Goal: Task Accomplishment & Management: Manage account settings

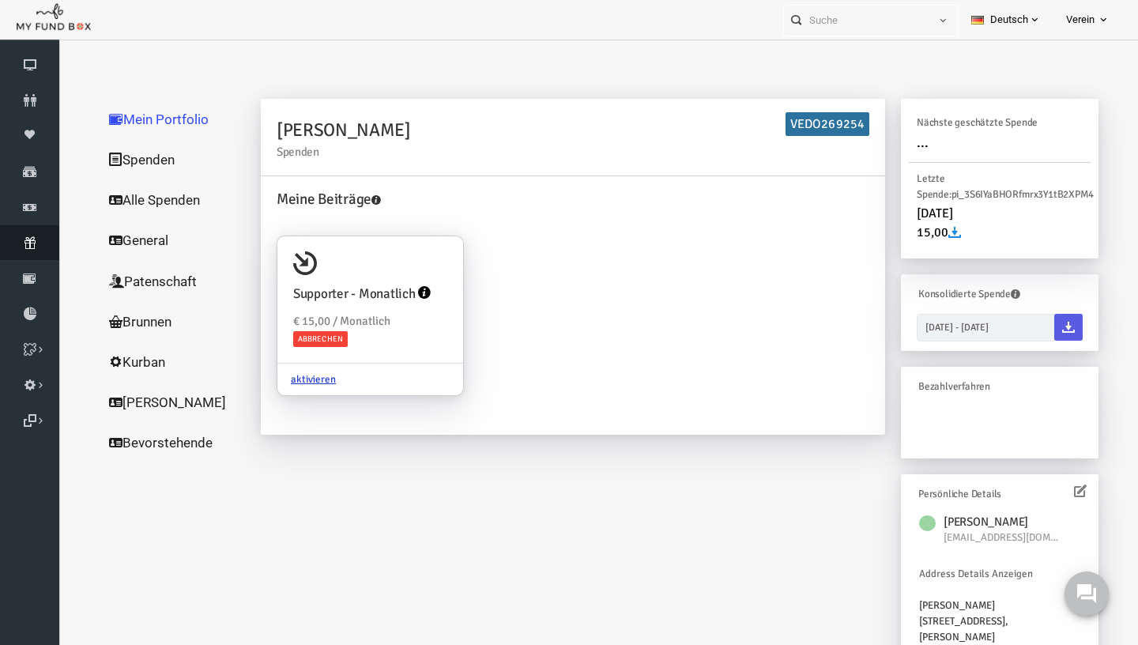
click at [25, 255] on link "Abonnement" at bounding box center [29, 242] width 59 height 35
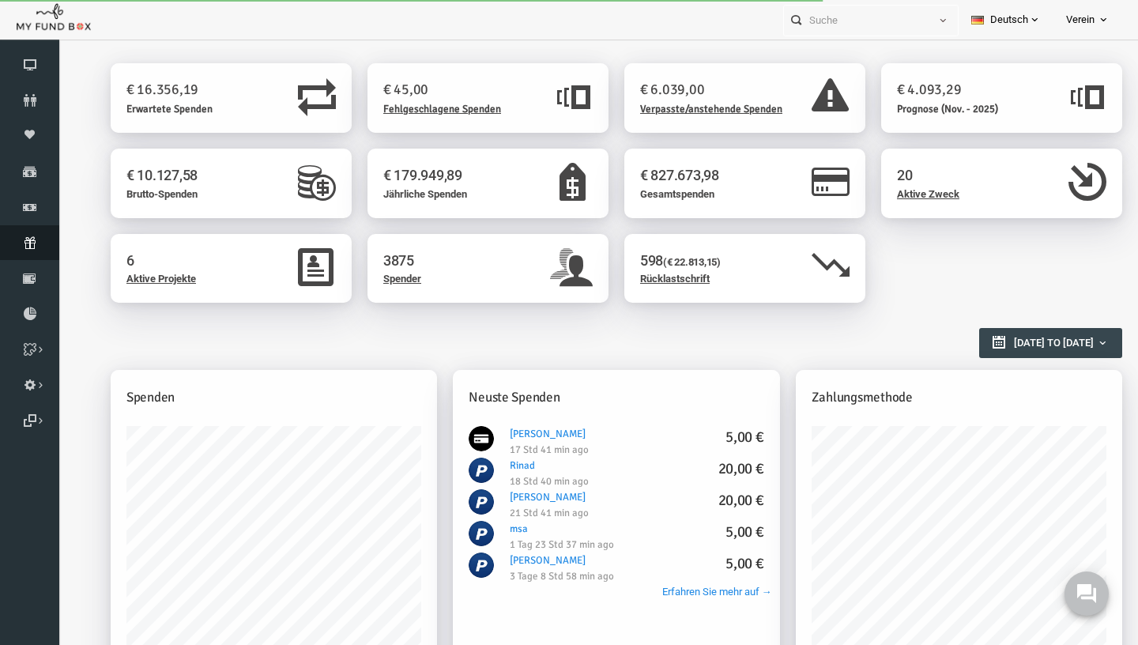
click at [36, 247] on icon at bounding box center [29, 242] width 59 height 13
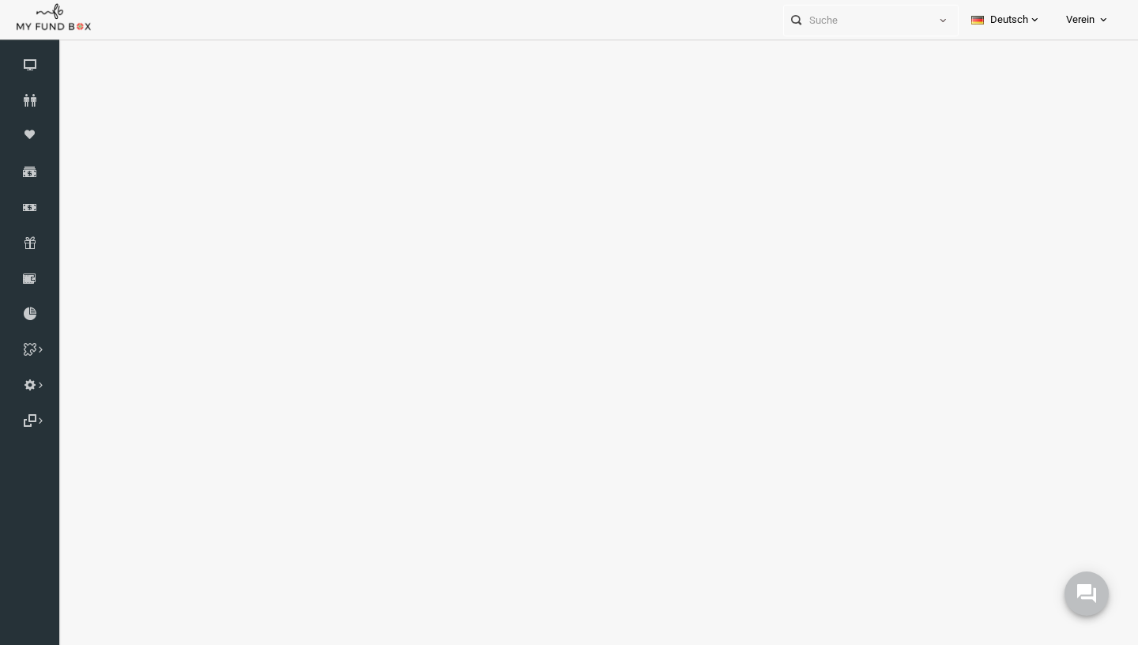
select select "100"
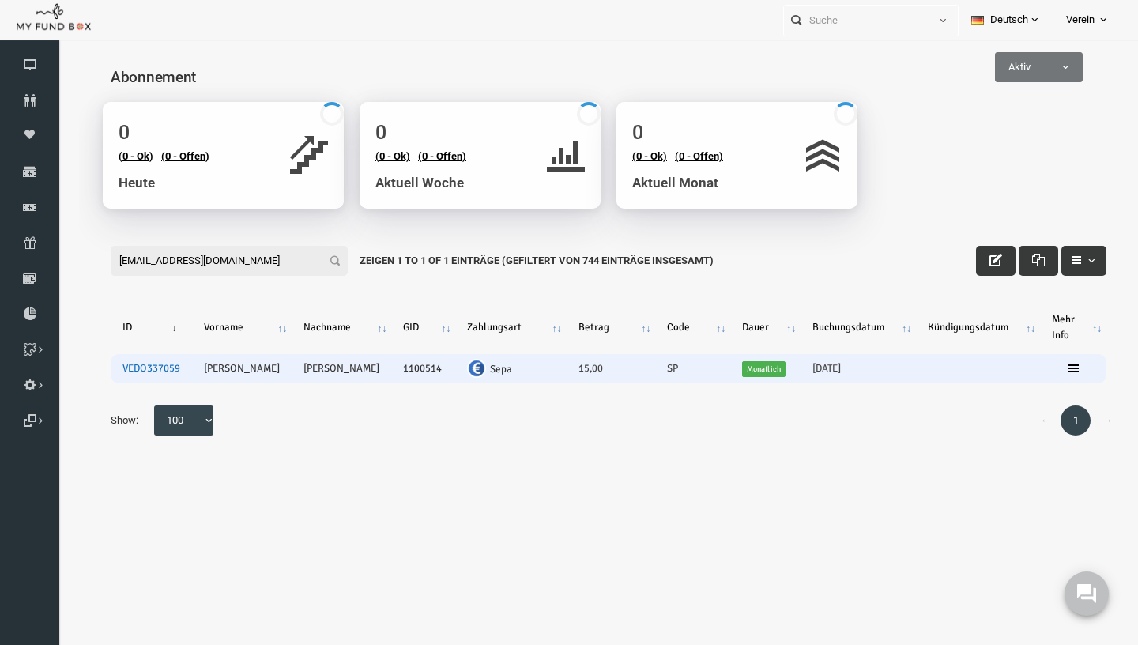
type input "sackmannjonas@web.de"
click at [137, 371] on link "VEDO337059" at bounding box center [129, 368] width 58 height 13
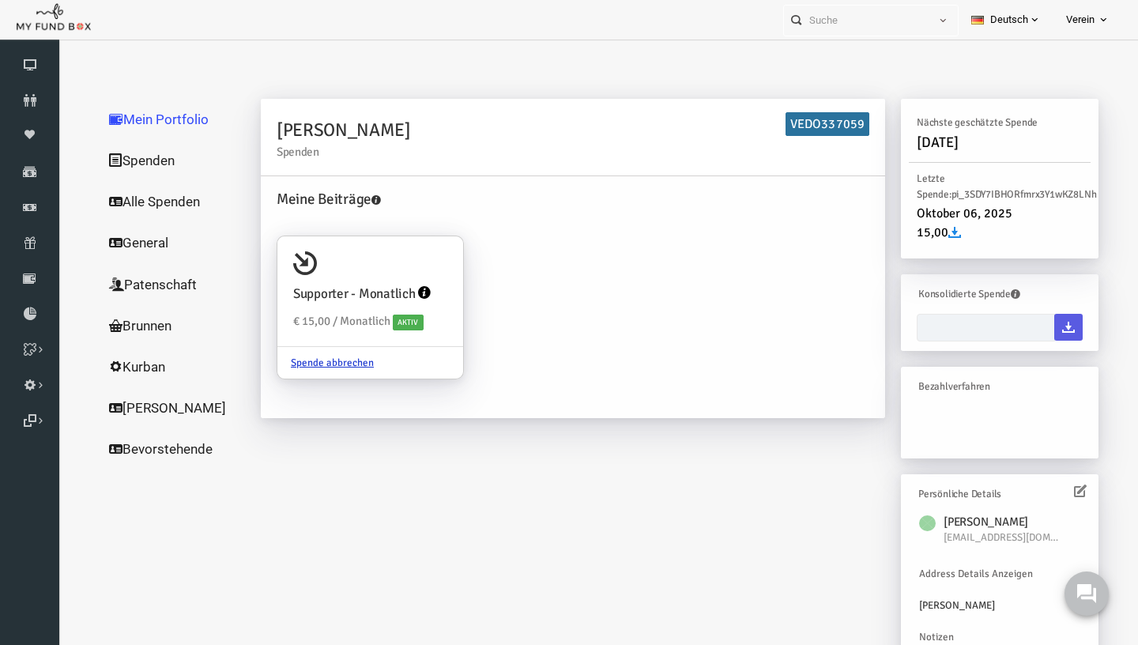
type input "[DATE] - [DATE]"
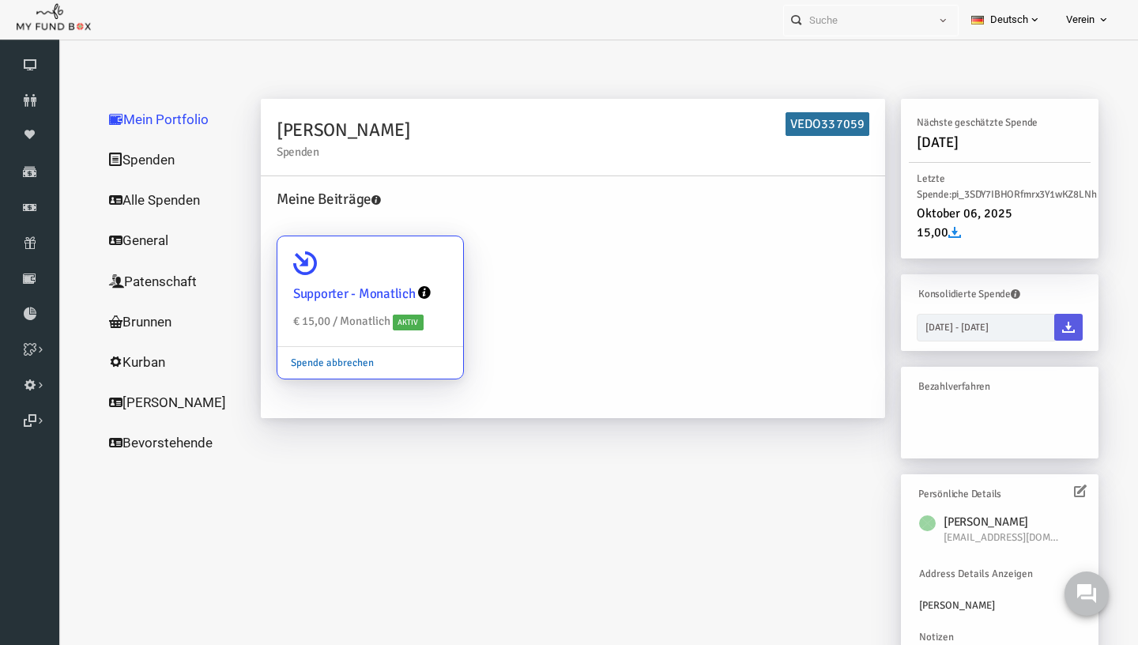
click at [318, 363] on link "Spende abbrechen" at bounding box center [310, 363] width 110 height 30
click at [405, 274] on input "Supporter - Monatlich € 15,00 / Monatlich Aktiv Spende abbrechen" at bounding box center [421, 259] width 32 height 32
radio input "true"
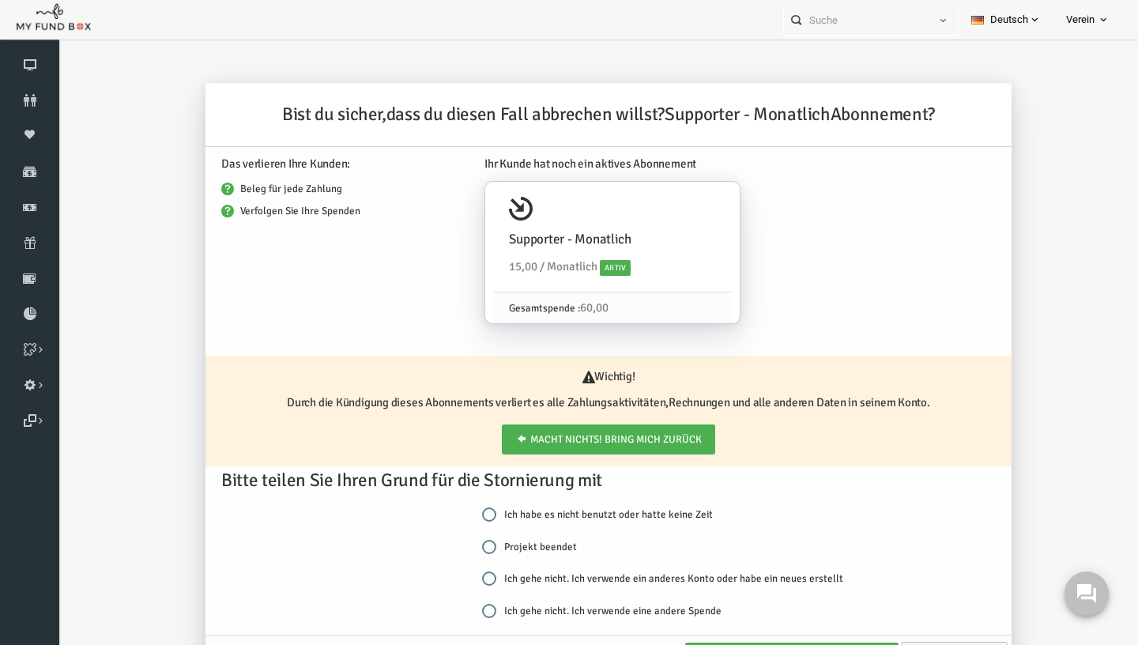
click at [504, 549] on label "Projekt beendet" at bounding box center [507, 547] width 95 height 16
click at [474, 549] on input "Projekt beendet" at bounding box center [467, 547] width 14 height 14
radio input "true"
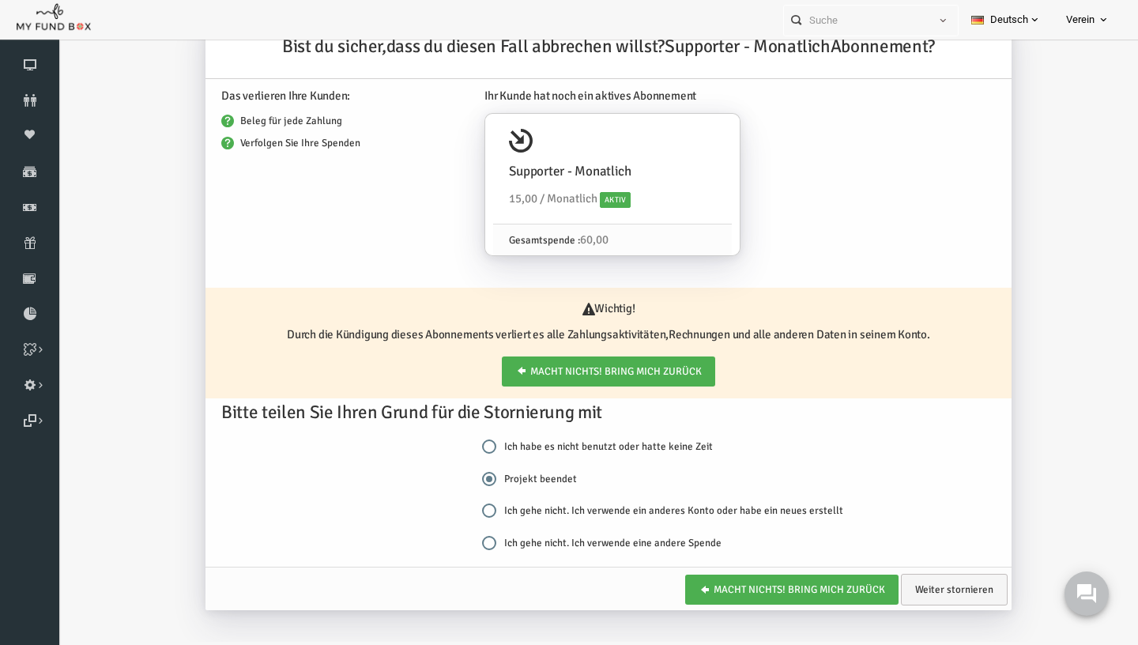
scroll to position [52, 0]
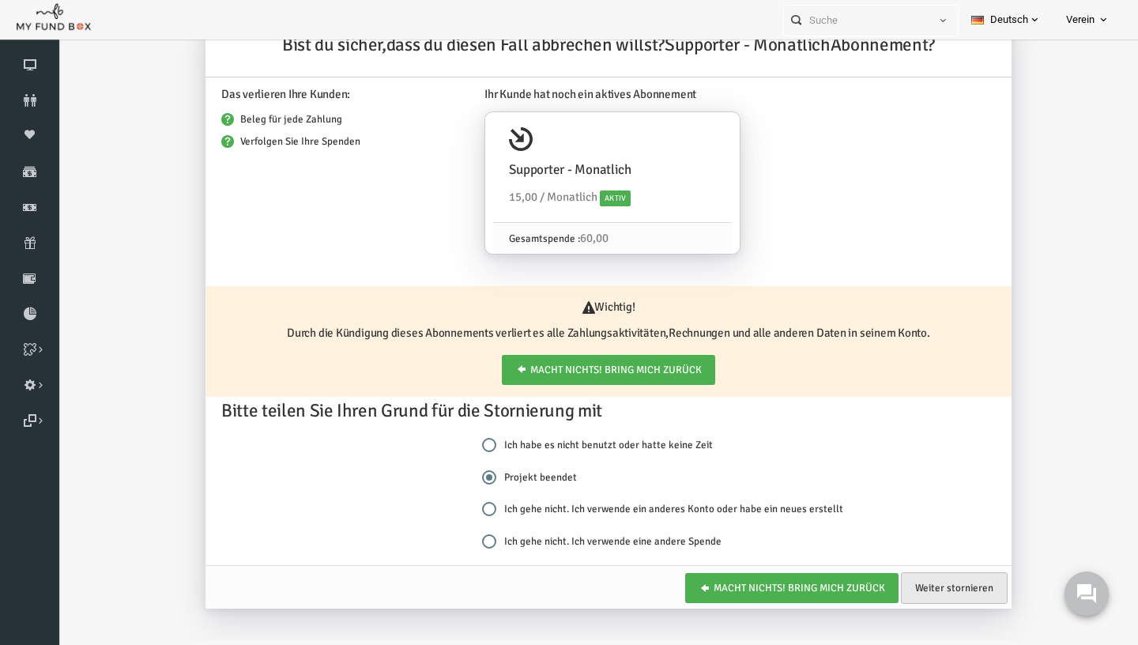
click at [911, 594] on link "Weiter stornieren" at bounding box center [932, 588] width 107 height 32
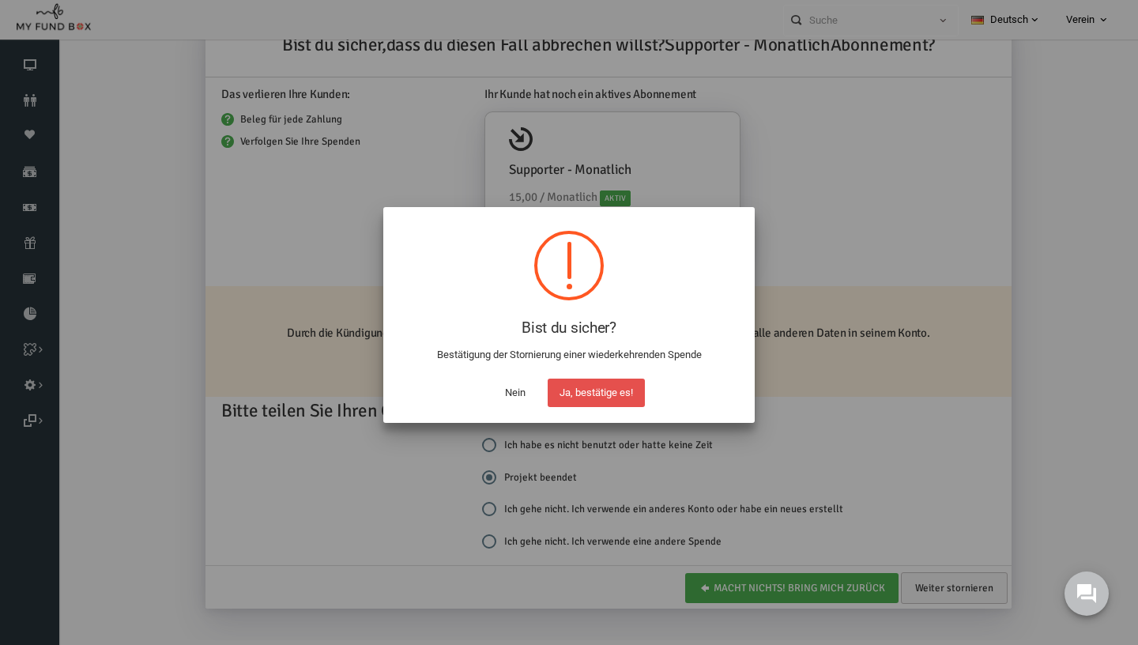
click at [620, 405] on button "Ja, bestätige es!" at bounding box center [596, 393] width 97 height 28
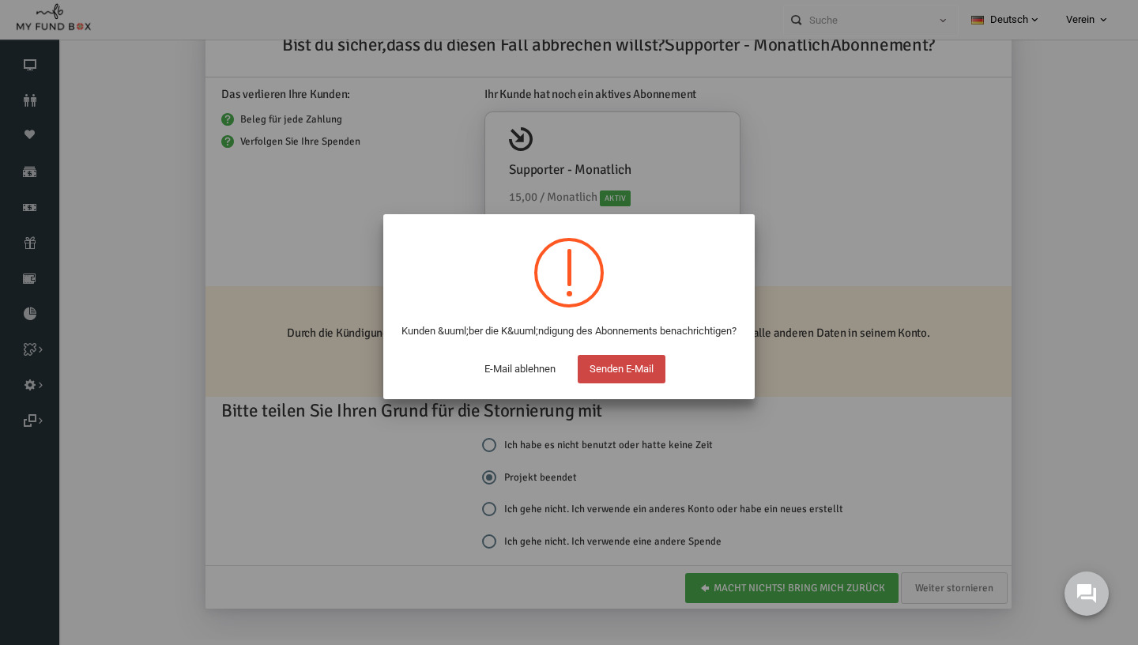
click at [640, 380] on button "Senden E-Mail" at bounding box center [622, 369] width 88 height 28
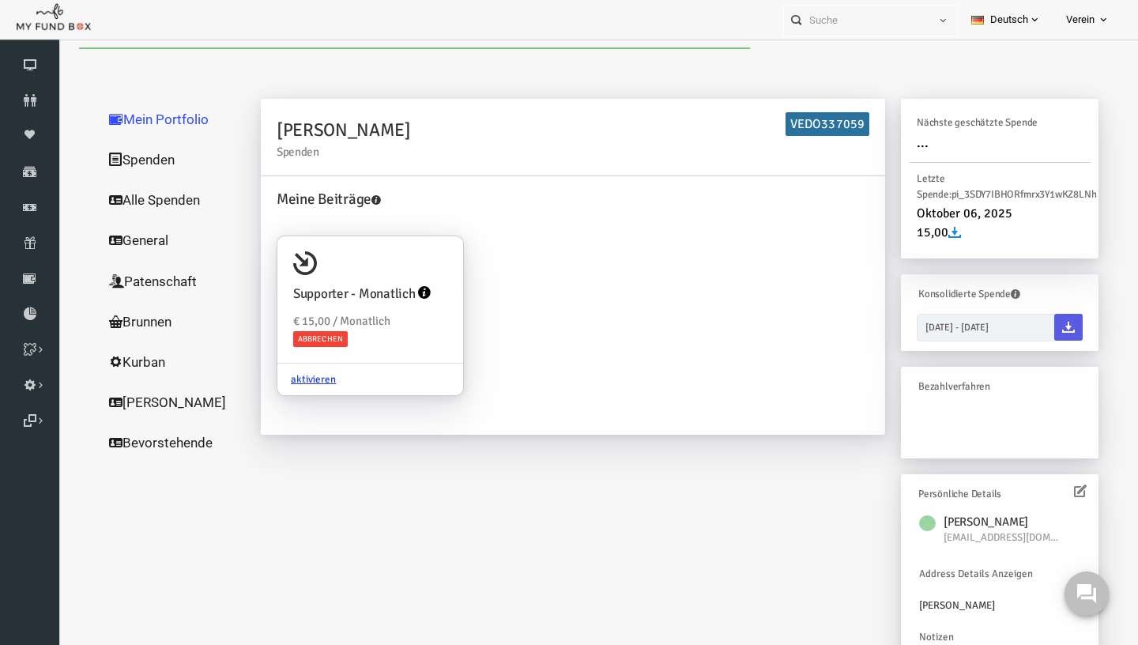
scroll to position [0, 0]
click at [36, 250] on link "Abonnement" at bounding box center [29, 242] width 59 height 35
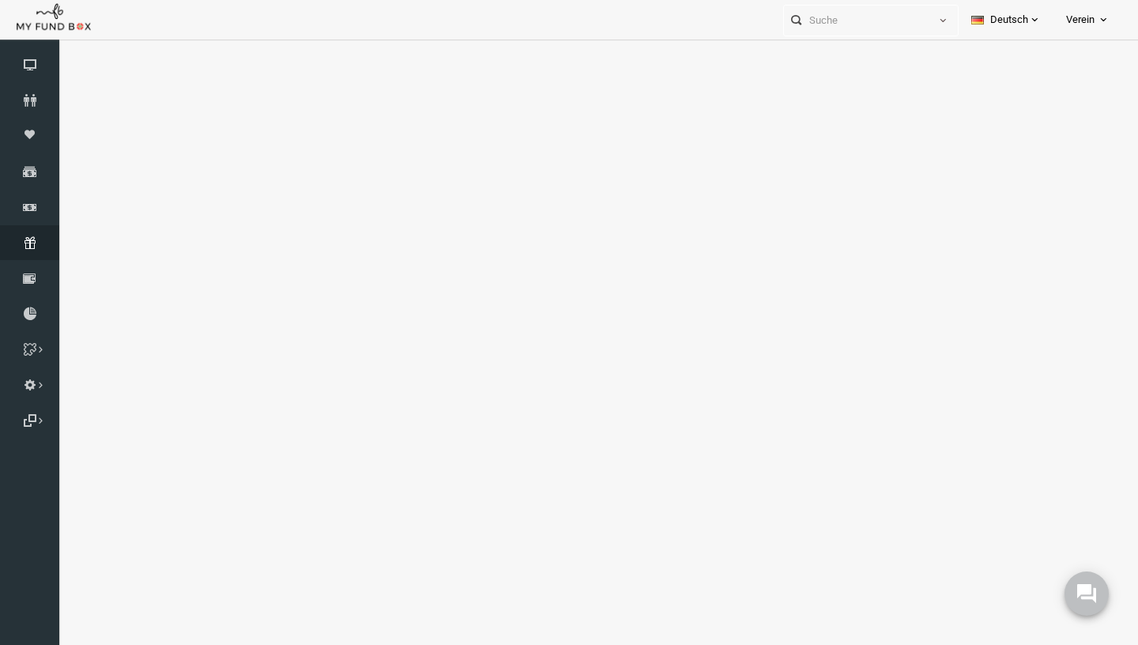
select select "100"
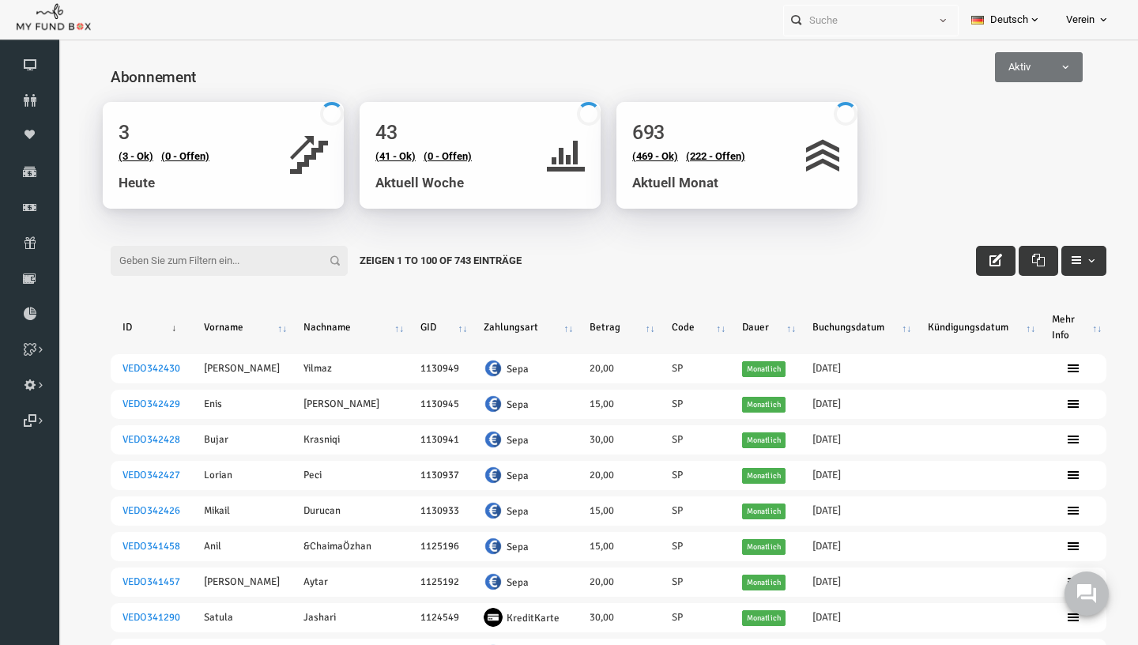
click at [208, 258] on input "Filter:" at bounding box center [207, 261] width 237 height 30
paste input "VEDO309420"
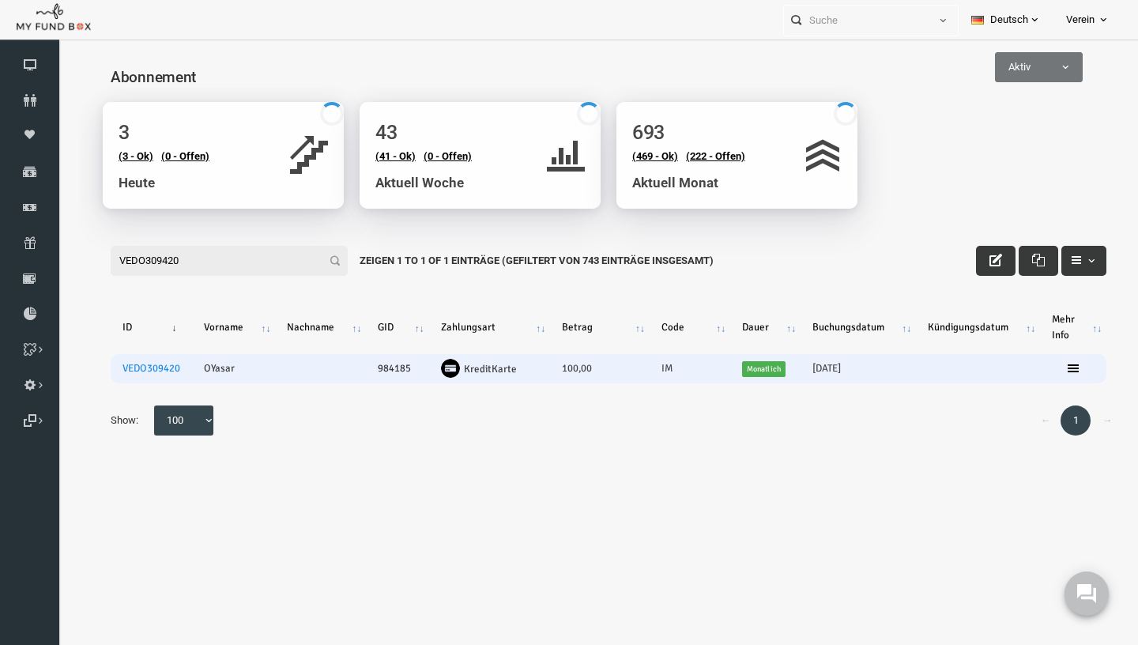
type input "VEDO309420"
click at [126, 363] on td "VEDO309420" at bounding box center [129, 368] width 81 height 29
click at [126, 368] on link "VEDO309420" at bounding box center [129, 368] width 58 height 13
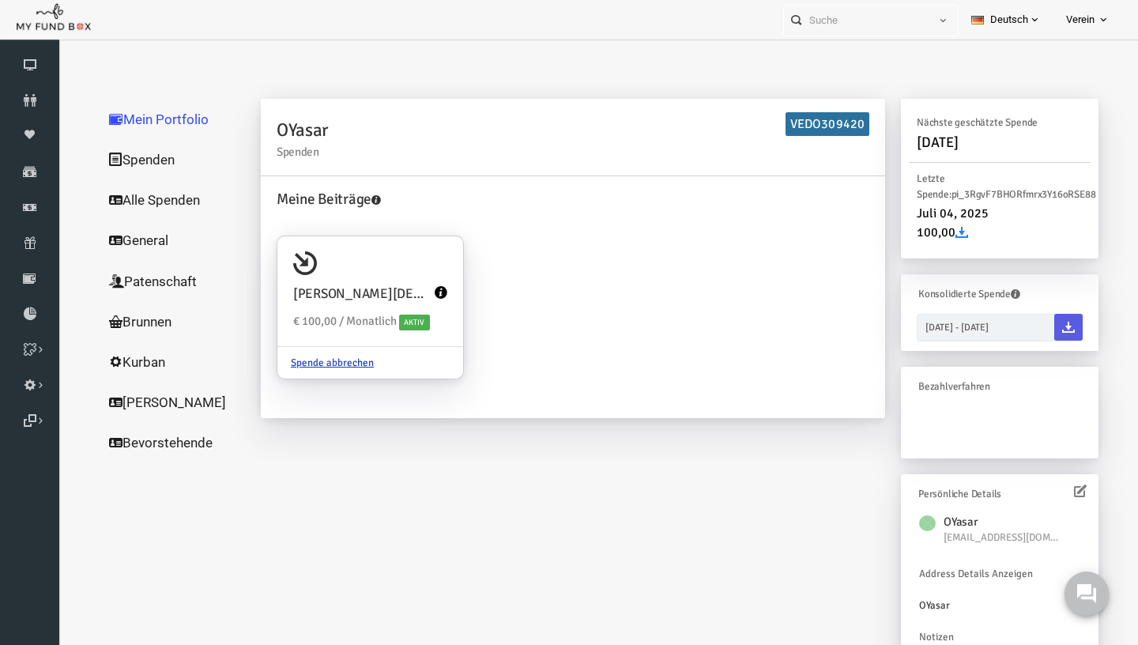
click at [143, 193] on link "Alle Spenden" at bounding box center [152, 199] width 158 height 41
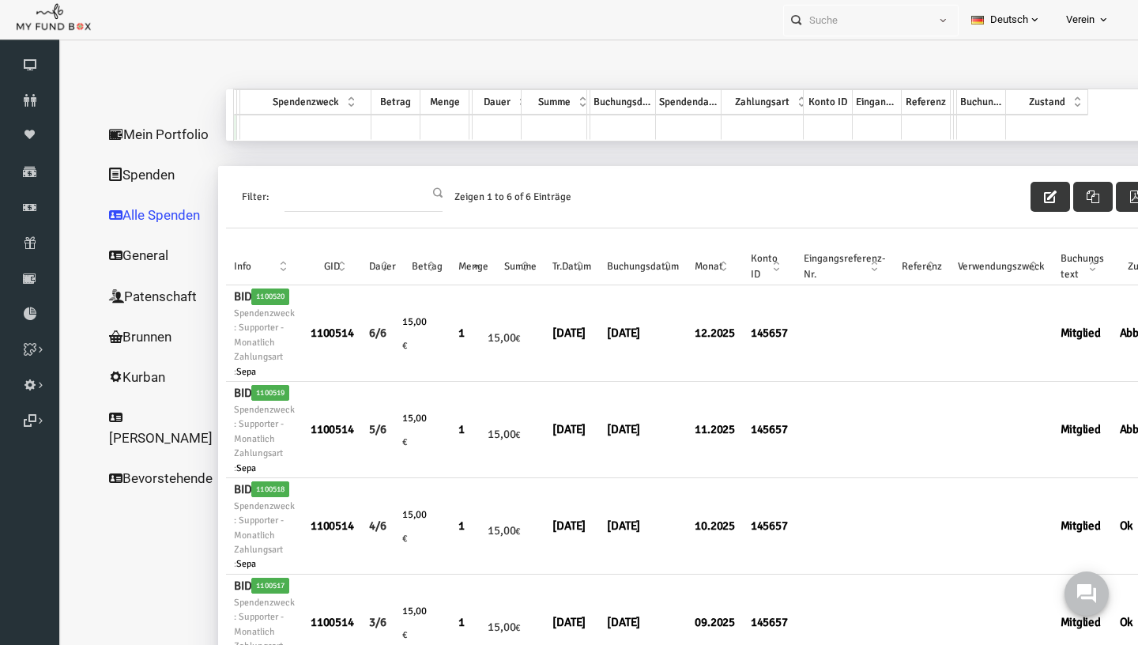
click at [101, 141] on link "Mein Portfolio" at bounding box center [138, 134] width 131 height 41
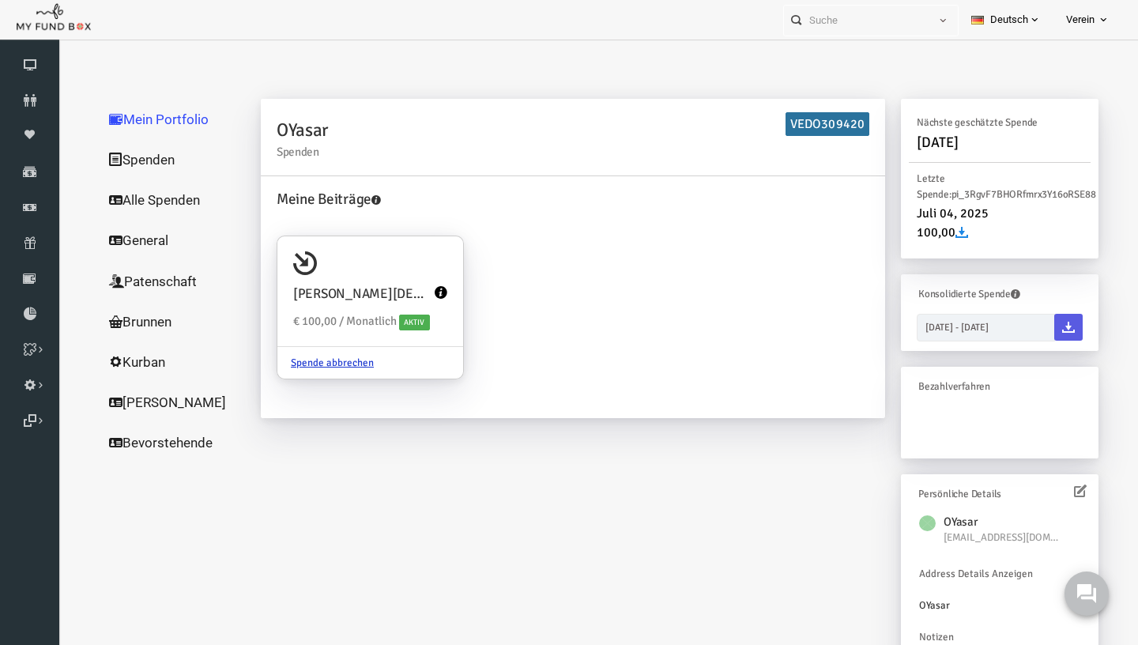
click at [143, 157] on link "Spenden" at bounding box center [152, 159] width 158 height 41
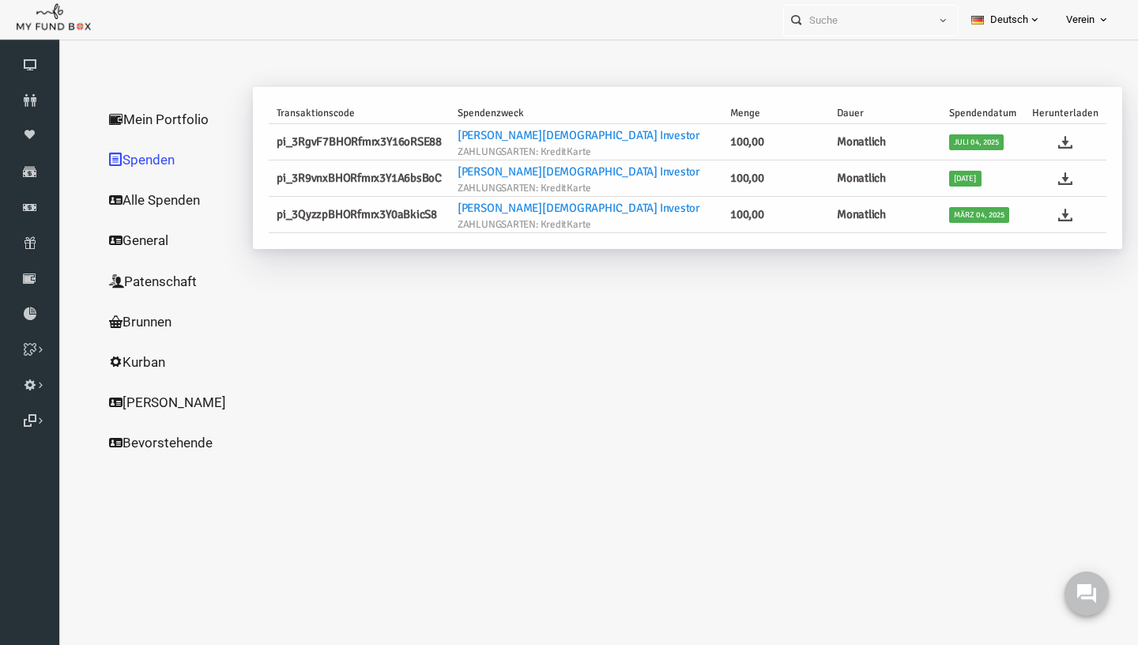
click at [148, 202] on link "Alle Spenden" at bounding box center [152, 199] width 158 height 41
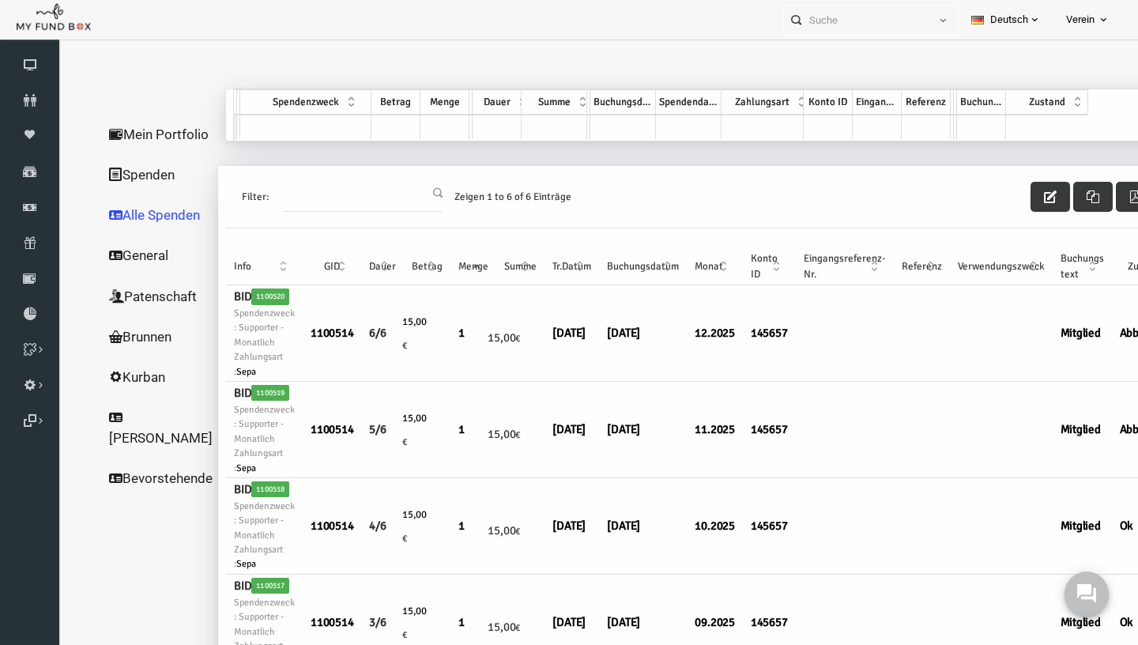
click at [145, 187] on link "Spenden" at bounding box center [138, 174] width 131 height 41
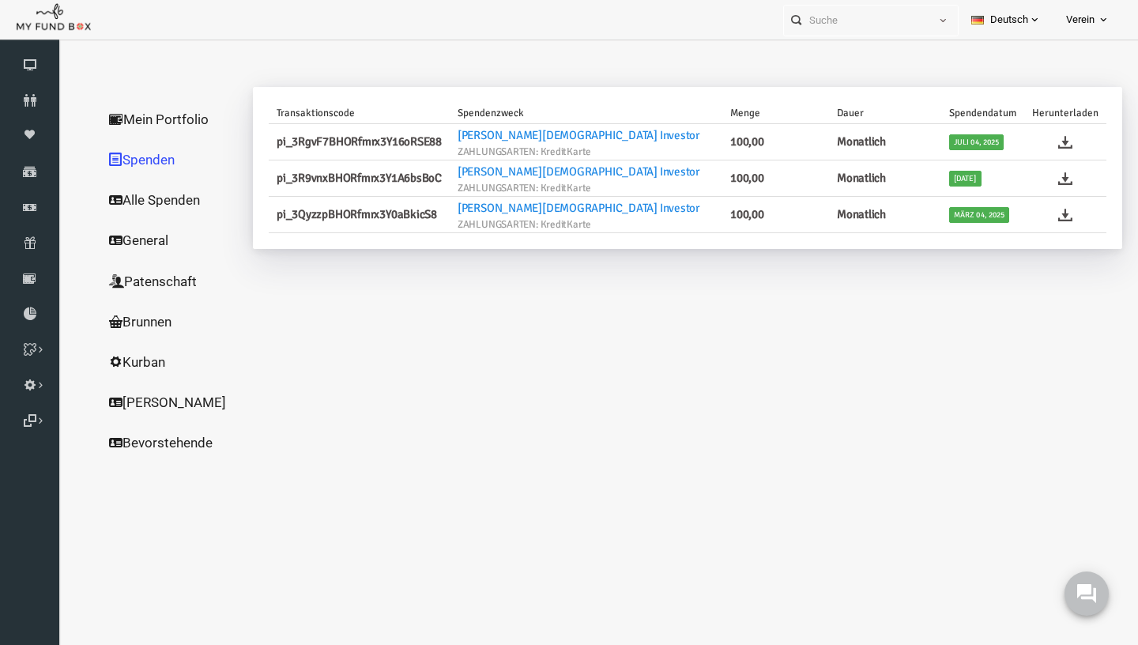
click at [142, 213] on link "Alle Spenden" at bounding box center [152, 199] width 158 height 41
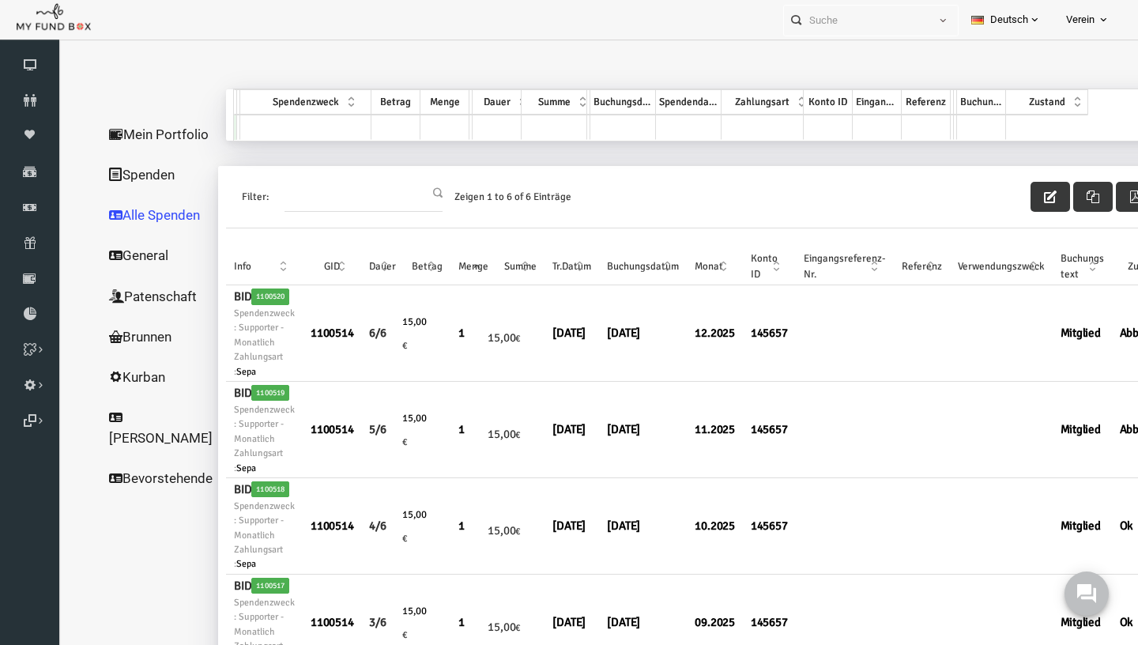
click at [135, 154] on link "Mein Portfolio" at bounding box center [138, 134] width 131 height 41
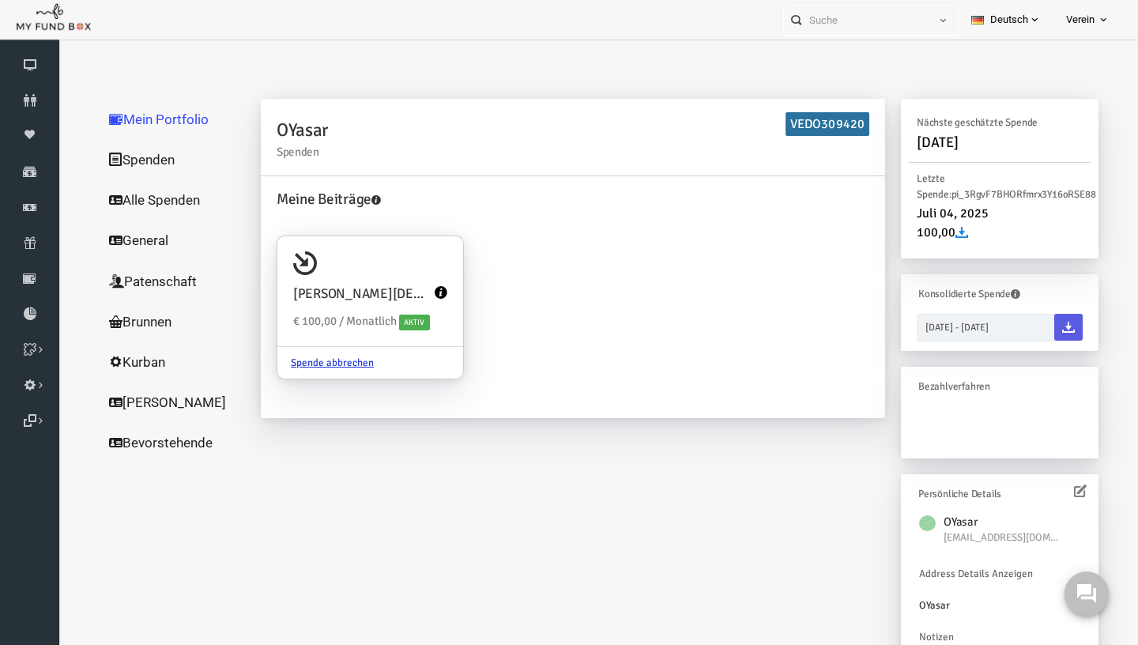
scroll to position [2, 0]
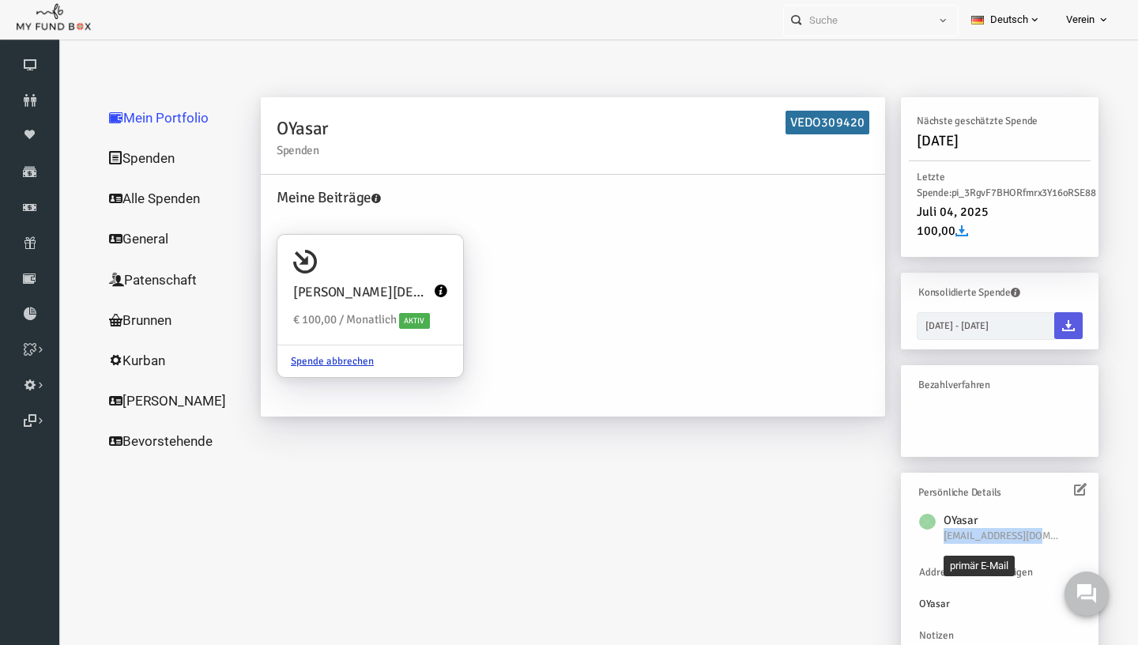
drag, startPoint x: 1029, startPoint y: 541, endPoint x: 923, endPoint y: 536, distance: 106.1
click at [923, 536] on span "Ociyaaar@gmail.com" at bounding box center [981, 536] width 119 height 16
copy span "Ociyaaar@gmail.com"
click at [47, 252] on link "Abonnement" at bounding box center [29, 242] width 59 height 35
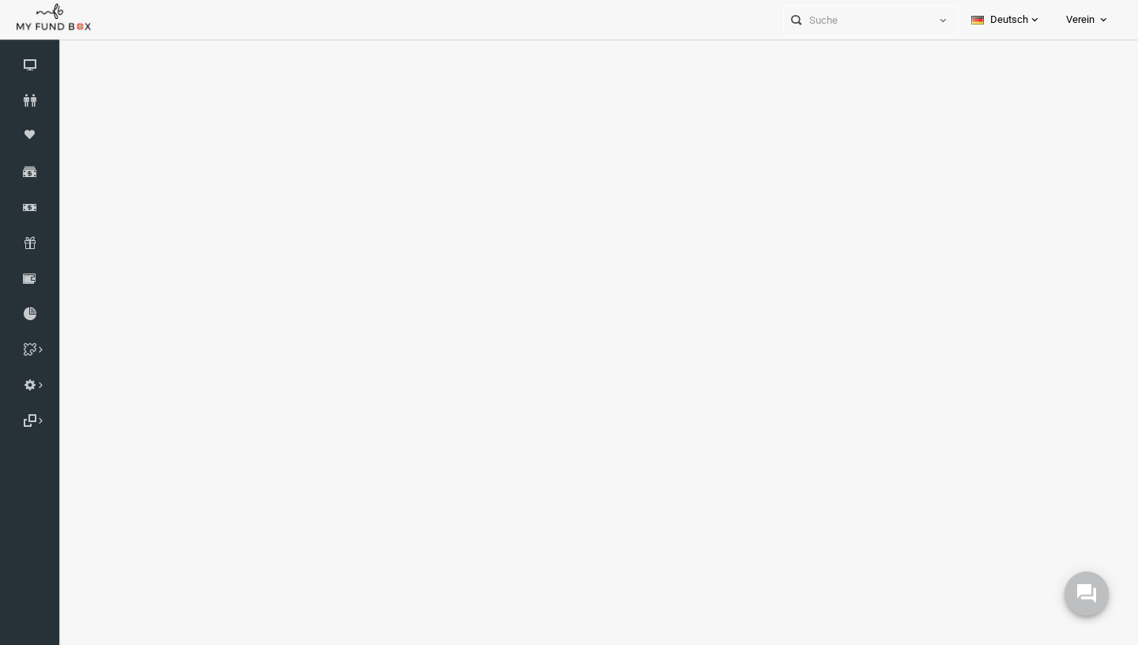
select select "100"
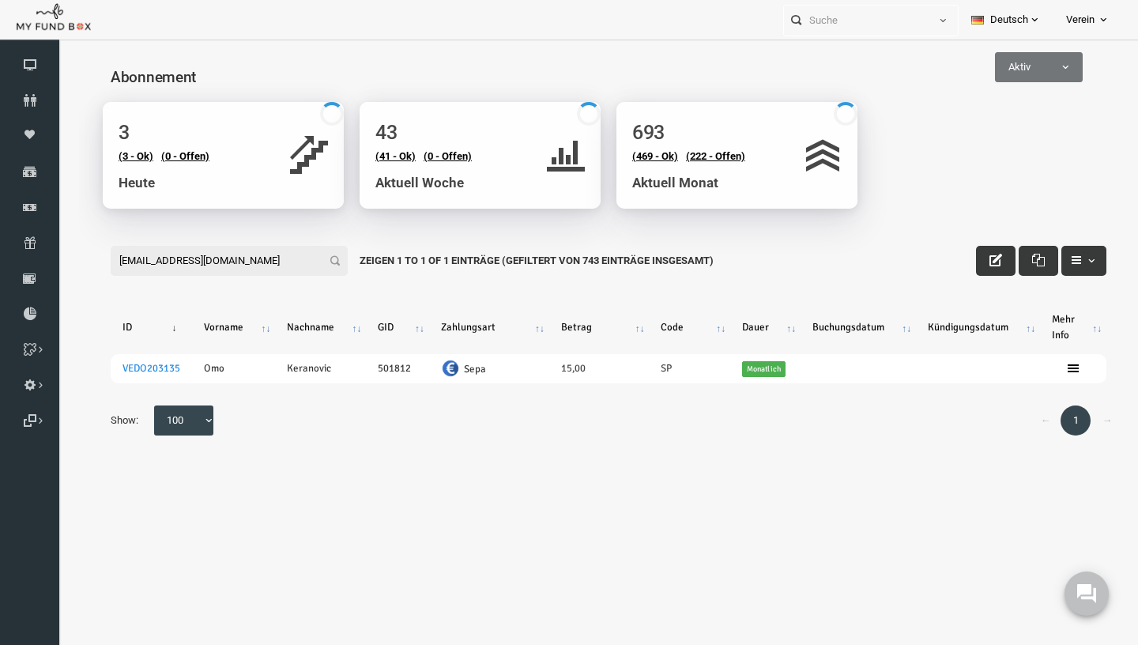
scroll to position [0, 0]
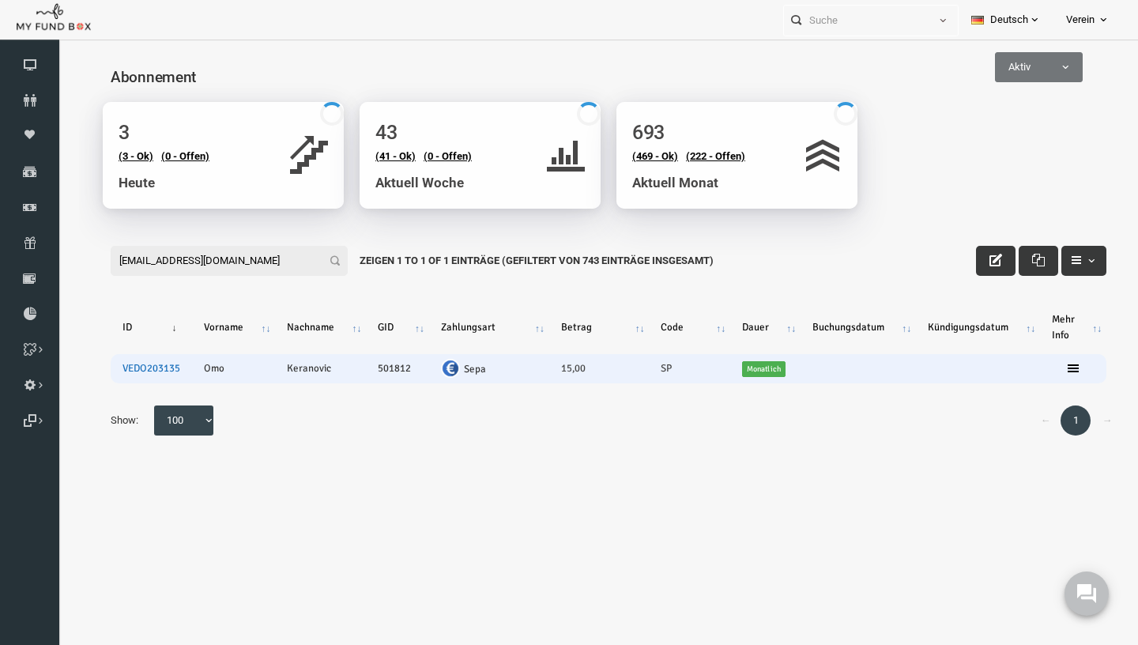
type input "o.keranovic95@gmail.com"
click at [144, 367] on link "VEDO203135" at bounding box center [129, 368] width 58 height 13
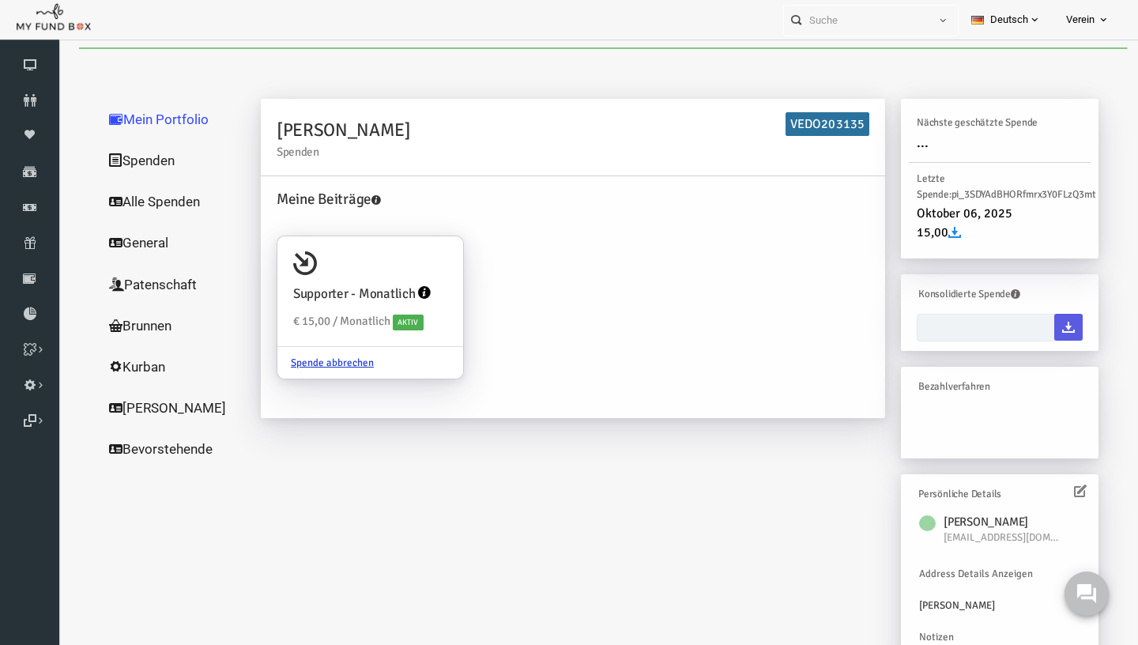
type input "[DATE] - [DATE]"
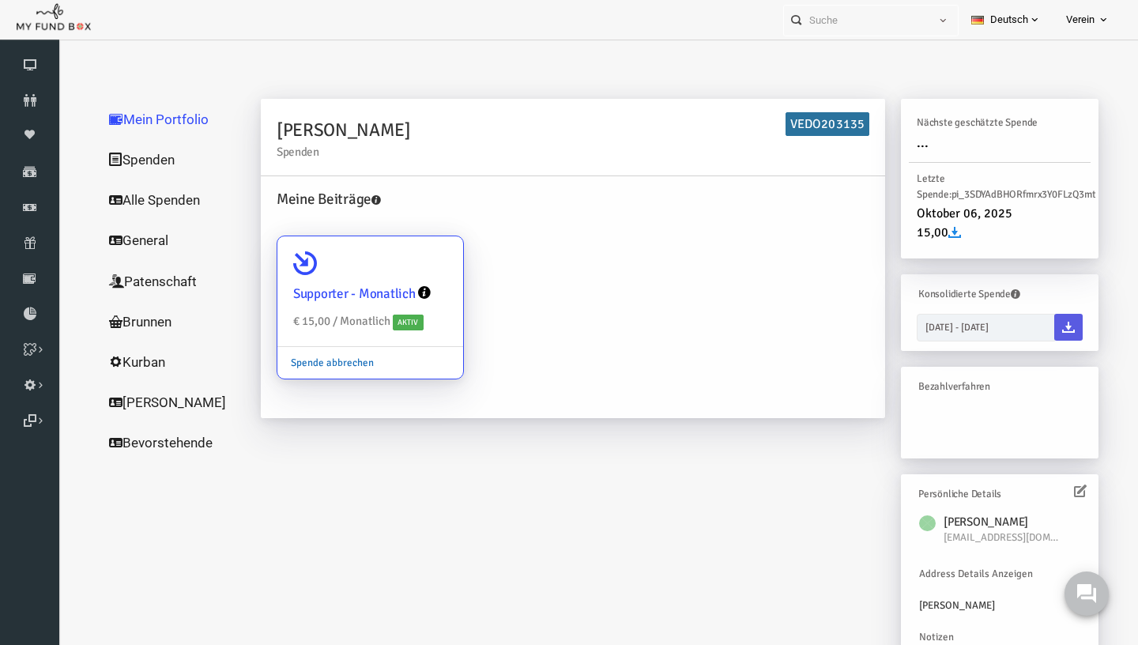
click at [326, 362] on link "Spende abbrechen" at bounding box center [310, 363] width 110 height 30
click at [405, 274] on input "Supporter - Monatlich € 15,00 / Monatlich Aktiv Spende abbrechen" at bounding box center [421, 259] width 32 height 32
radio input "true"
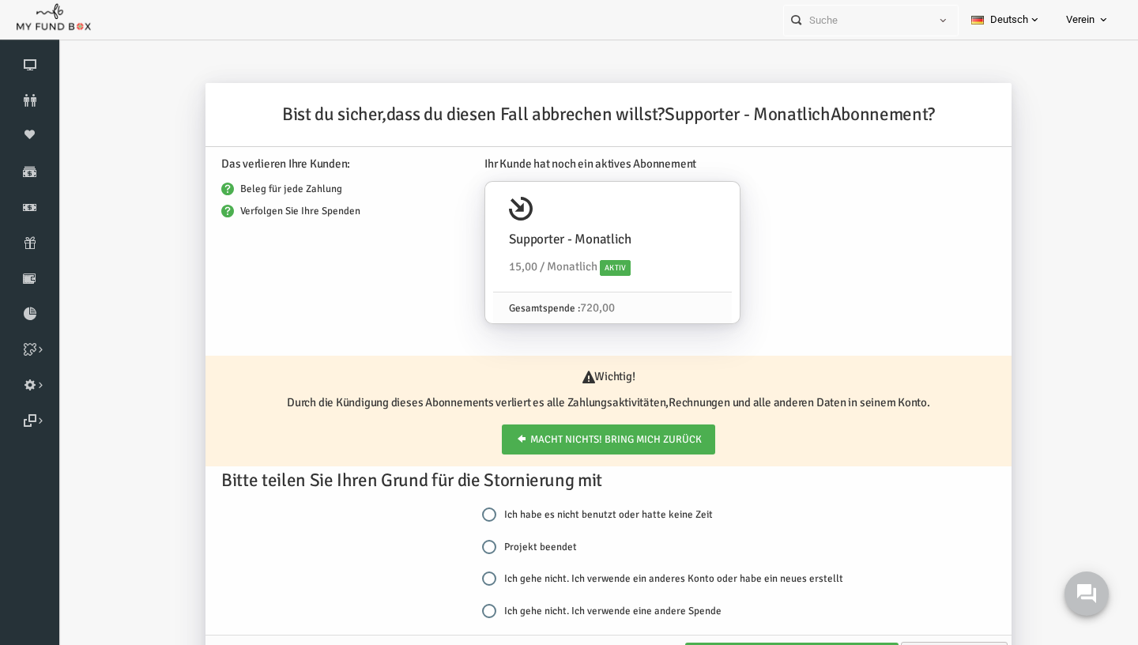
click at [481, 544] on label "Projekt beendet" at bounding box center [507, 547] width 95 height 16
click at [474, 544] on input "Projekt beendet" at bounding box center [467, 547] width 14 height 14
radio input "true"
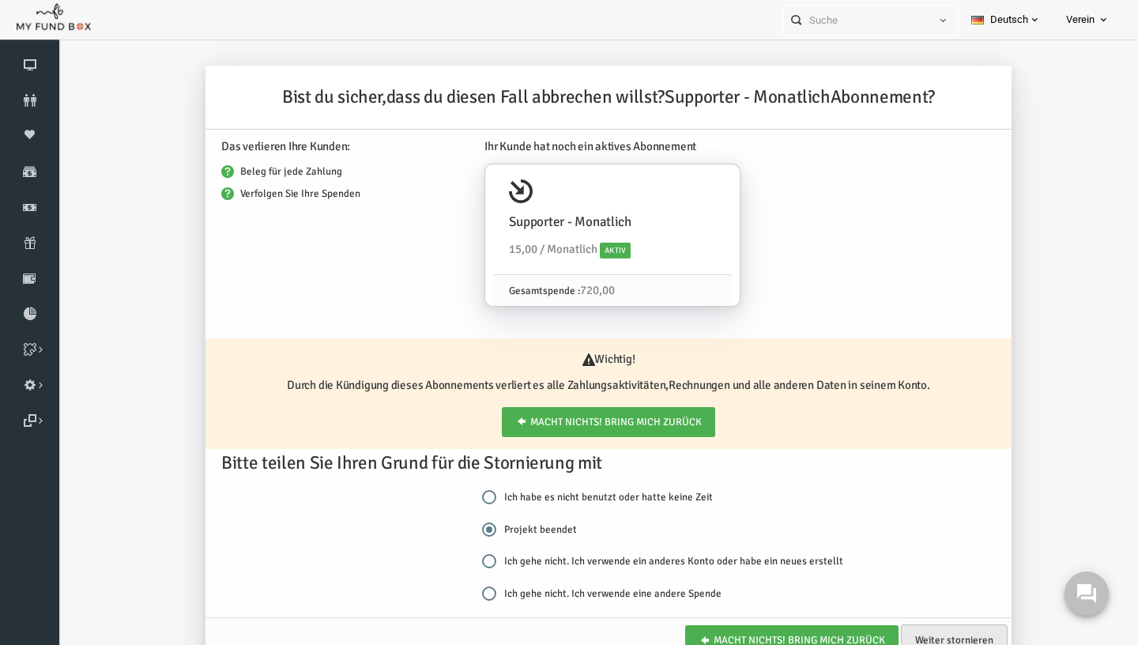
click at [938, 638] on link "Weiter stornieren" at bounding box center [932, 640] width 107 height 32
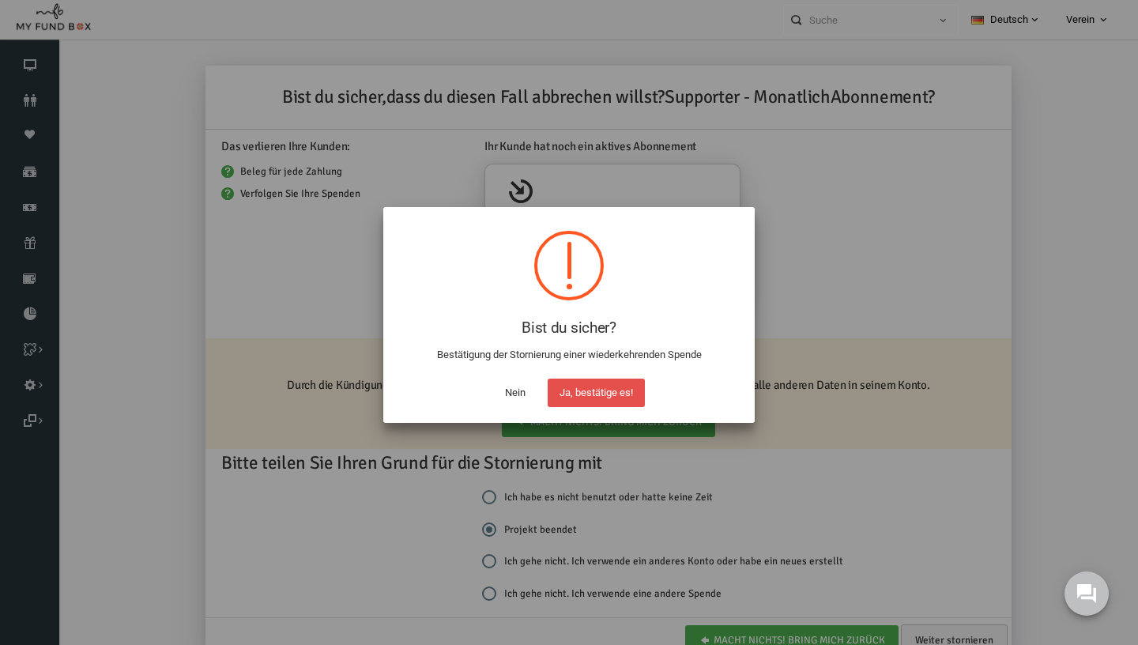
click at [600, 399] on button "Ja, bestätige es!" at bounding box center [596, 393] width 97 height 28
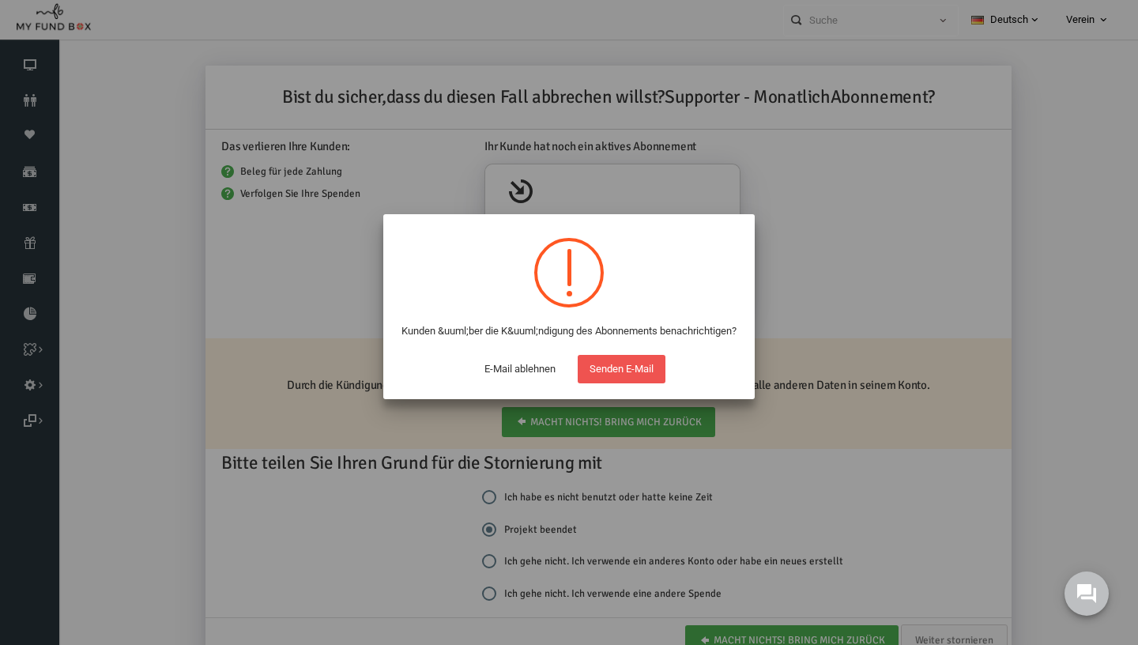
click at [632, 382] on button "Senden E-Mail" at bounding box center [622, 369] width 88 height 28
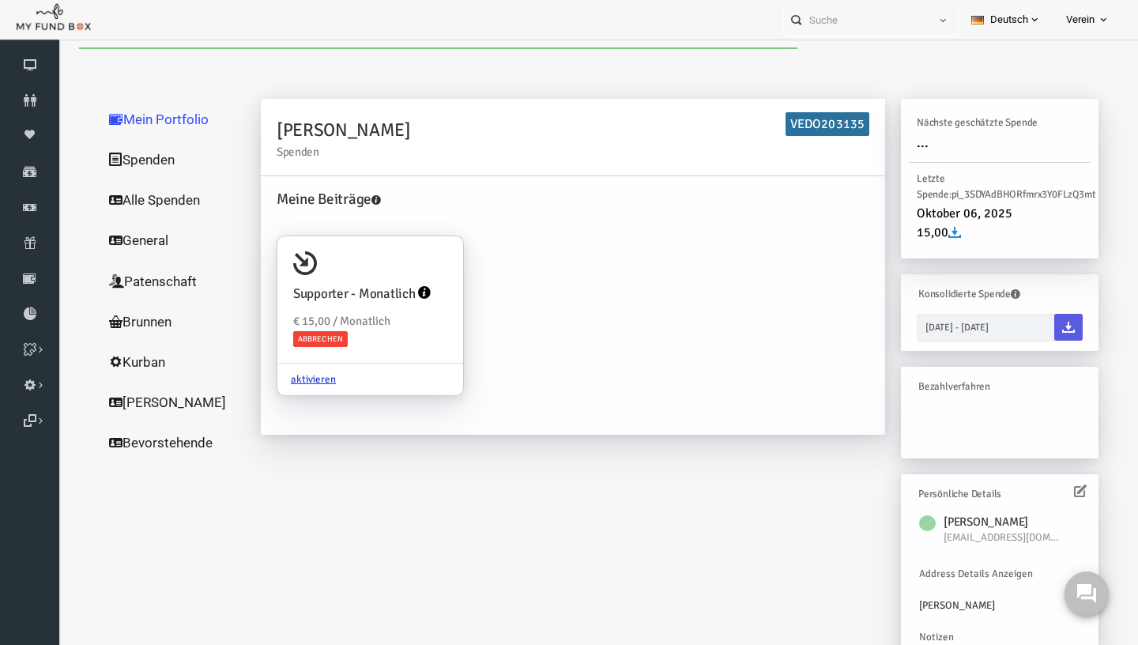
scroll to position [0, 0]
click at [29, 249] on link "Abonnement" at bounding box center [29, 242] width 59 height 35
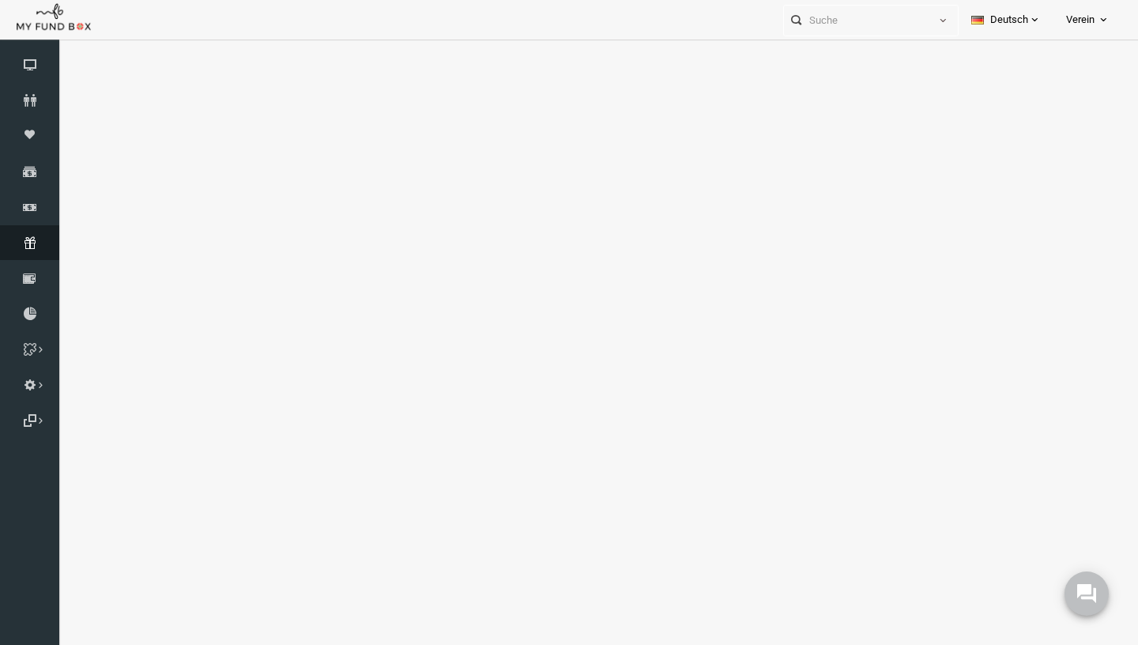
select select "100"
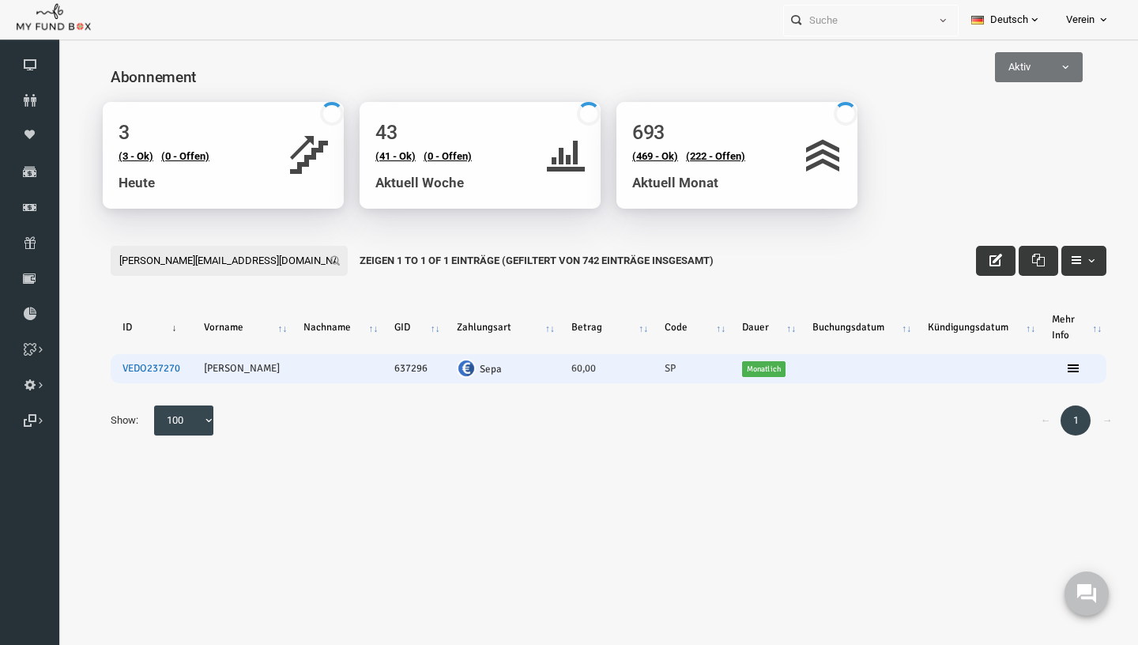
type input "[EMAIL_ADDRESS][DOMAIN_NAME]"
click at [120, 368] on link "VEDO237270" at bounding box center [129, 368] width 58 height 13
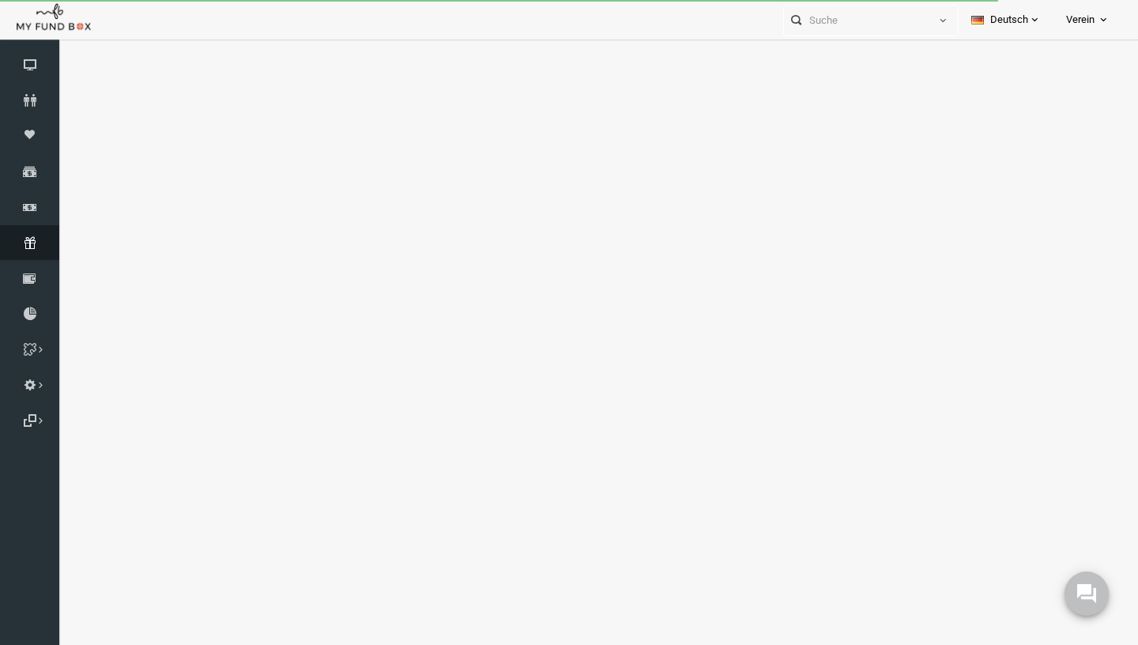
click at [18, 254] on link "Abonnement" at bounding box center [29, 242] width 59 height 35
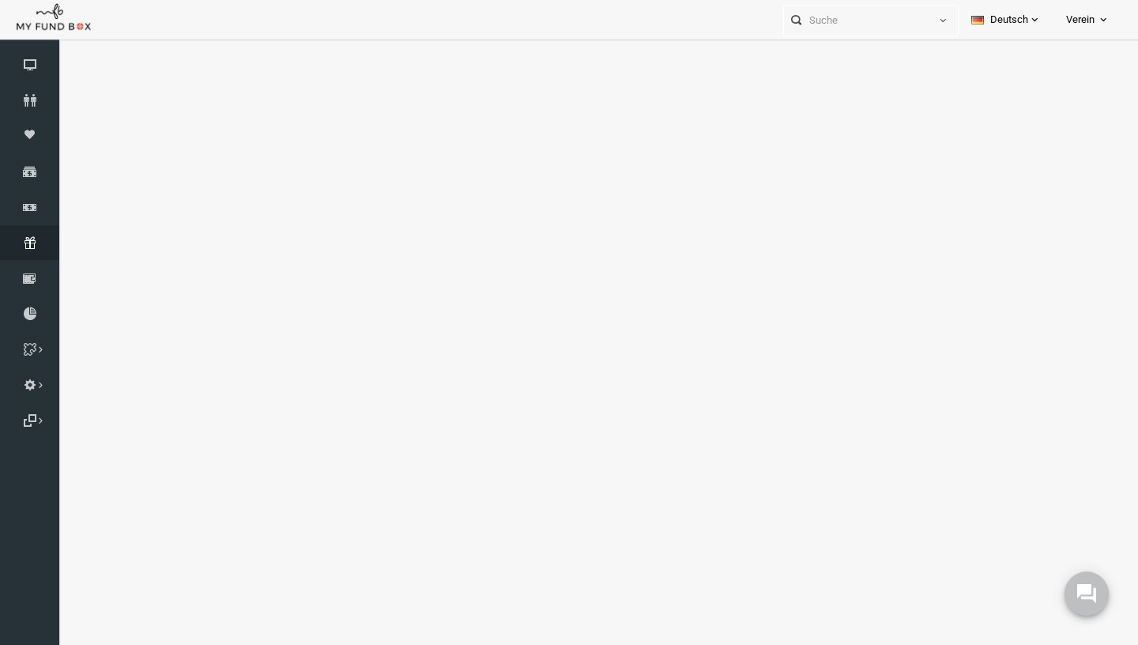
select select "100"
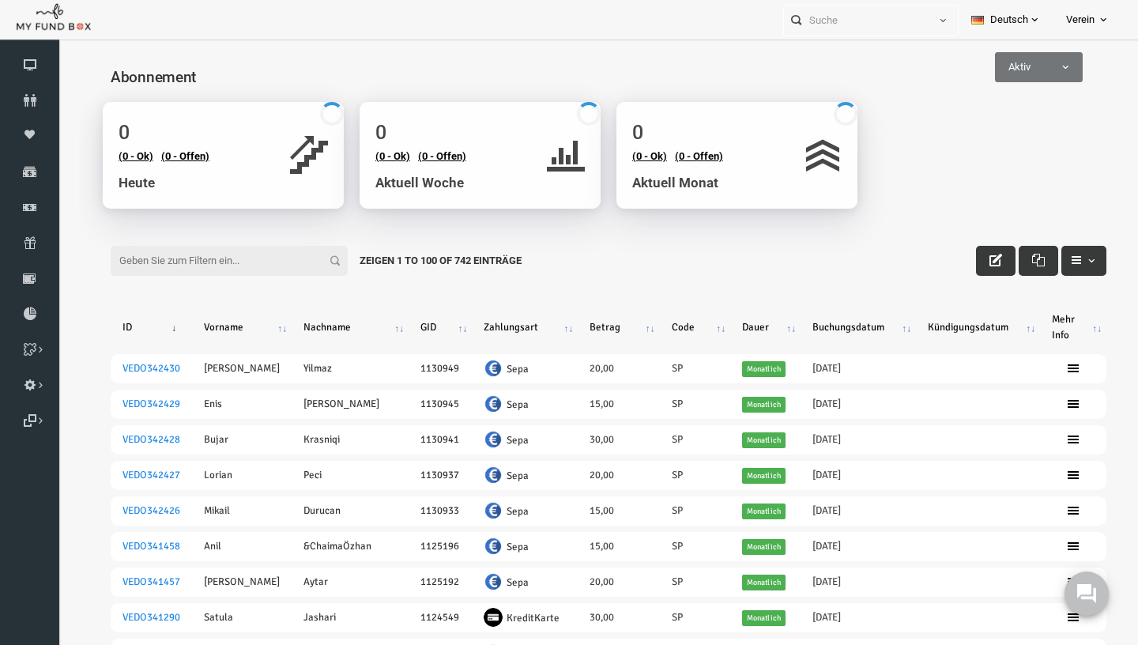
click at [207, 252] on input "Filter:" at bounding box center [207, 261] width 237 height 30
paste input "[PERSON_NAME][EMAIL_ADDRESS][DOMAIN_NAME]"
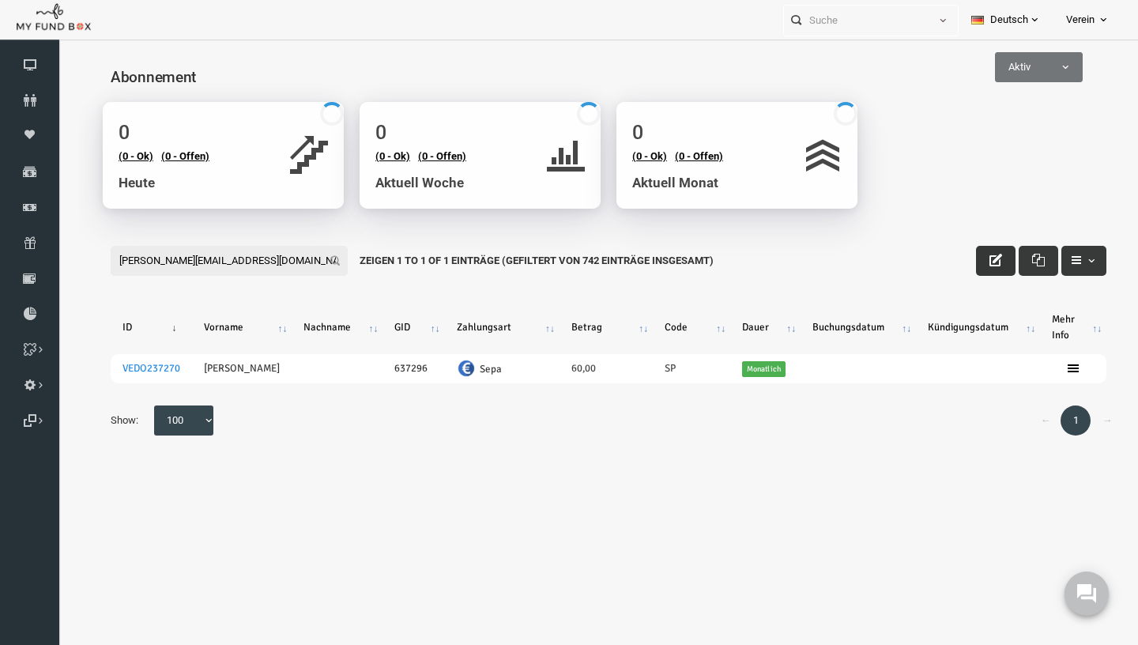
type input "[PERSON_NAME][EMAIL_ADDRESS][DOMAIN_NAME]"
click at [968, 263] on icon "button" at bounding box center [973, 260] width 13 height 13
click at [556, 330] on th "Betrag" at bounding box center [583, 327] width 93 height 41
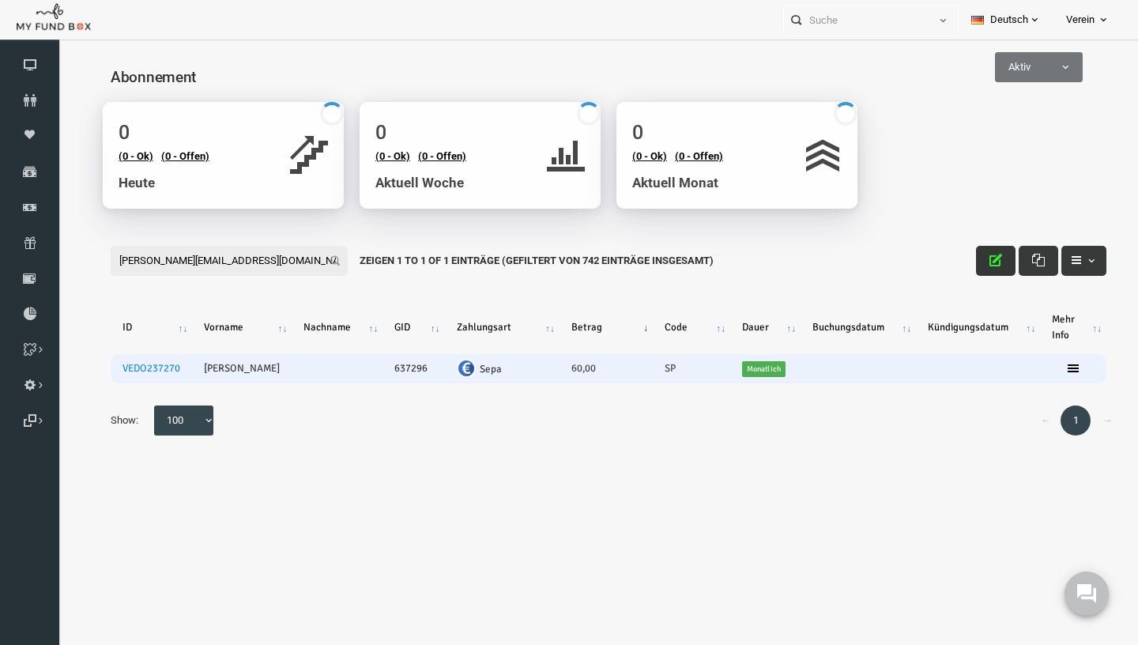
click at [554, 375] on td "60,00" at bounding box center [583, 368] width 93 height 29
click at [553, 371] on td "60,00" at bounding box center [583, 368] width 93 height 29
click at [552, 369] on td "60,00" at bounding box center [583, 368] width 93 height 29
click at [1053, 371] on icon at bounding box center [1051, 368] width 13 height 13
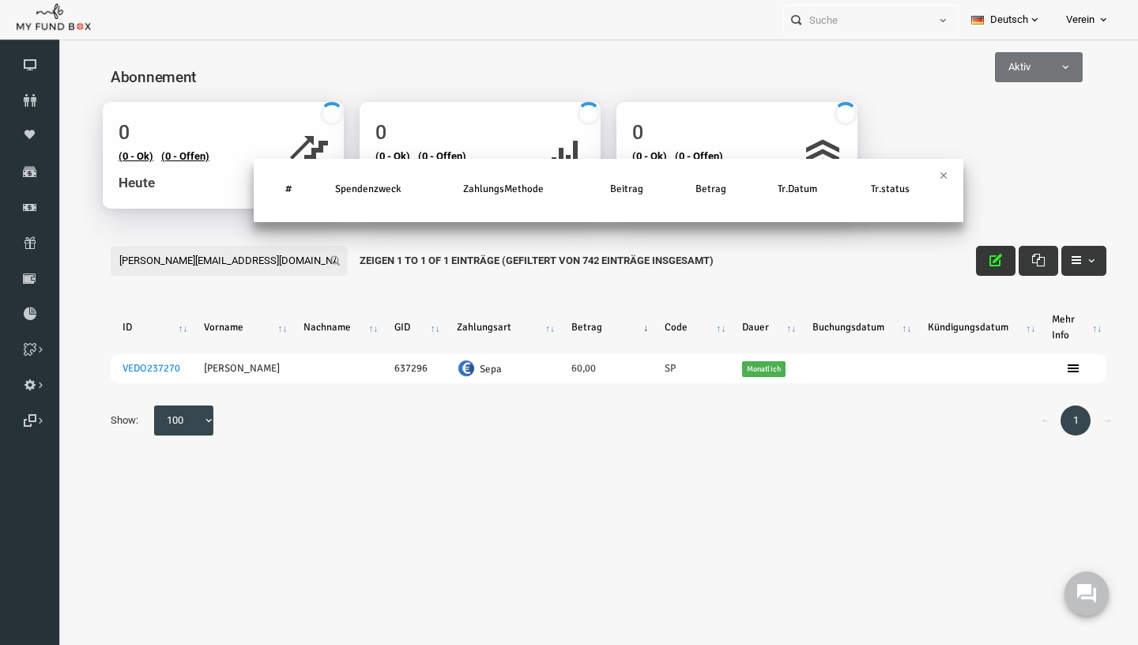
click at [608, 198] on th "Beitrag" at bounding box center [614, 189] width 85 height 35
click at [608, 192] on th "Beitrag" at bounding box center [614, 189] width 85 height 35
click at [921, 172] on th "Tr.status" at bounding box center [879, 189] width 92 height 35
click at [921, 176] on th "Tr.status" at bounding box center [879, 189] width 92 height 35
click at [926, 176] on div "# Spendenzweck ZahlungsMethode Beitrag Betrag Tr.Datum Tr.status" at bounding box center [587, 198] width 710 height 47
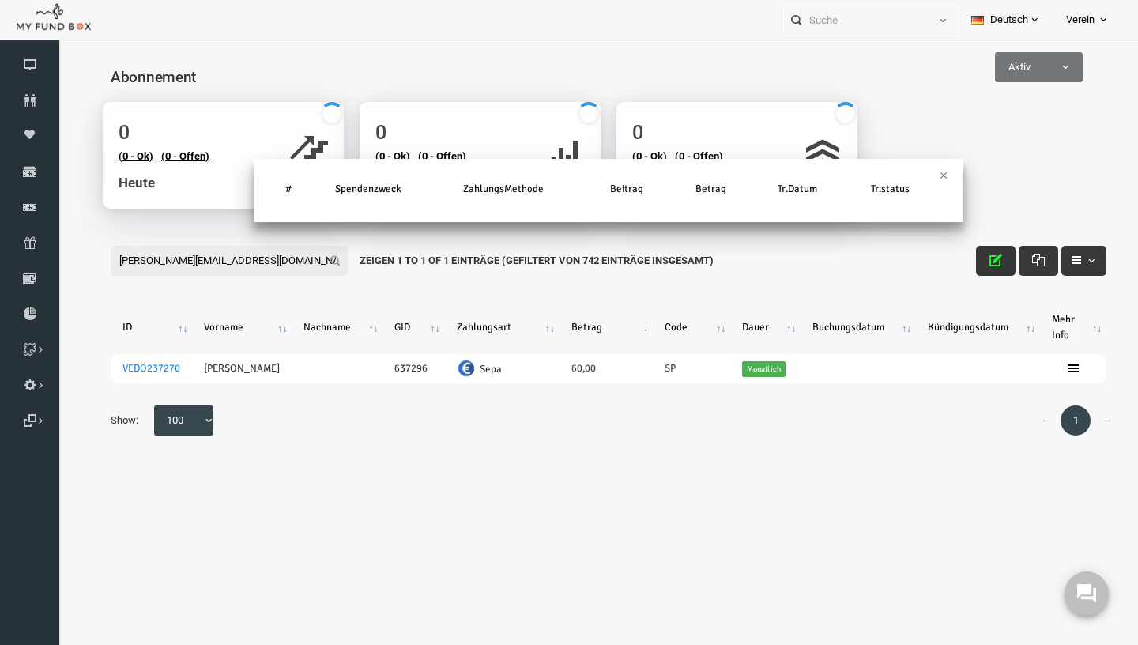
click at [922, 176] on th "Tr.status" at bounding box center [879, 189] width 92 height 35
click at [741, 479] on div "× # Spendenzweck ZahlungsMethode Beitrag Betrag Tr.Datum Tr.status" at bounding box center [586, 413] width 1059 height 558
click at [979, 258] on div "× # Spendenzweck ZahlungsMethode Beitrag Betrag Tr.Datum Tr.status" at bounding box center [586, 413] width 1059 height 558
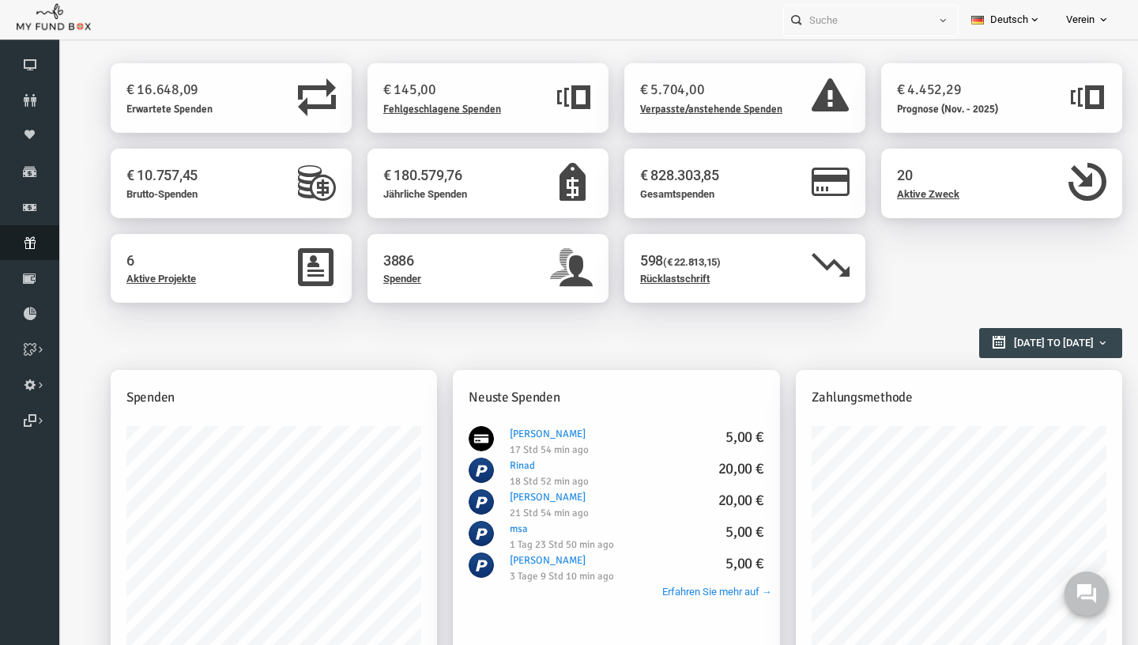
click at [32, 243] on icon at bounding box center [29, 242] width 59 height 13
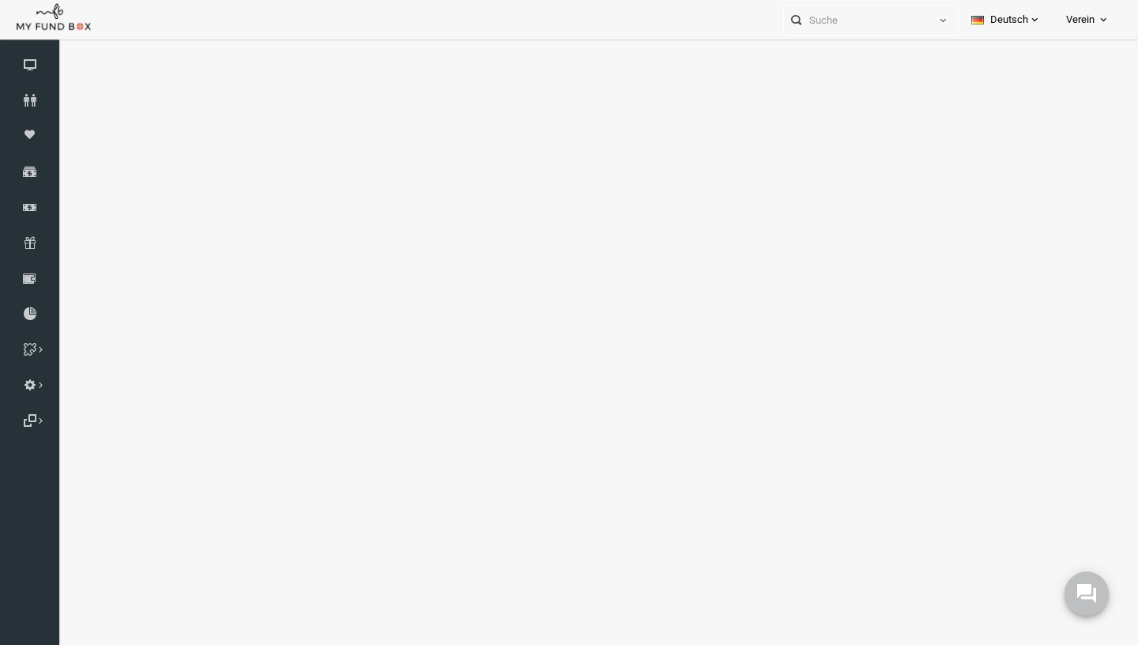
select select "100"
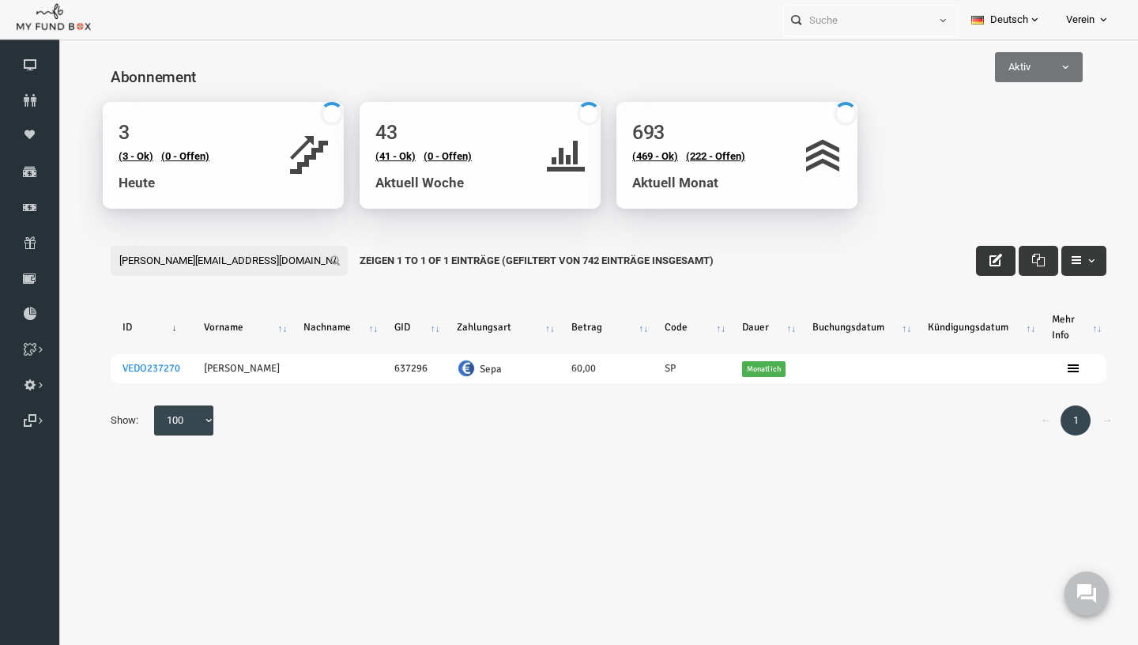
type input "[PERSON_NAME][EMAIL_ADDRESS][DOMAIN_NAME]"
click at [977, 269] on button "button" at bounding box center [974, 261] width 40 height 30
click at [974, 260] on icon "button" at bounding box center [973, 260] width 13 height 13
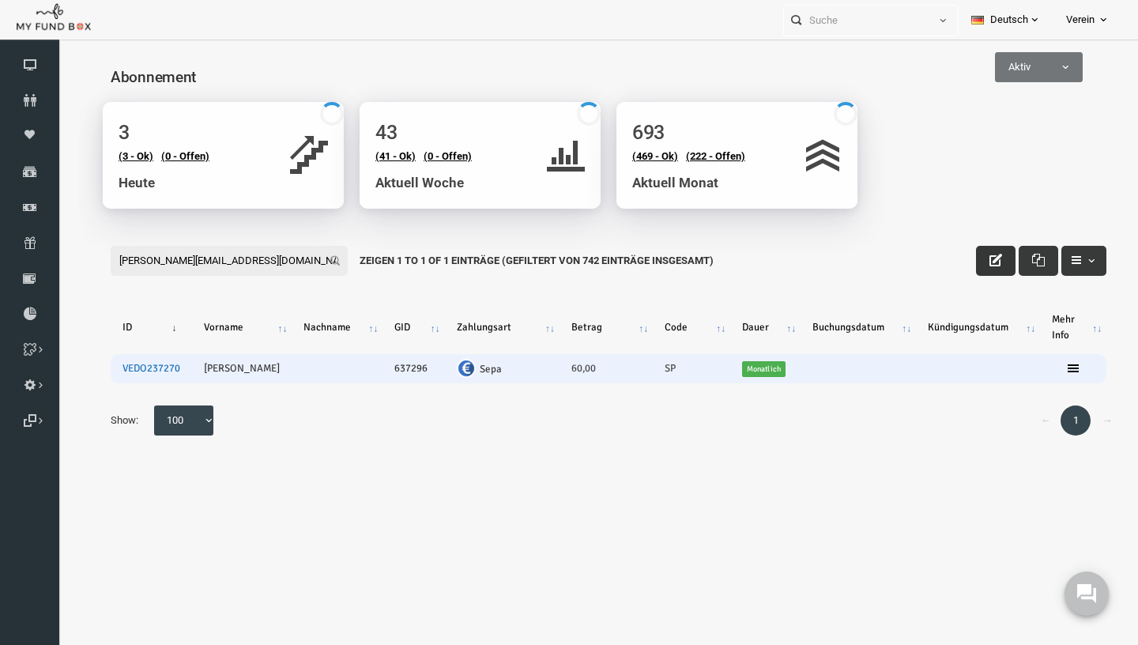
click at [121, 368] on link "VEDO237270" at bounding box center [129, 368] width 58 height 13
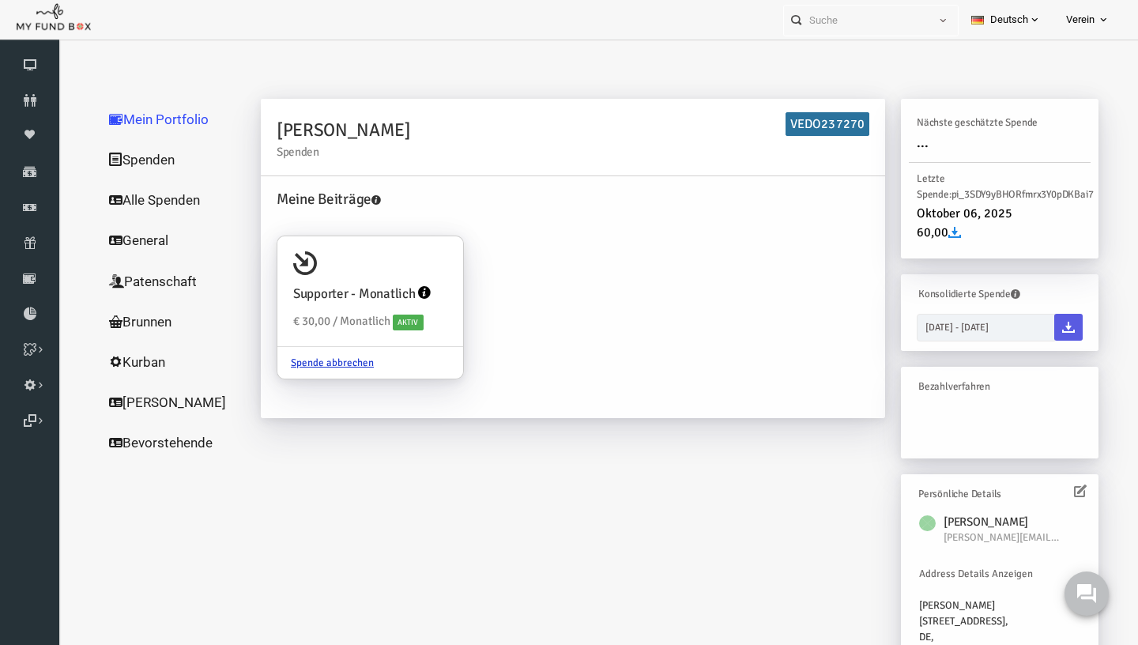
click at [158, 200] on link "Alle Spenden" at bounding box center [152, 199] width 158 height 41
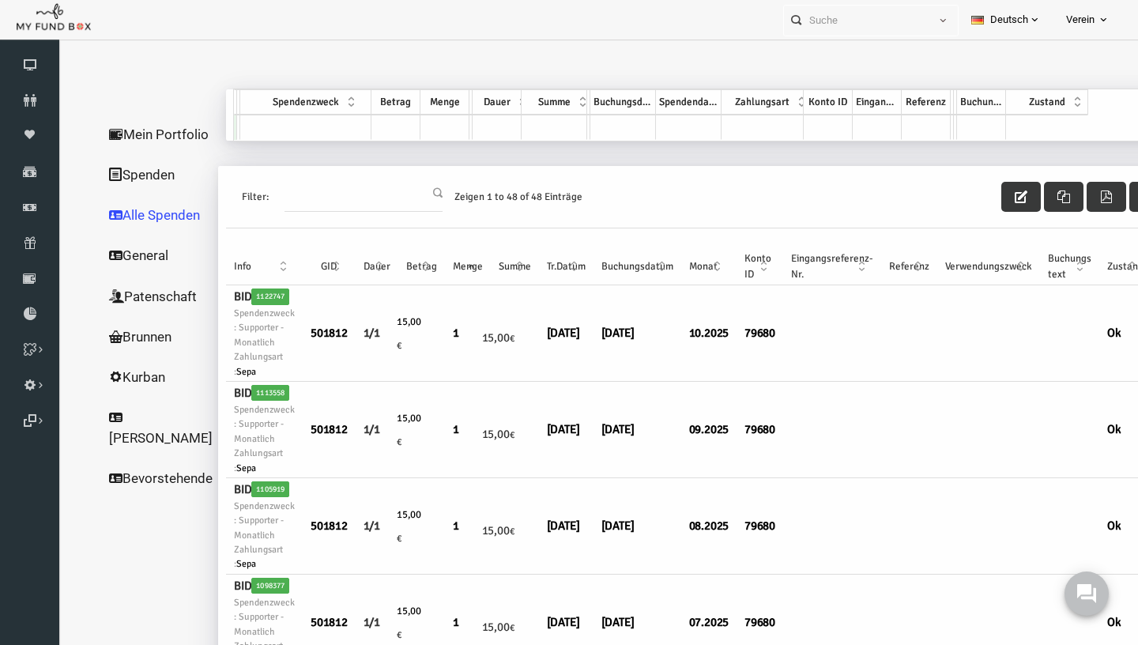
click at [129, 146] on link "Mein Portfolio" at bounding box center [138, 134] width 131 height 41
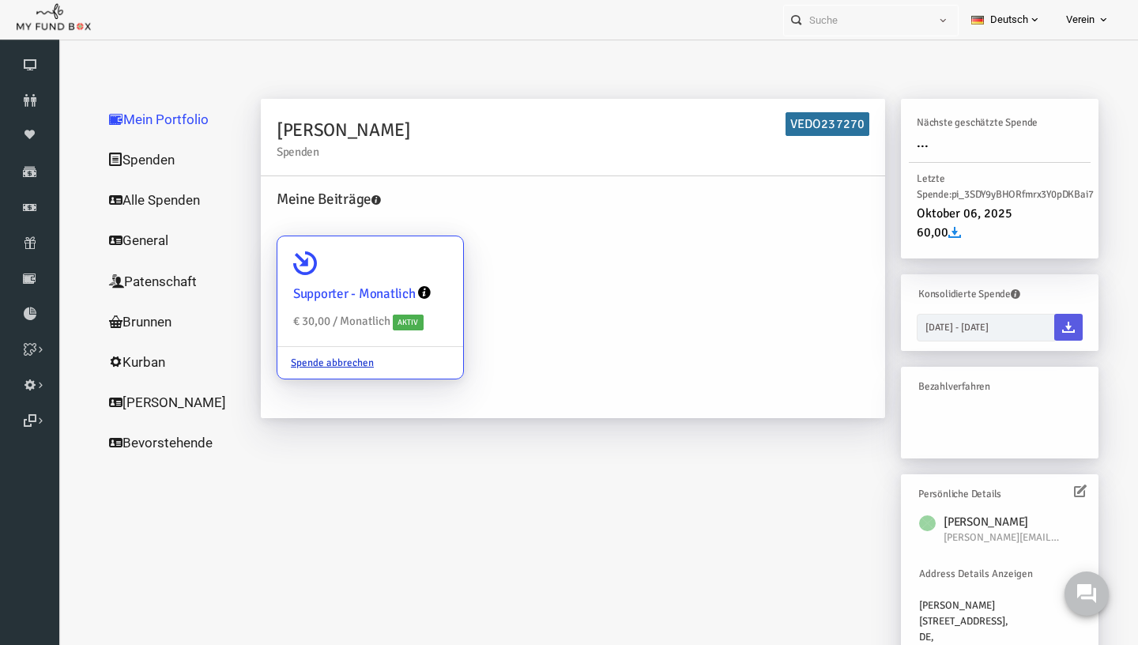
click at [331, 271] on div "Supporter - Monatlich € 30,00 / Monatlich Aktiv" at bounding box center [348, 291] width 186 height 111
click at [405, 271] on input "Supporter - Monatlich € 30,00 / Monatlich Aktiv Spende abbrechen" at bounding box center [421, 259] width 32 height 32
radio input "true"
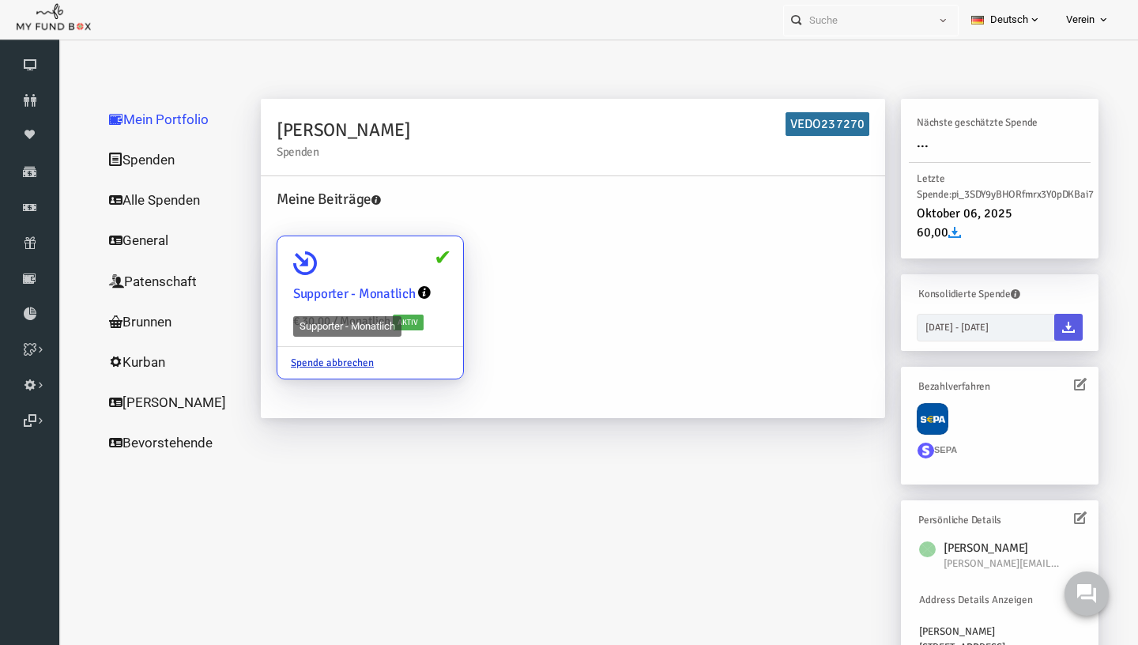
click at [290, 296] on h4 "Supporter - Monatlich" at bounding box center [332, 294] width 123 height 21
click at [405, 274] on input "Supporter - Monatlich € 30,00 / Monatlich Aktiv Spende abbrechen" at bounding box center [421, 259] width 32 height 32
click at [290, 294] on h4 "Supporter - Monatlich" at bounding box center [332, 294] width 123 height 21
click at [405, 274] on input "Supporter - Monatlich € 30,00 / Monatlich Aktiv Spende abbrechen" at bounding box center [421, 259] width 32 height 32
click at [136, 168] on link "Spenden" at bounding box center [152, 159] width 158 height 41
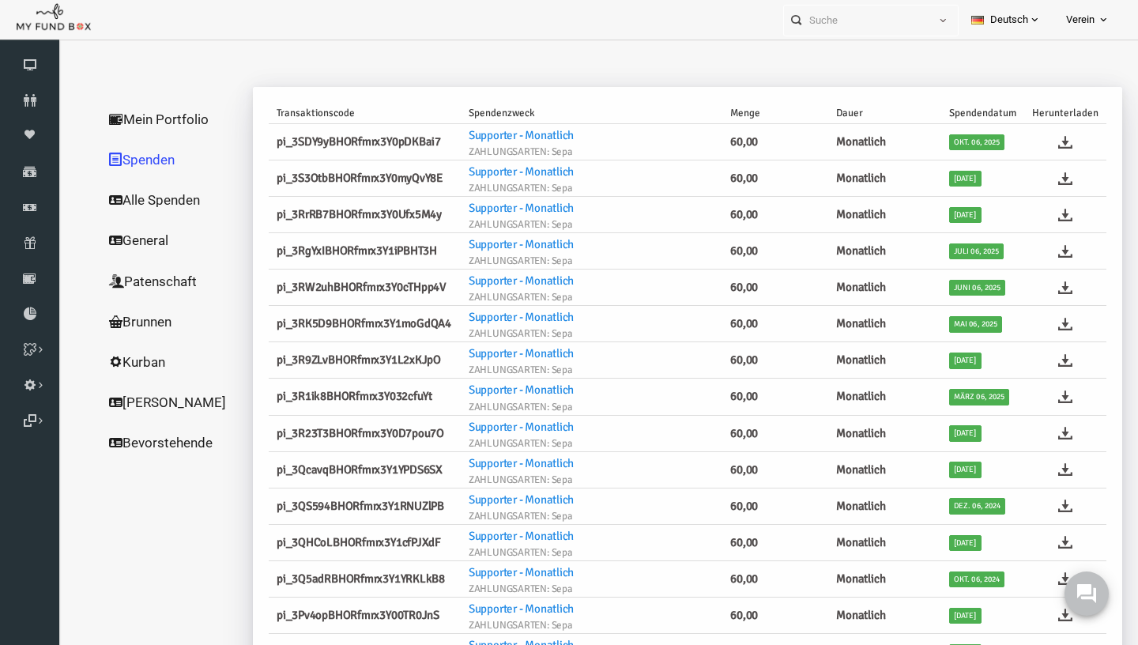
click at [157, 206] on link "Alle Spenden" at bounding box center [152, 199] width 158 height 41
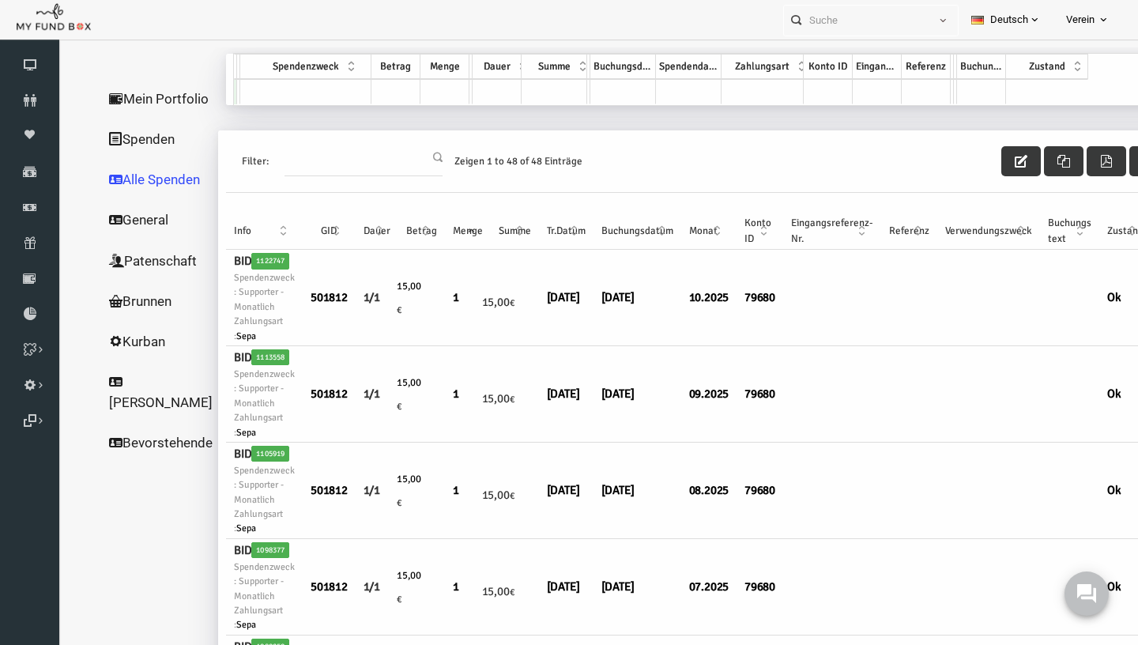
scroll to position [41, 0]
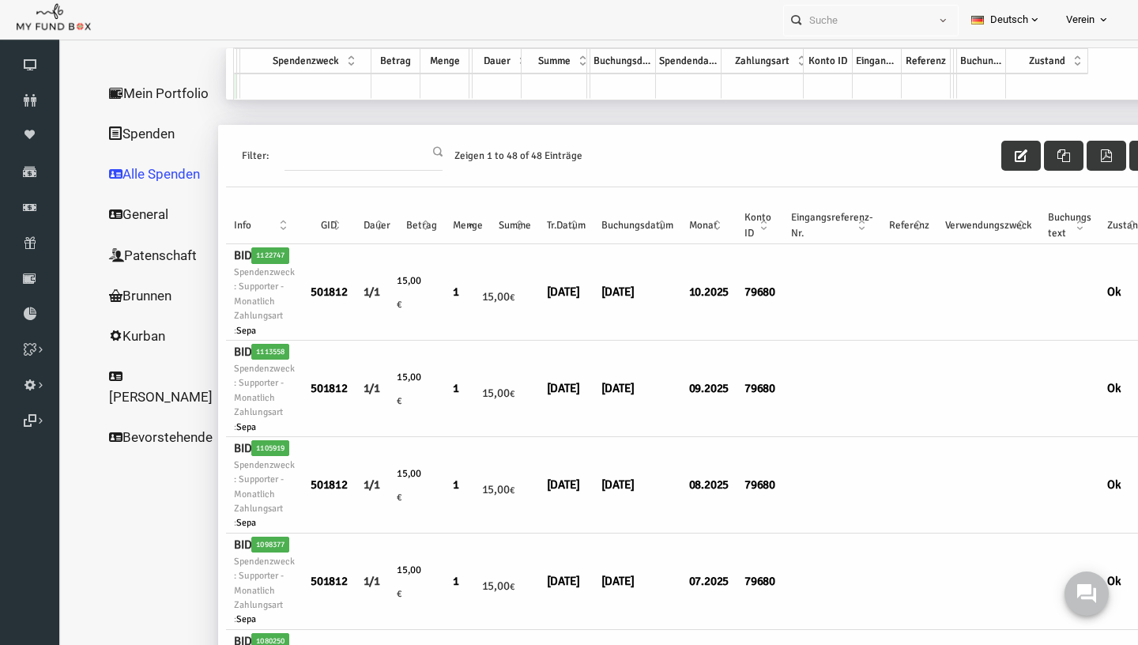
click at [125, 235] on link "General" at bounding box center [138, 214] width 131 height 41
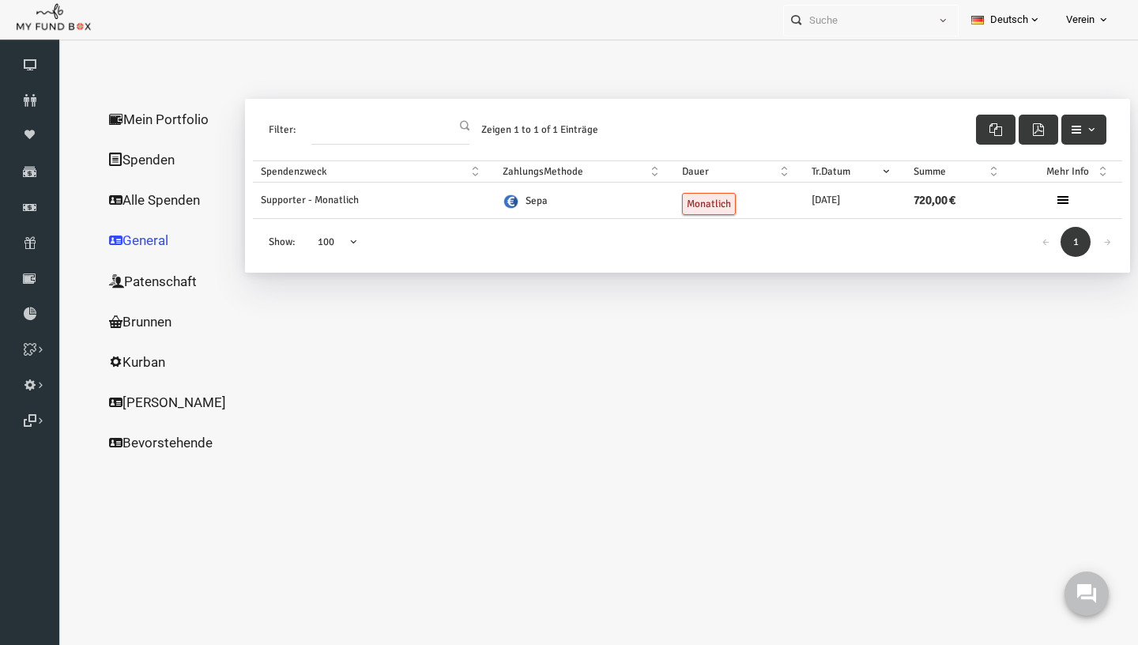
scroll to position [0, 0]
click at [124, 439] on link "Bevorstehende" at bounding box center [152, 442] width 158 height 41
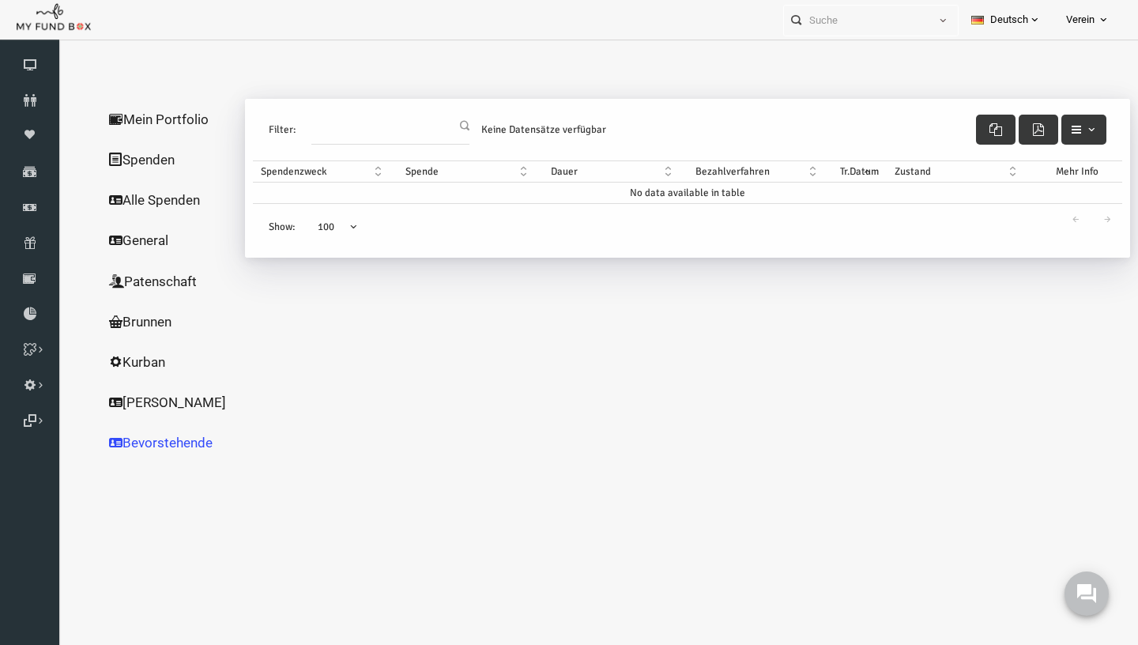
click at [113, 354] on link "Kurban" at bounding box center [152, 361] width 158 height 41
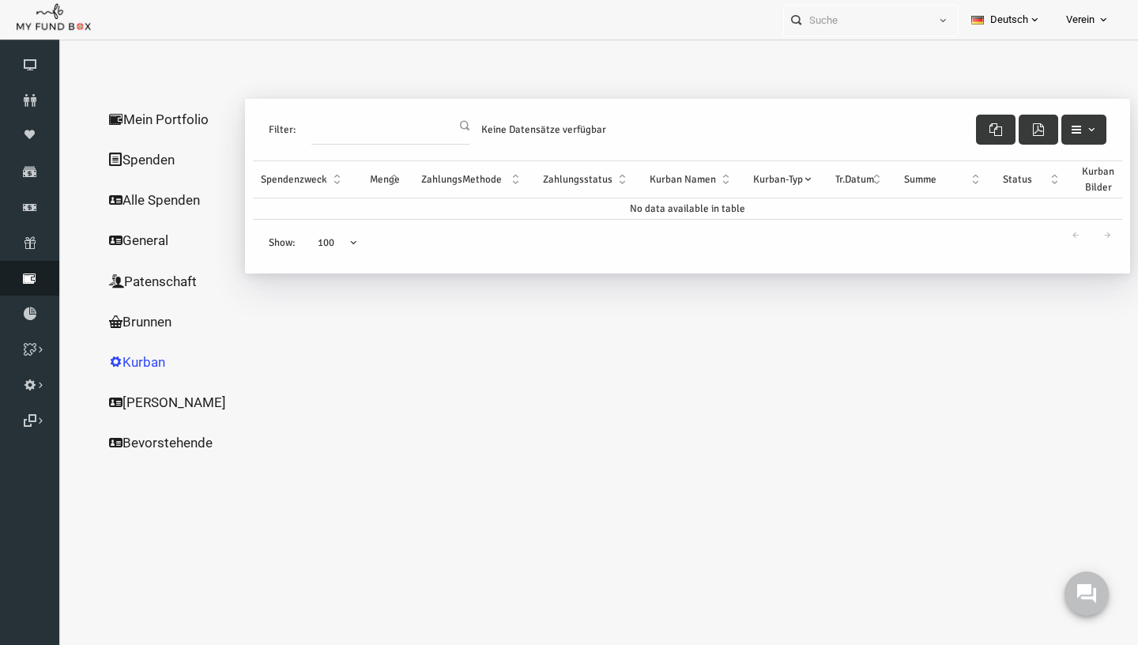
click at [36, 263] on link "Rücklastschrift" at bounding box center [29, 278] width 59 height 35
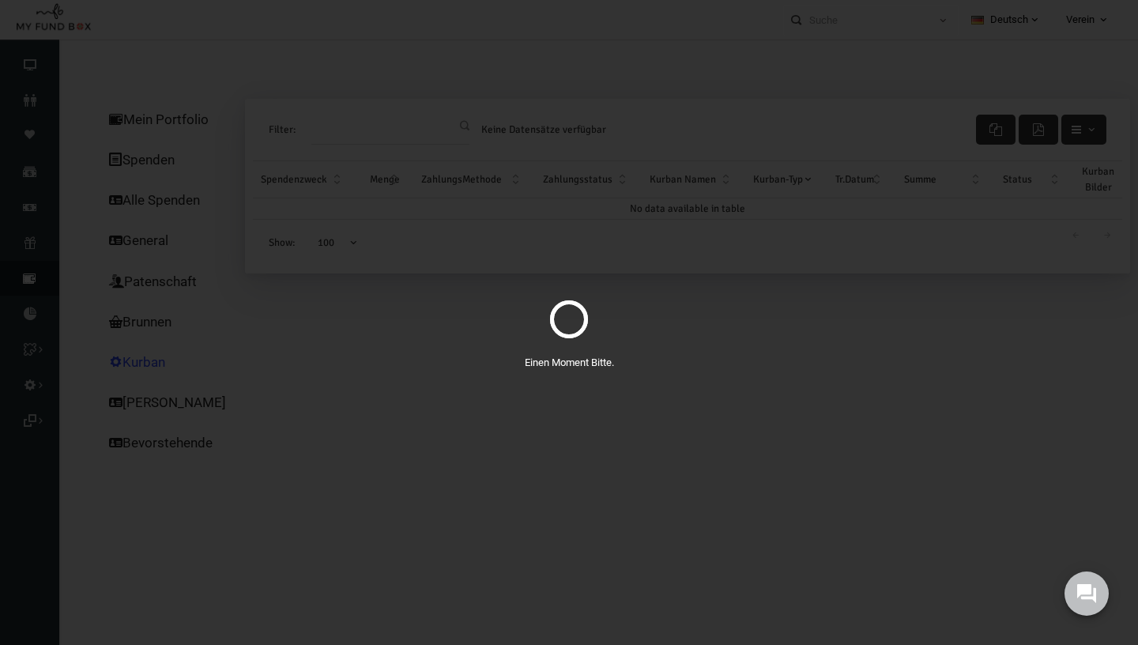
click at [36, 245] on div "Einen Moment Bitte." at bounding box center [569, 322] width 1138 height 645
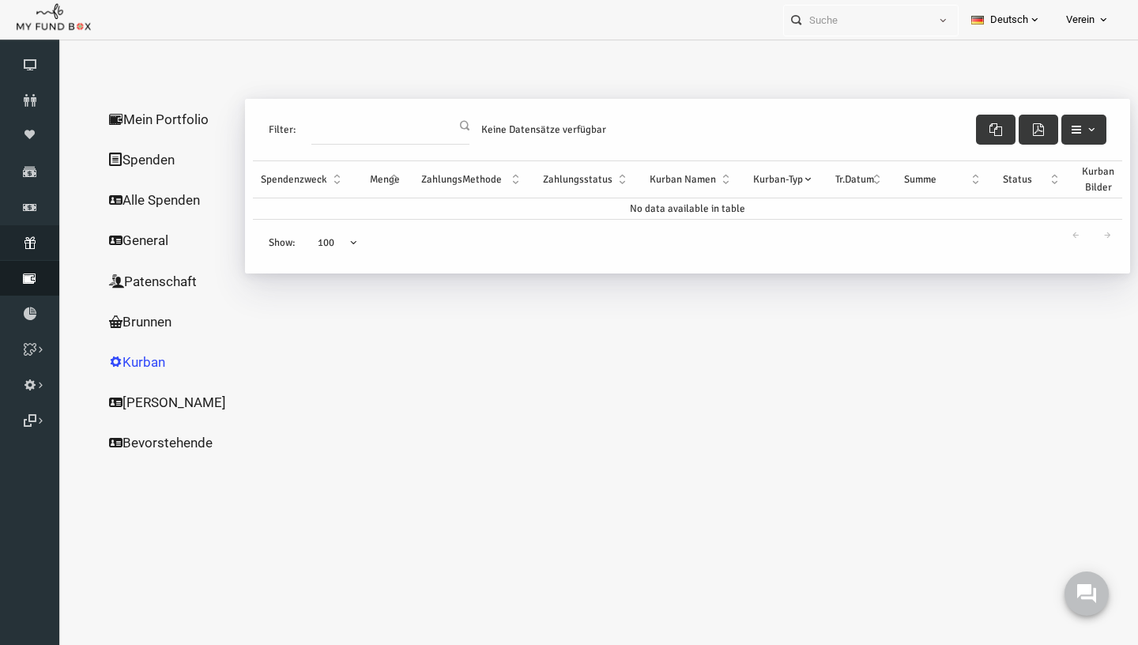
click at [36, 245] on icon at bounding box center [29, 242] width 59 height 13
click at [36, 245] on div "Einen Moment Bitte." at bounding box center [569, 322] width 1138 height 645
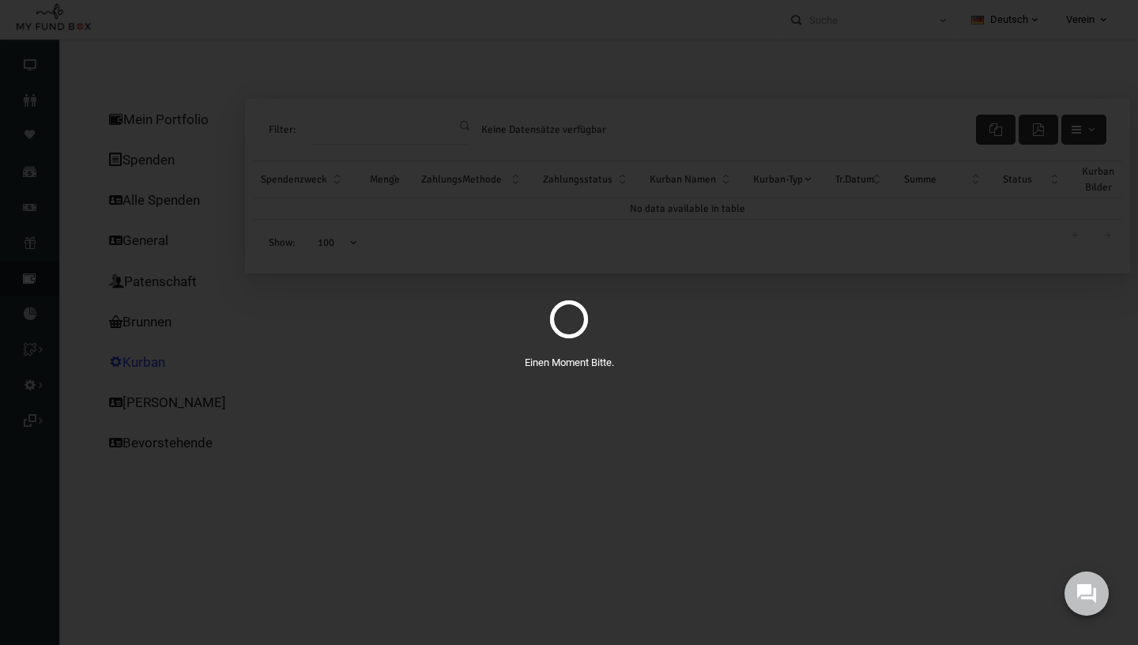
click at [36, 245] on div "Einen Moment Bitte." at bounding box center [569, 322] width 1138 height 645
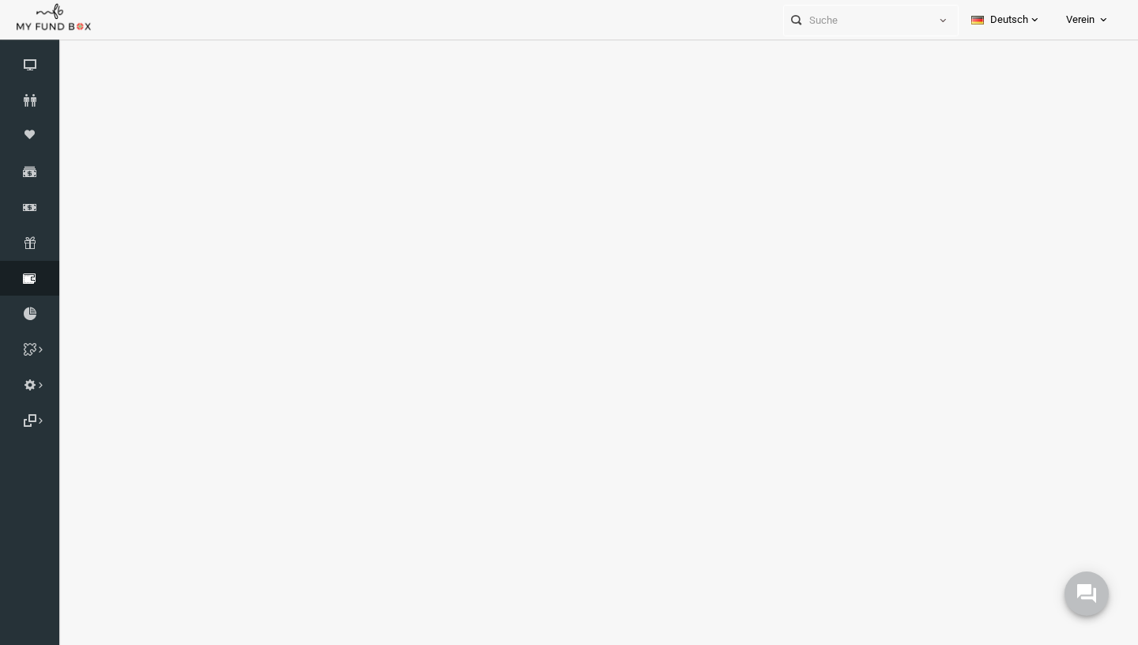
select select "100"
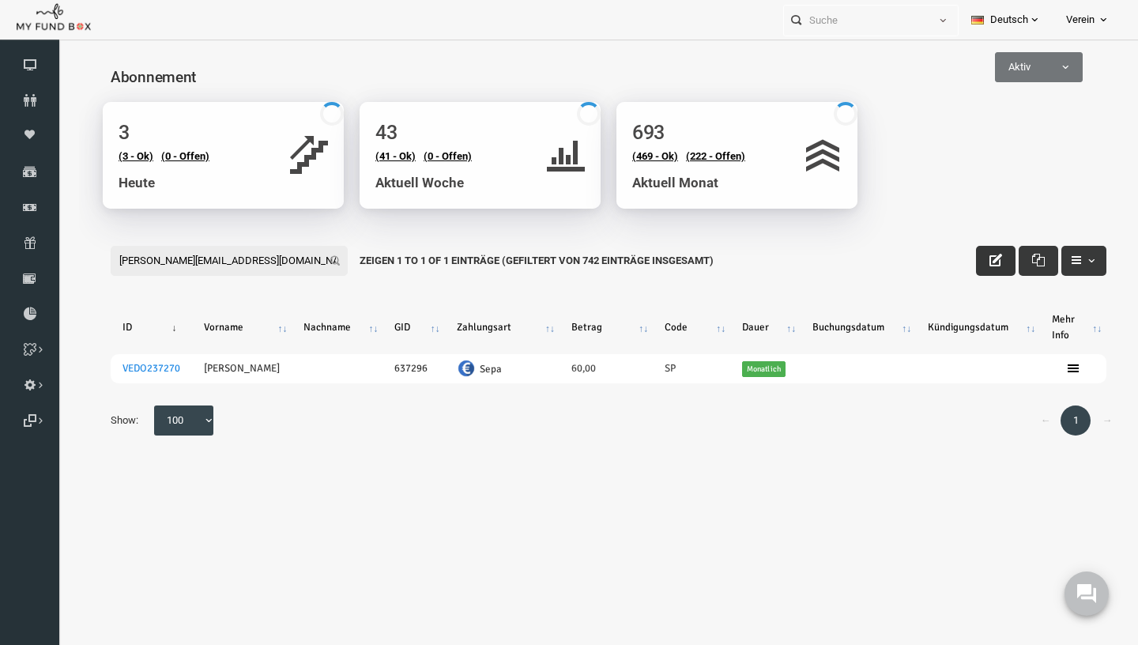
type input "[EMAIL_ADDRESS][DOMAIN_NAME]"
click at [984, 269] on button "button" at bounding box center [974, 261] width 40 height 30
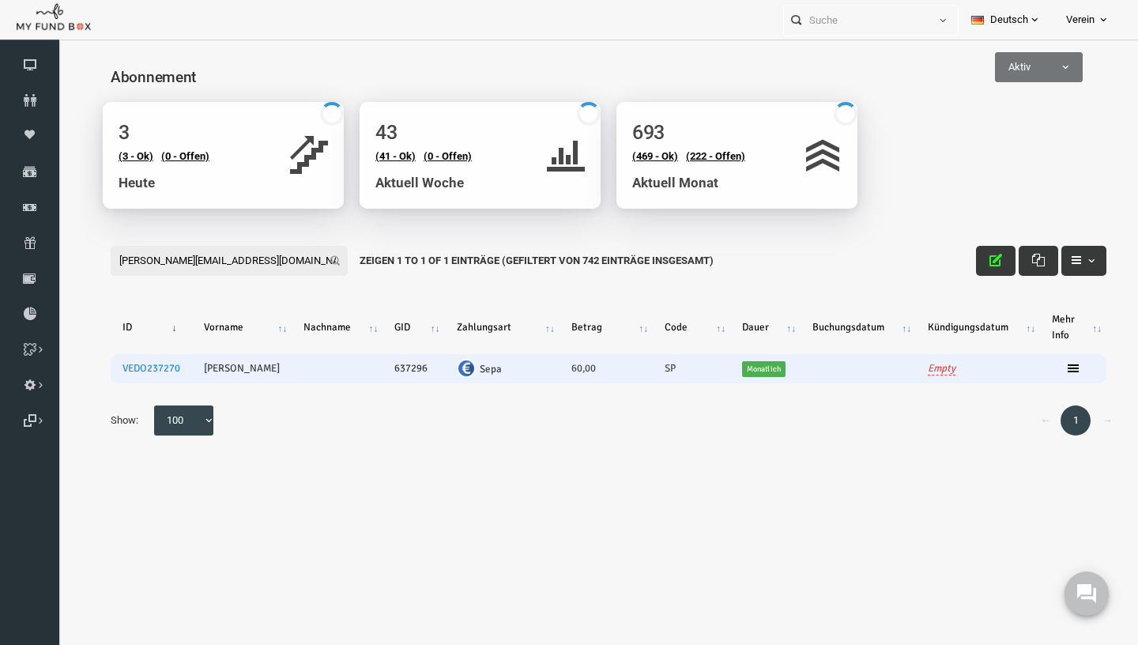
click at [1055, 370] on icon at bounding box center [1051, 368] width 13 height 13
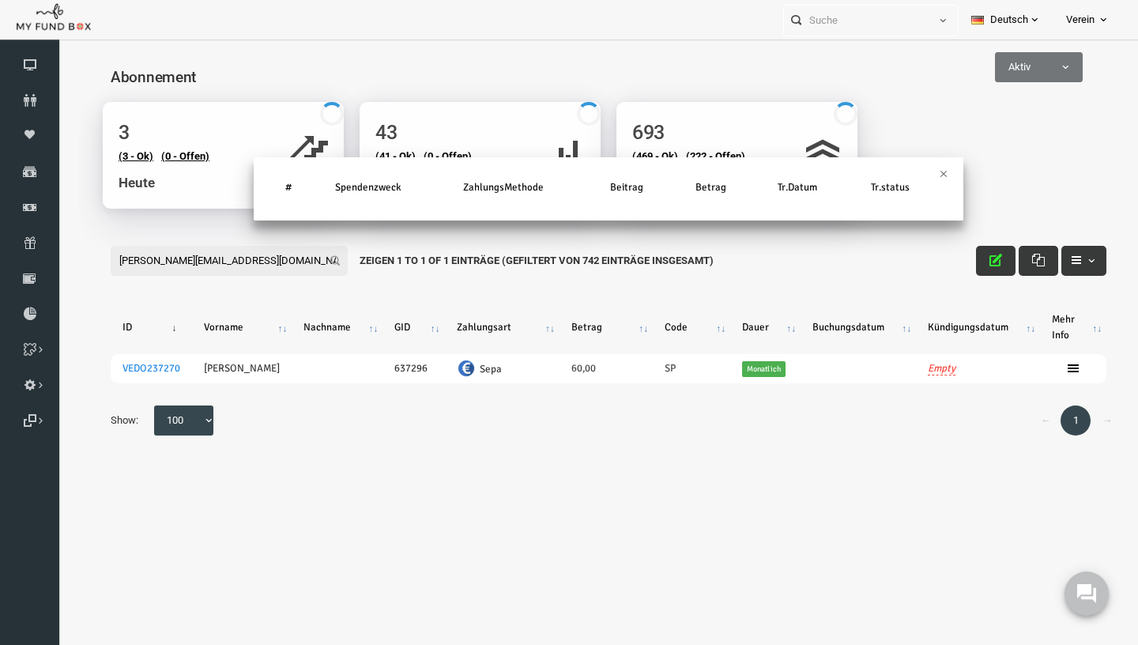
click at [1052, 370] on div "× # Spendenzweck ZahlungsMethode Beitrag Betrag Tr.Datum Tr.status" at bounding box center [586, 413] width 1059 height 560
click at [923, 172] on th "Tr.status" at bounding box center [879, 187] width 92 height 35
click at [561, 384] on div "× # Spendenzweck ZahlungsMethode Beitrag Betrag Tr.Datum Tr.status" at bounding box center [586, 413] width 1059 height 560
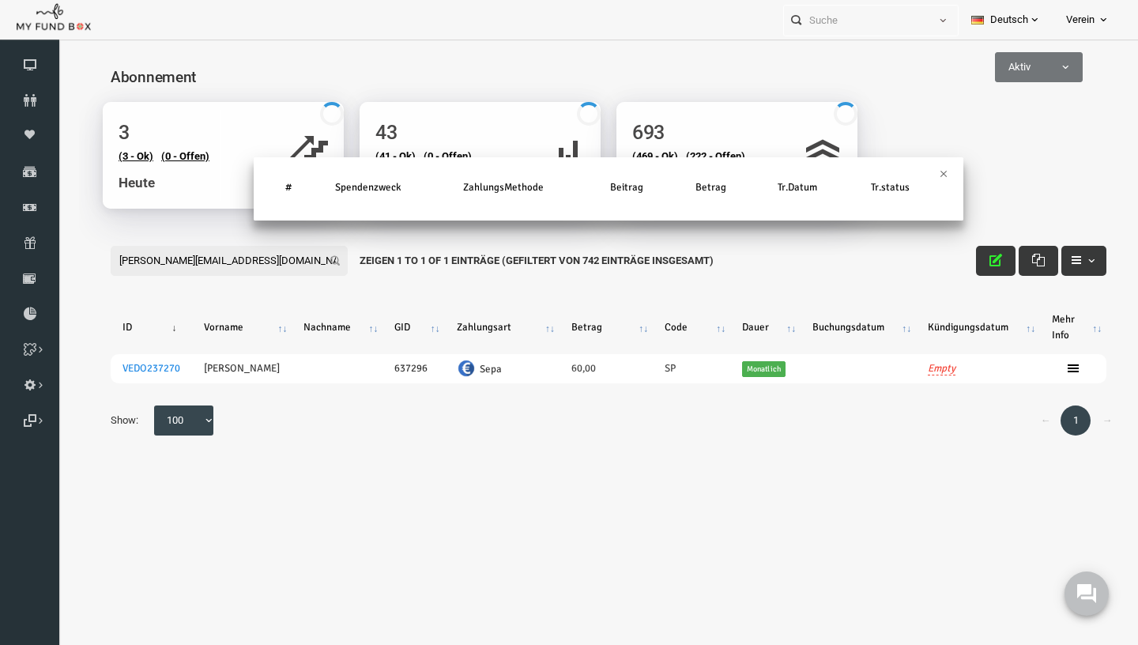
click at [561, 377] on div "× # Spendenzweck ZahlungsMethode Beitrag Betrag Tr.Datum Tr.status" at bounding box center [586, 413] width 1059 height 560
click at [289, 55] on div "Abonnement" at bounding box center [587, 74] width 1028 height 55
click at [541, 368] on div "× # Spendenzweck ZahlungsMethode Beitrag Betrag Tr.Datum Tr.status" at bounding box center [586, 413] width 1059 height 560
click at [553, 362] on div "× # Spendenzweck ZahlungsMethode Beitrag Betrag Tr.Datum Tr.status" at bounding box center [586, 413] width 1059 height 560
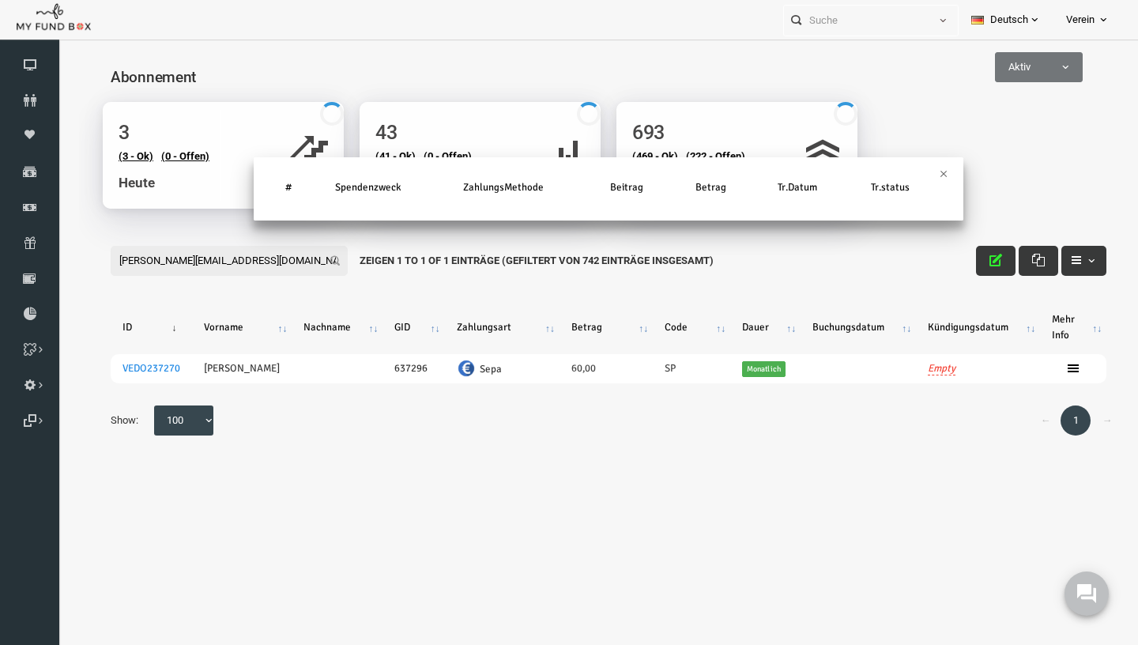
click at [553, 368] on div "× # Spendenzweck ZahlungsMethode Beitrag Betrag Tr.Datum Tr.status" at bounding box center [586, 413] width 1059 height 560
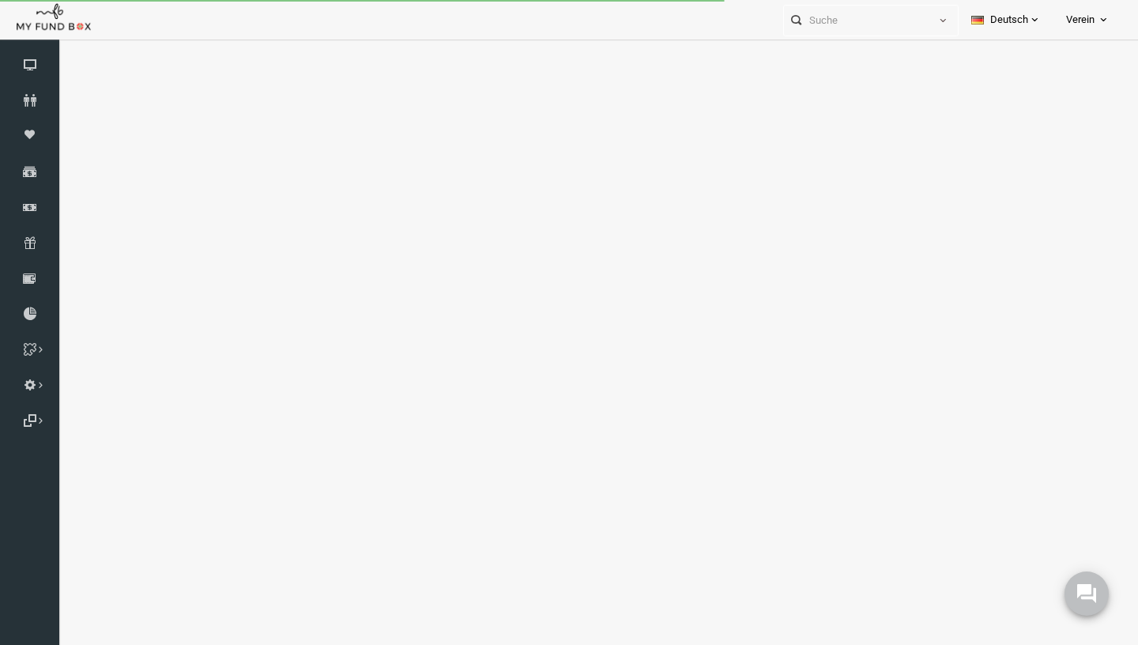
select select "100"
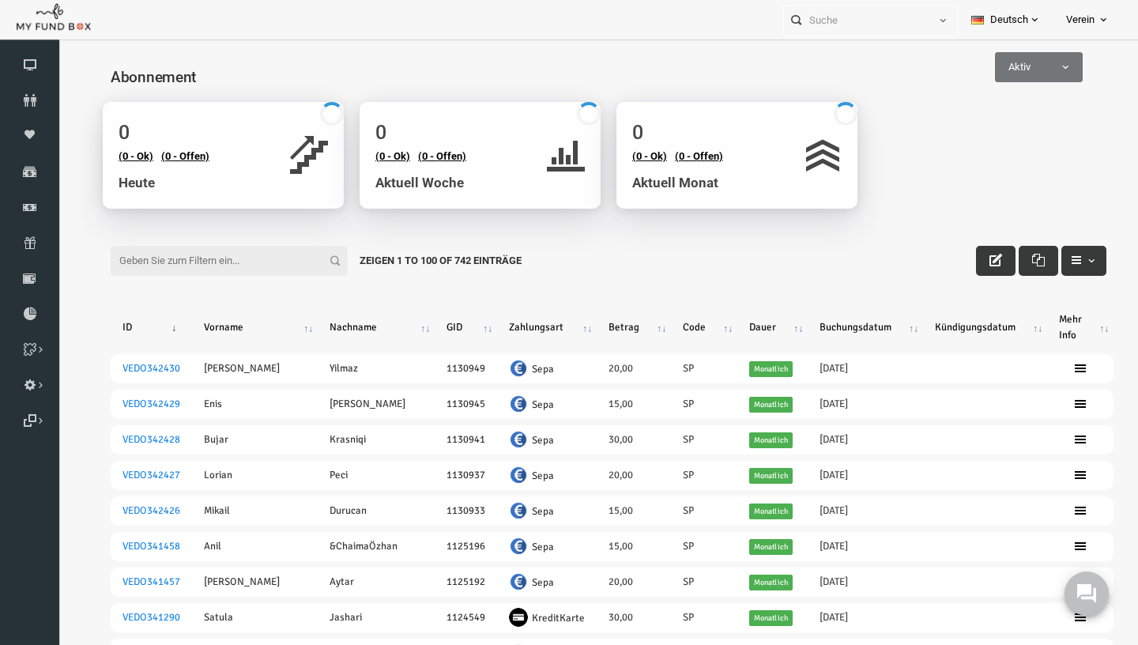
click at [206, 260] on input "Filter:" at bounding box center [207, 261] width 237 height 30
click at [226, 266] on input "Filter:" at bounding box center [207, 261] width 237 height 30
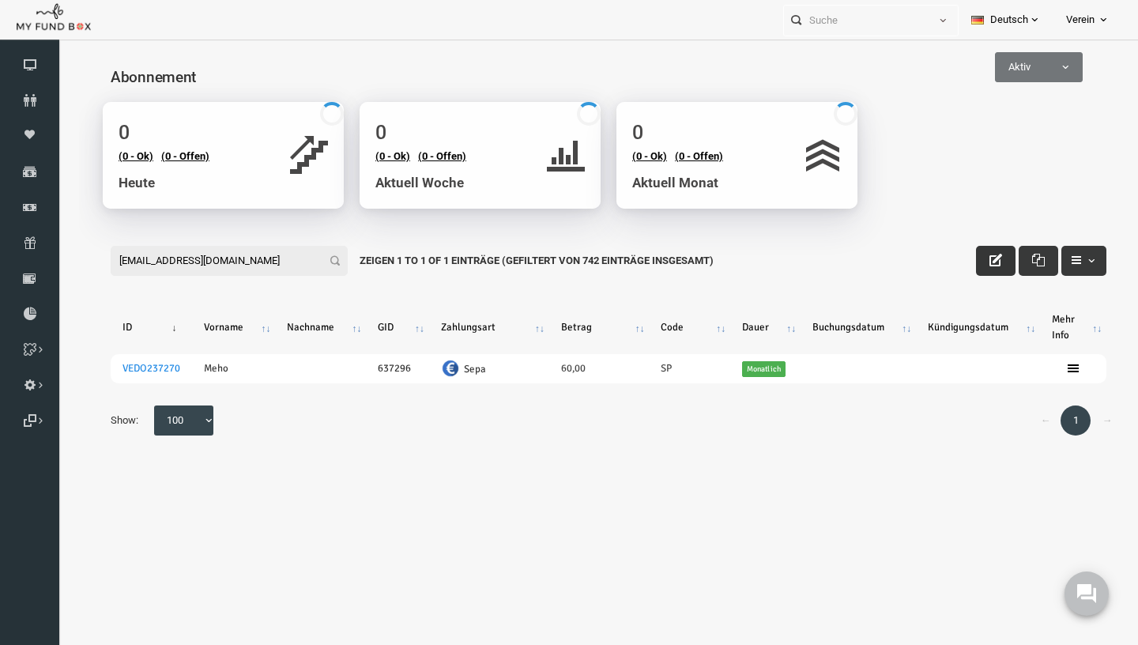
type input "[EMAIL_ADDRESS][DOMAIN_NAME]"
click at [973, 264] on icon "button" at bounding box center [973, 260] width 13 height 13
click at [557, 329] on th "Betrag" at bounding box center [577, 327] width 100 height 41
click at [557, 328] on th "Betrag" at bounding box center [577, 327] width 100 height 41
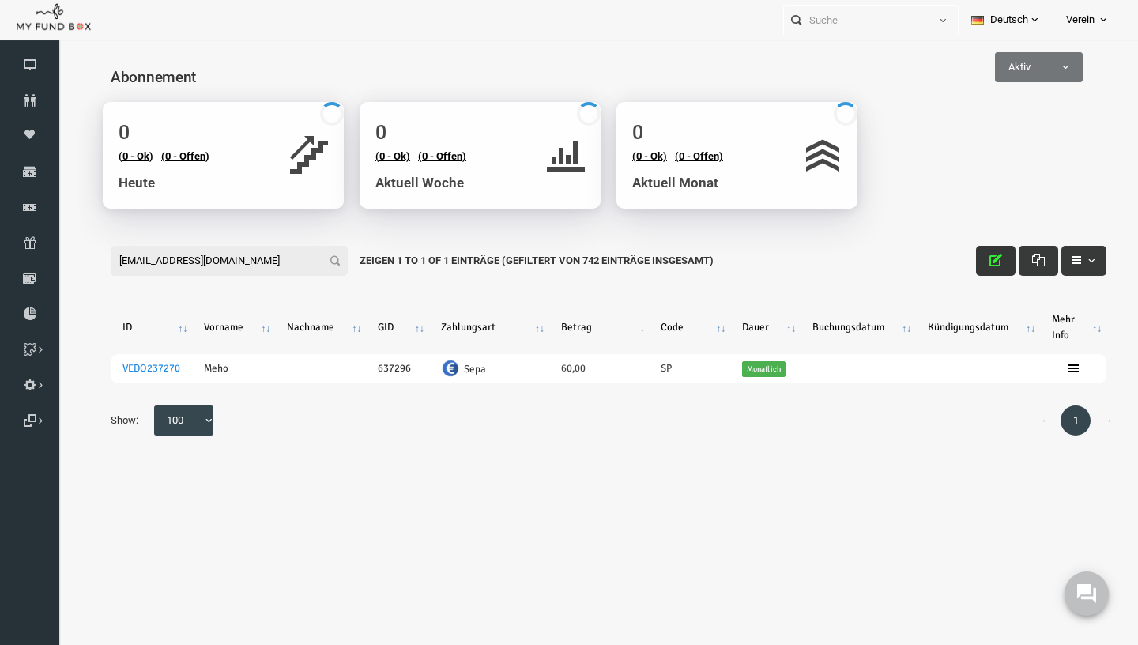
click at [557, 328] on th "Betrag" at bounding box center [577, 327] width 100 height 41
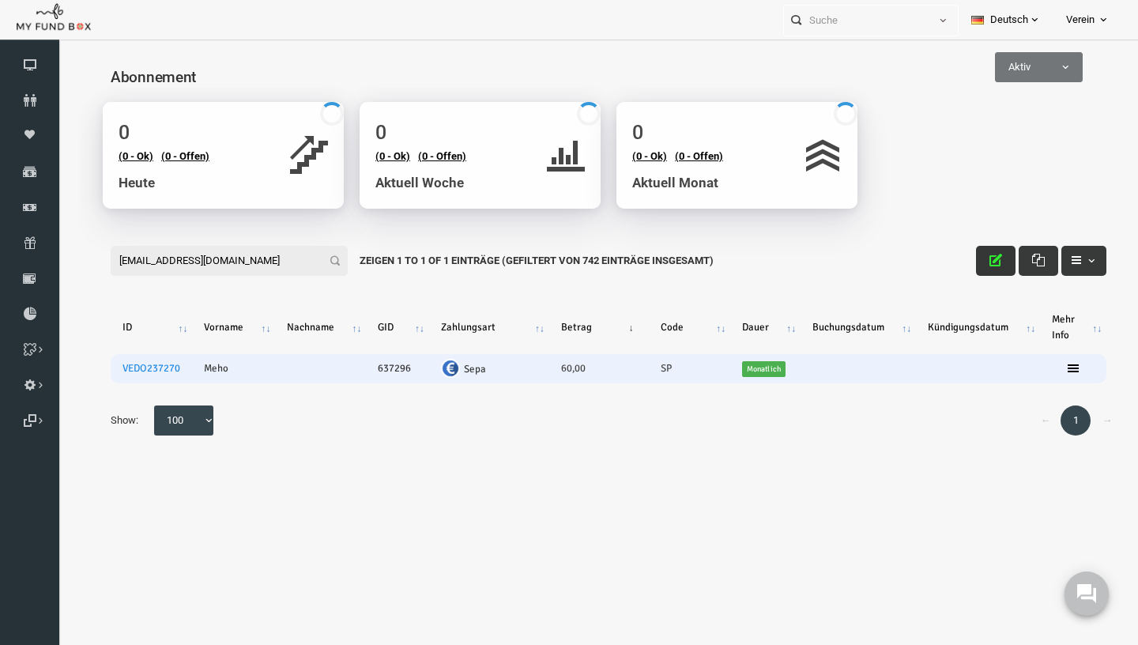
click at [556, 369] on td "60,00" at bounding box center [577, 368] width 100 height 29
click at [566, 372] on td "60,00" at bounding box center [577, 368] width 100 height 29
click at [555, 372] on td "60,00" at bounding box center [577, 368] width 100 height 29
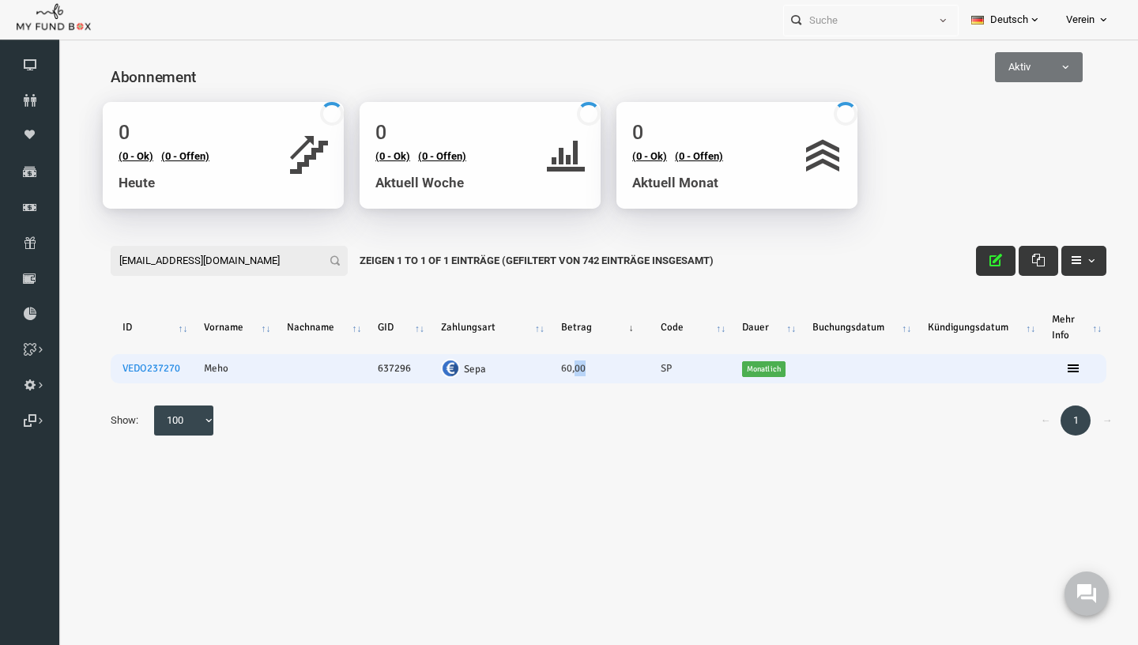
click at [555, 372] on td "60,00" at bounding box center [577, 368] width 100 height 29
click at [558, 372] on td "60,00" at bounding box center [577, 368] width 100 height 29
click at [553, 372] on td "60,00" at bounding box center [577, 368] width 100 height 29
click at [540, 372] on td "60,00" at bounding box center [577, 368] width 100 height 29
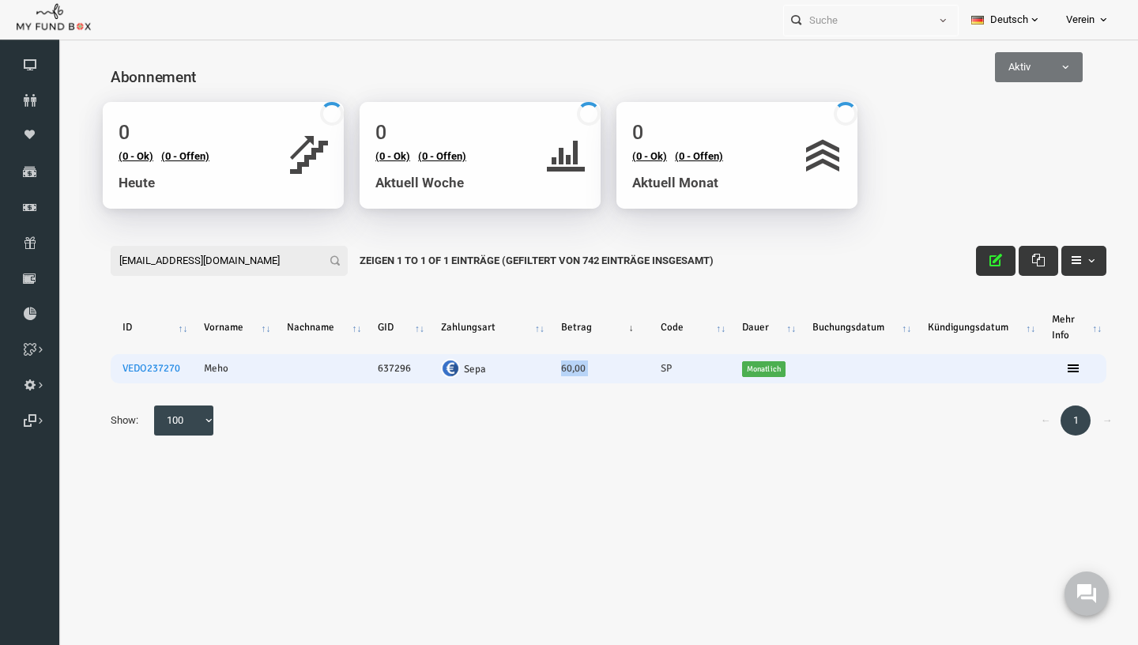
click at [540, 372] on td "60,00" at bounding box center [577, 368] width 100 height 29
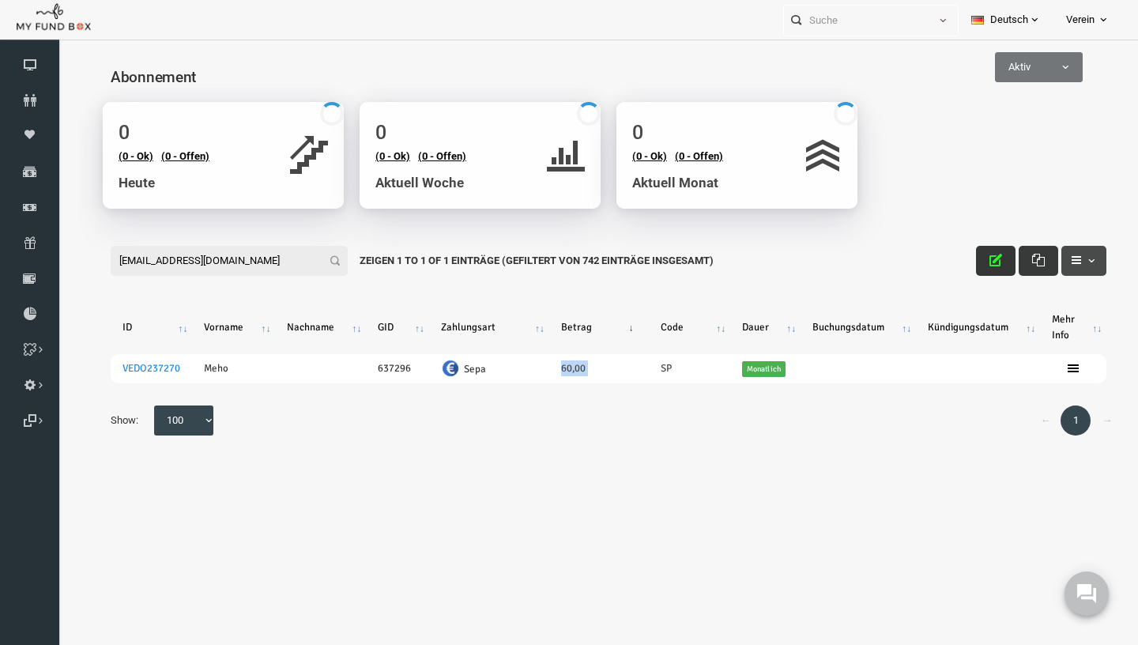
click at [1063, 269] on button "button" at bounding box center [1061, 261] width 45 height 30
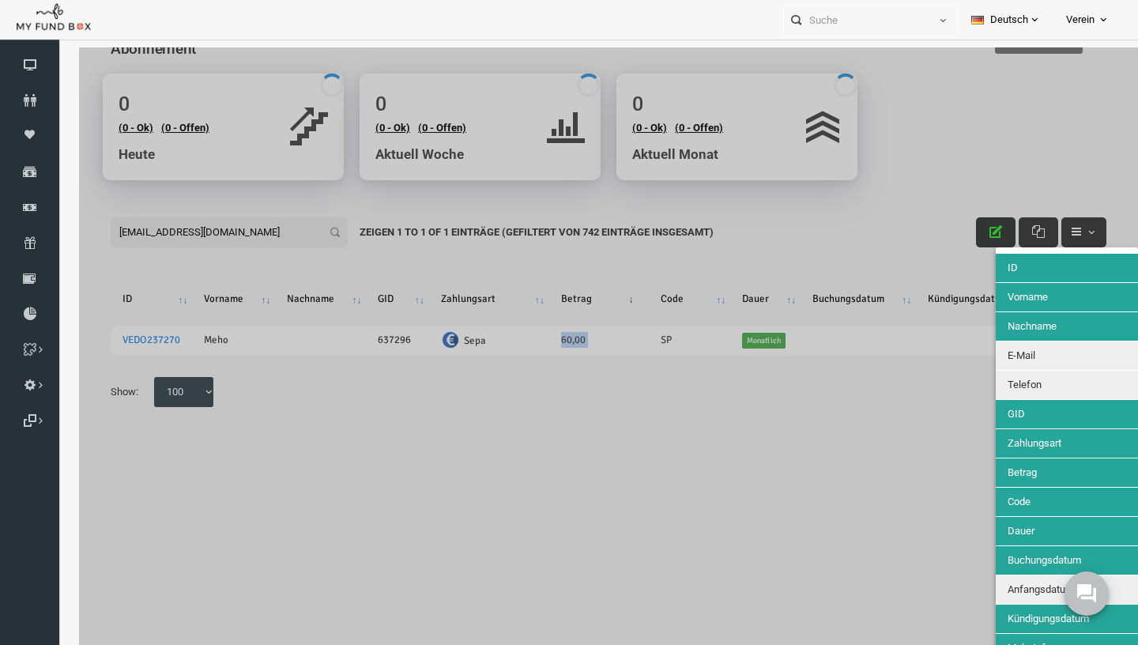
scroll to position [34, 0]
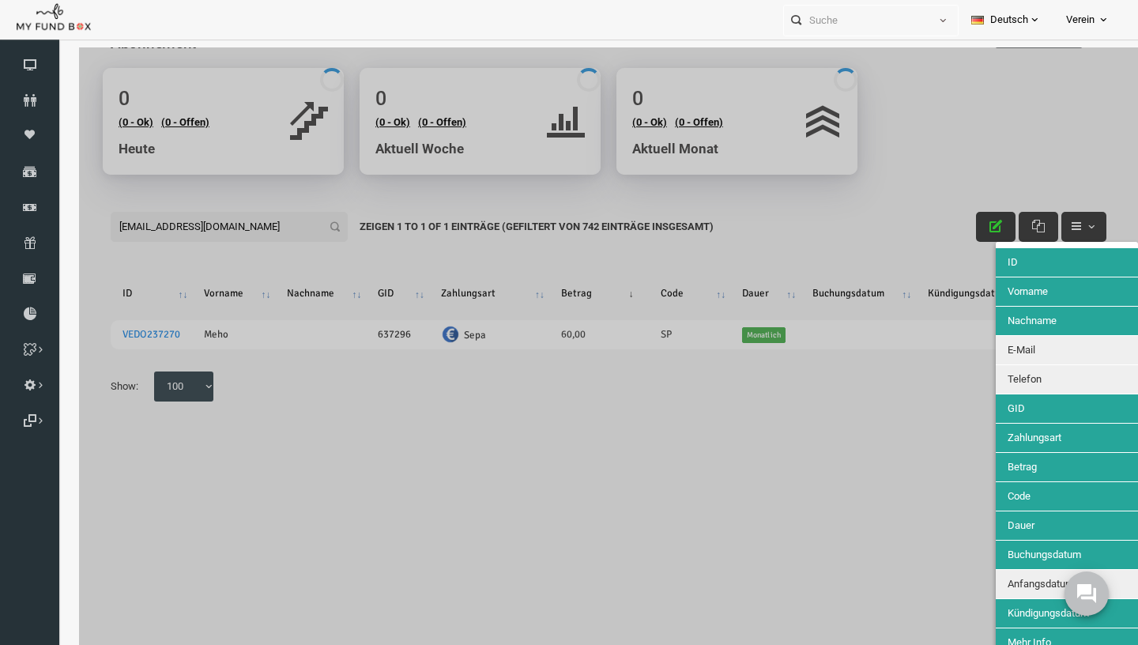
click at [762, 552] on div at bounding box center [586, 369] width 1059 height 645
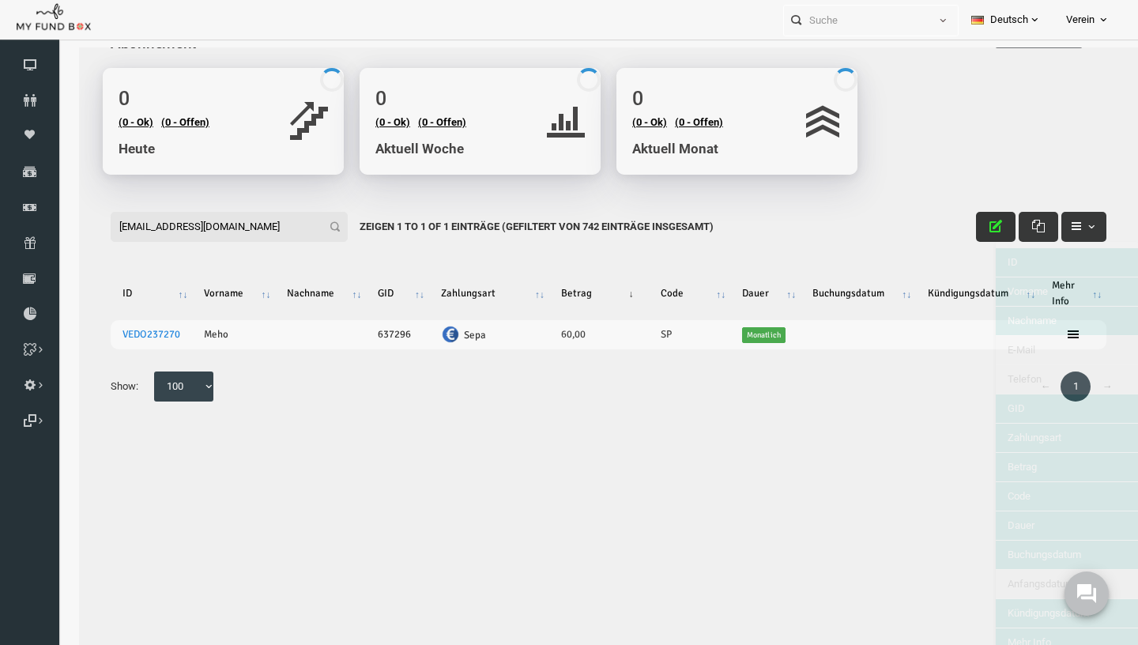
scroll to position [0, 0]
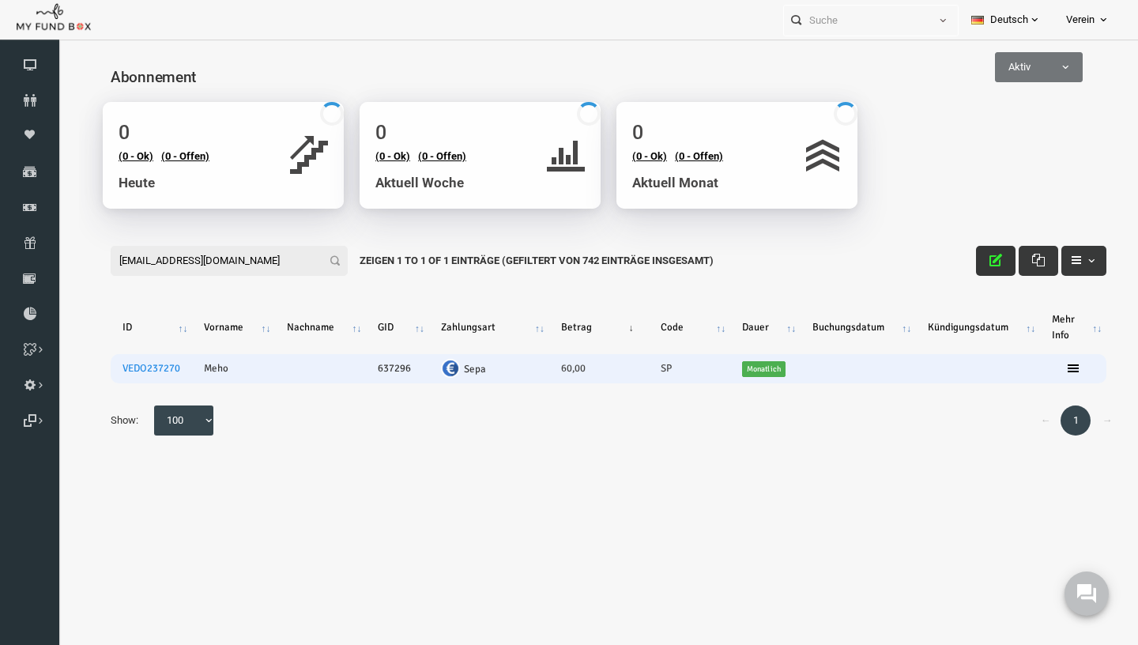
click at [552, 369] on td "60,00" at bounding box center [577, 368] width 100 height 29
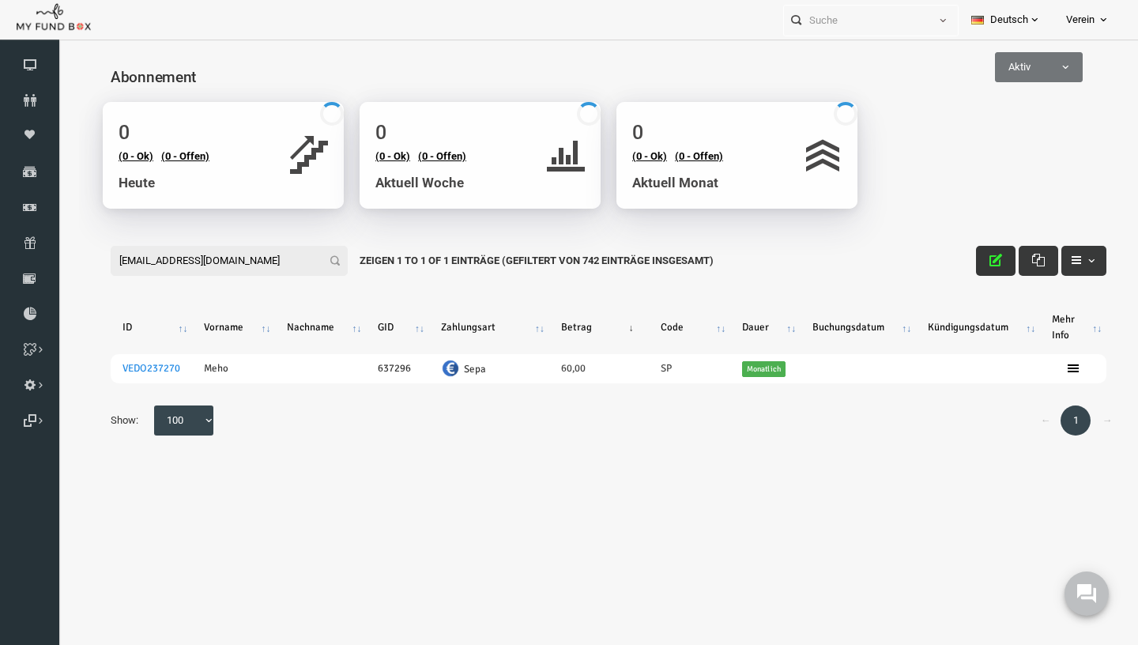
click at [551, 324] on th "Betrag" at bounding box center [577, 327] width 100 height 41
click at [547, 326] on th "Betrag" at bounding box center [577, 327] width 100 height 41
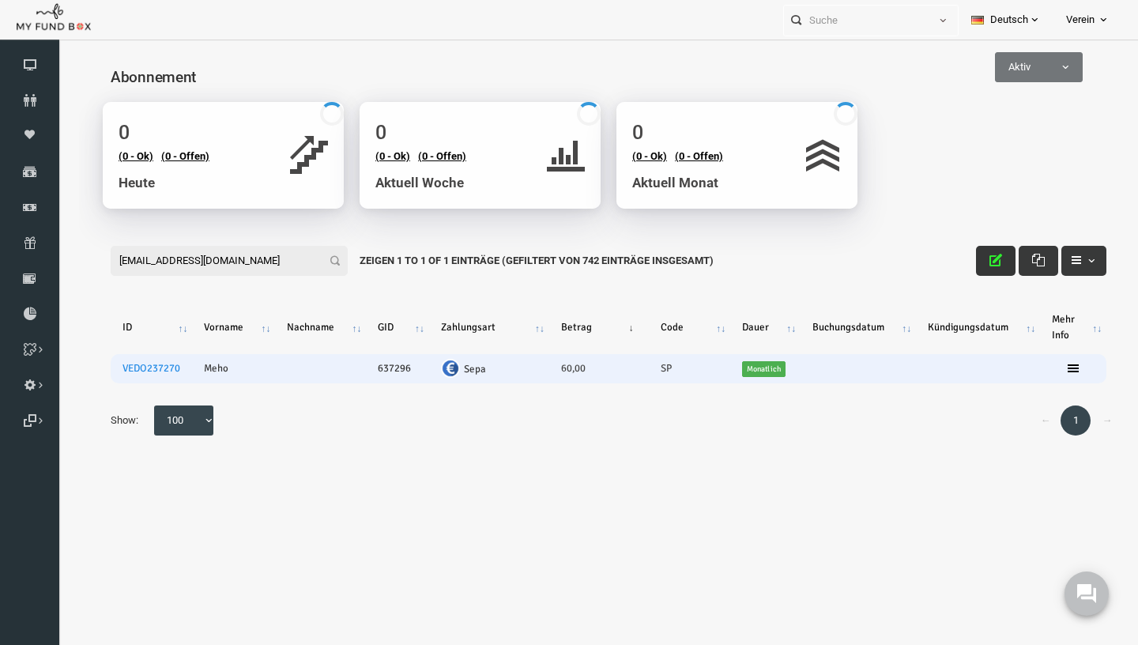
click at [541, 370] on td "60,00" at bounding box center [577, 368] width 100 height 29
click at [548, 370] on td "60,00" at bounding box center [577, 368] width 100 height 29
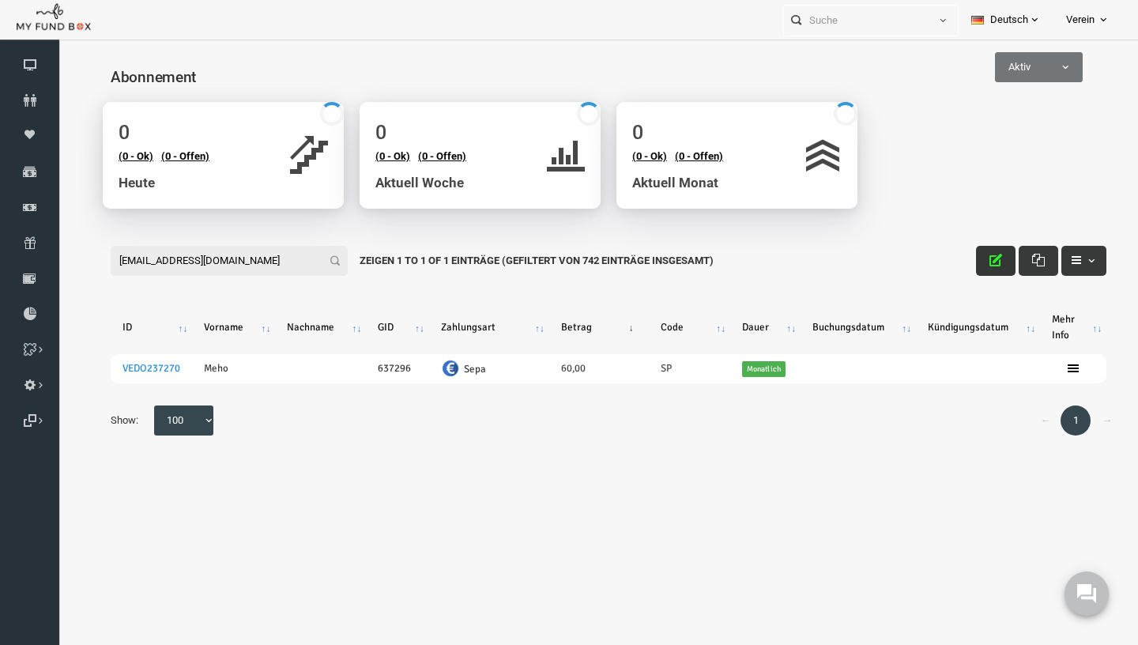
click at [974, 257] on icon "button" at bounding box center [973, 260] width 13 height 13
click at [975, 254] on button "button" at bounding box center [974, 261] width 40 height 30
click at [975, 253] on button "button" at bounding box center [974, 261] width 40 height 30
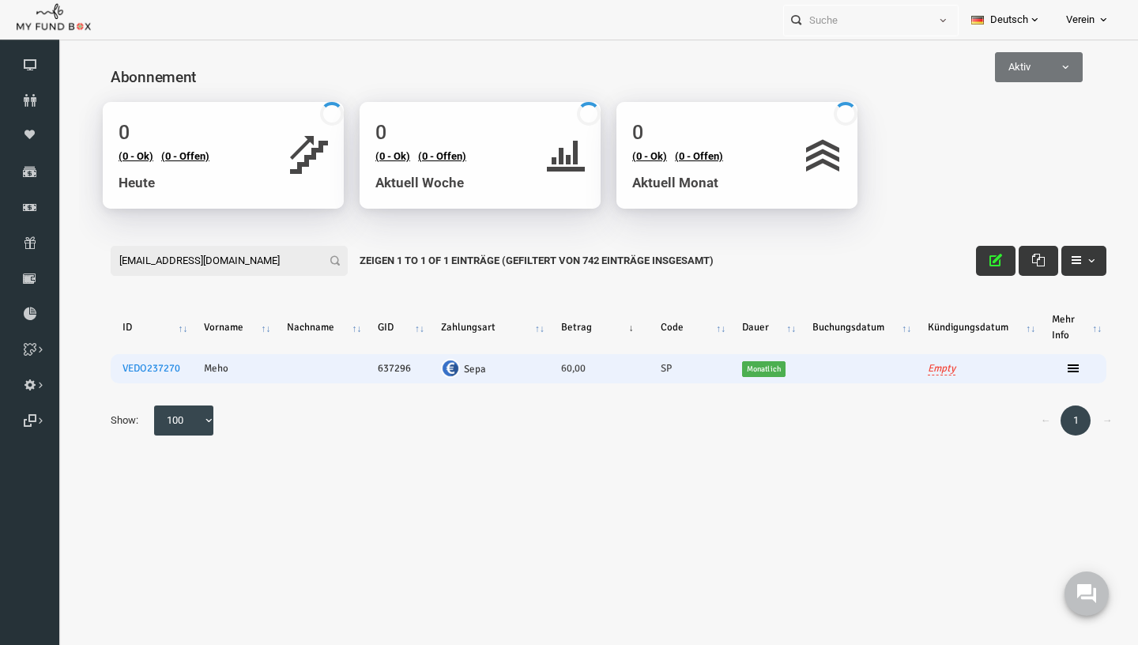
click at [560, 370] on td "60,00" at bounding box center [577, 368] width 100 height 29
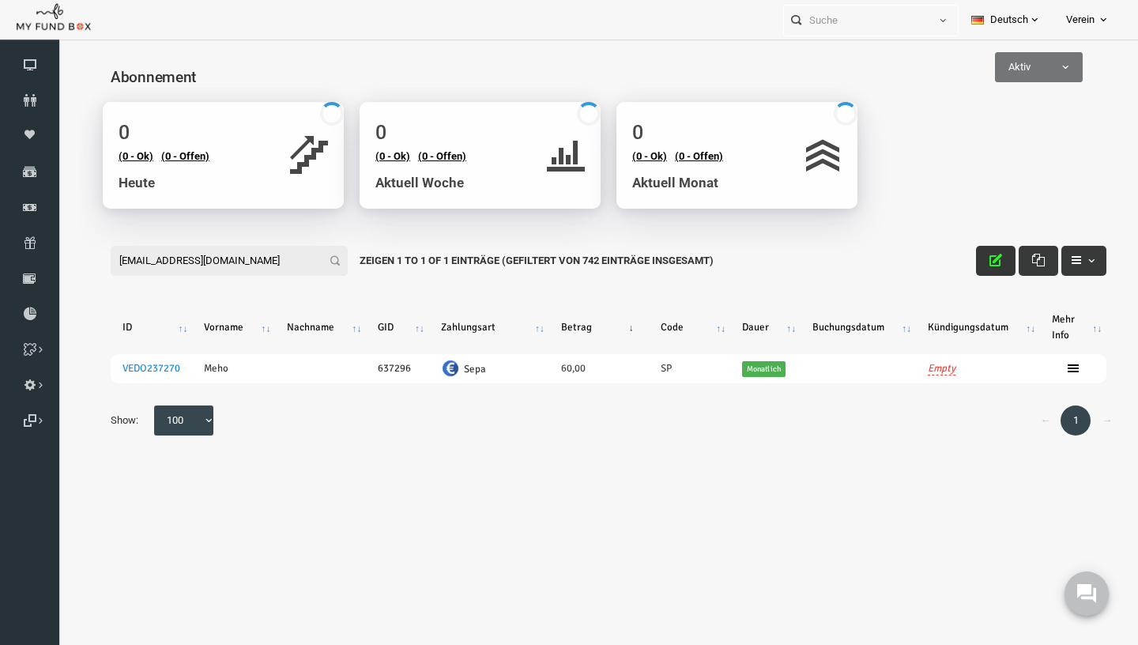
click at [982, 264] on button "button" at bounding box center [974, 261] width 40 height 30
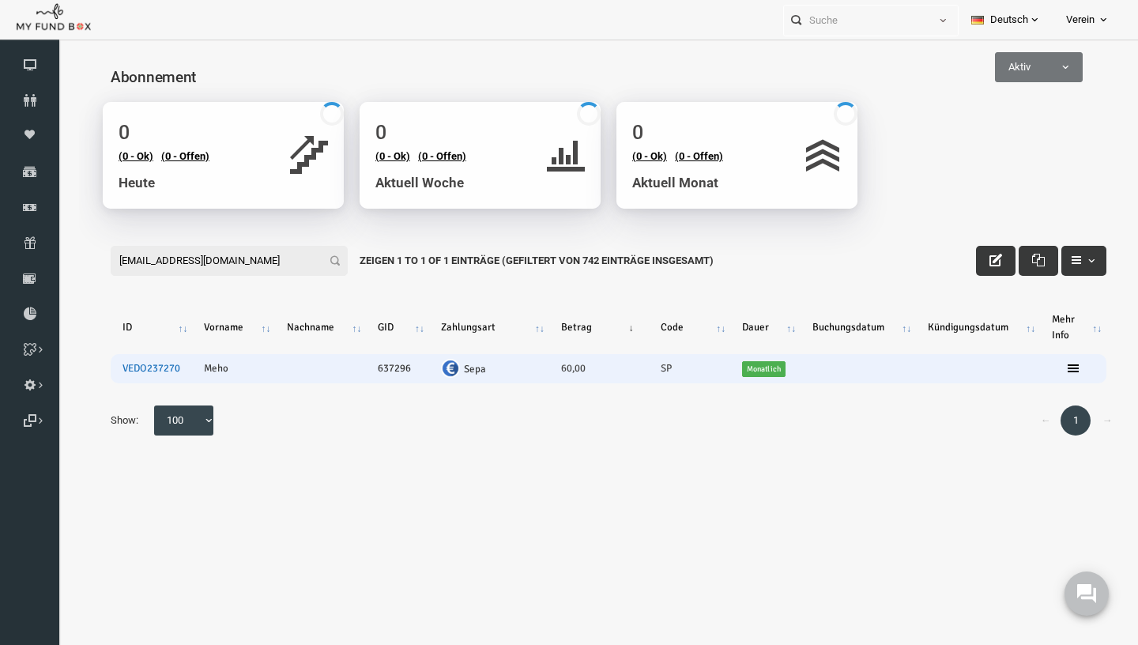
click at [137, 369] on link "VEDO237270" at bounding box center [129, 368] width 58 height 13
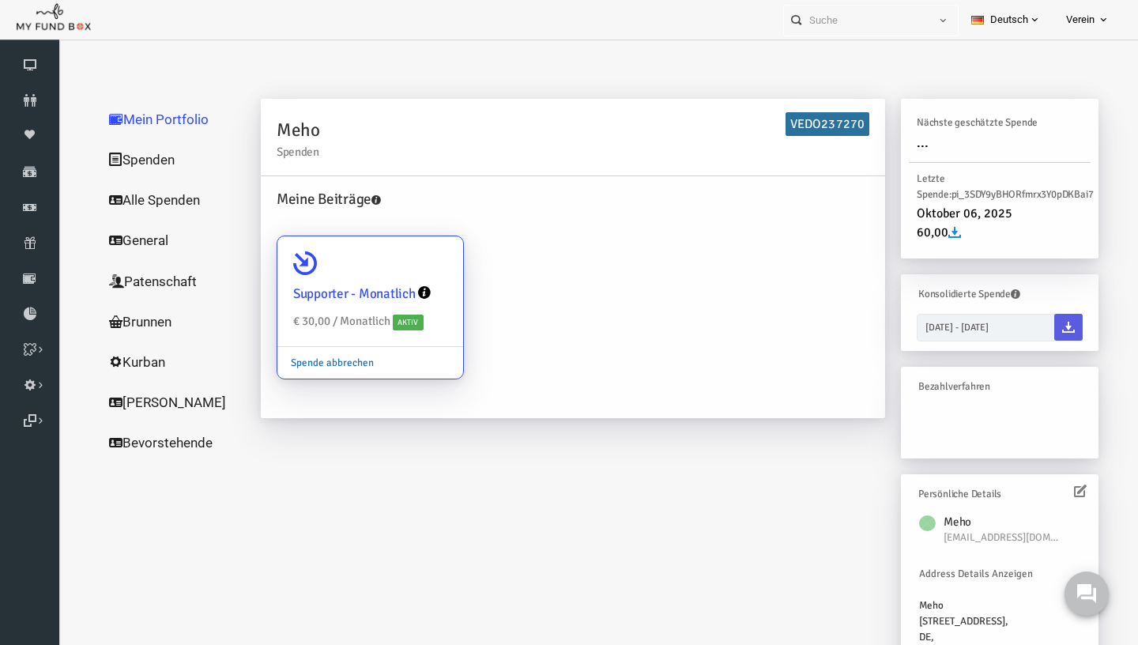
click at [322, 362] on link "Spende abbrechen" at bounding box center [310, 363] width 110 height 30
click at [405, 274] on input "Supporter - Monatlich € 30,00 / Monatlich Aktiv Spende abbrechen" at bounding box center [421, 259] width 32 height 32
radio input "true"
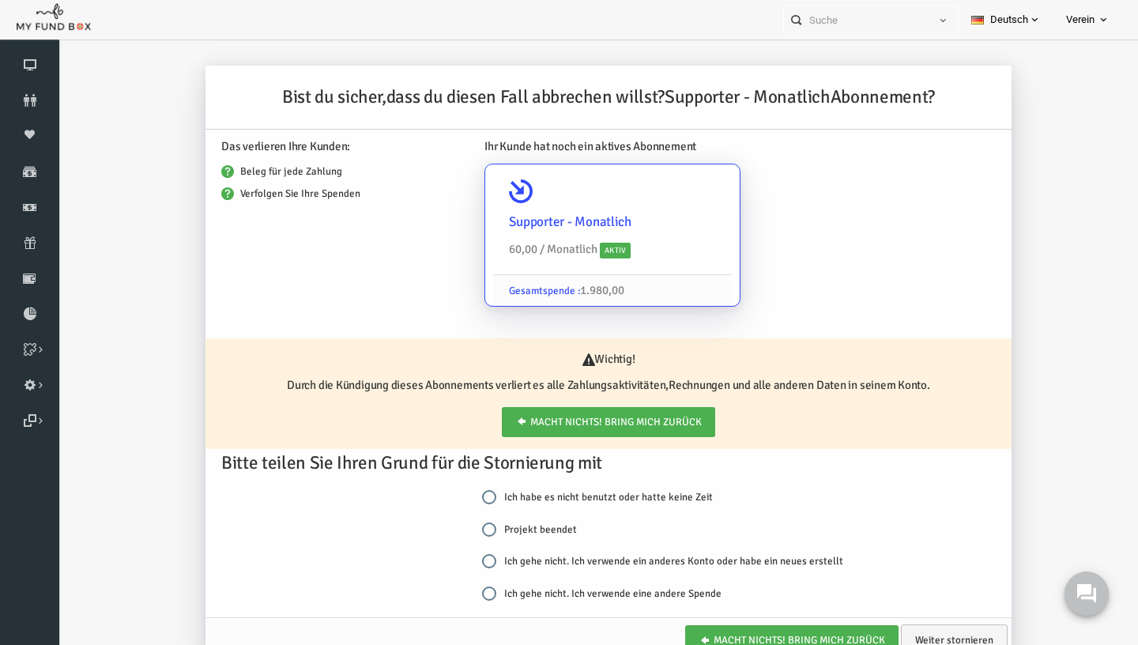
click at [503, 197] on icon at bounding box center [499, 191] width 24 height 24
click at [568, 428] on link "Macht nichts! Bring mich zurück" at bounding box center [586, 422] width 213 height 30
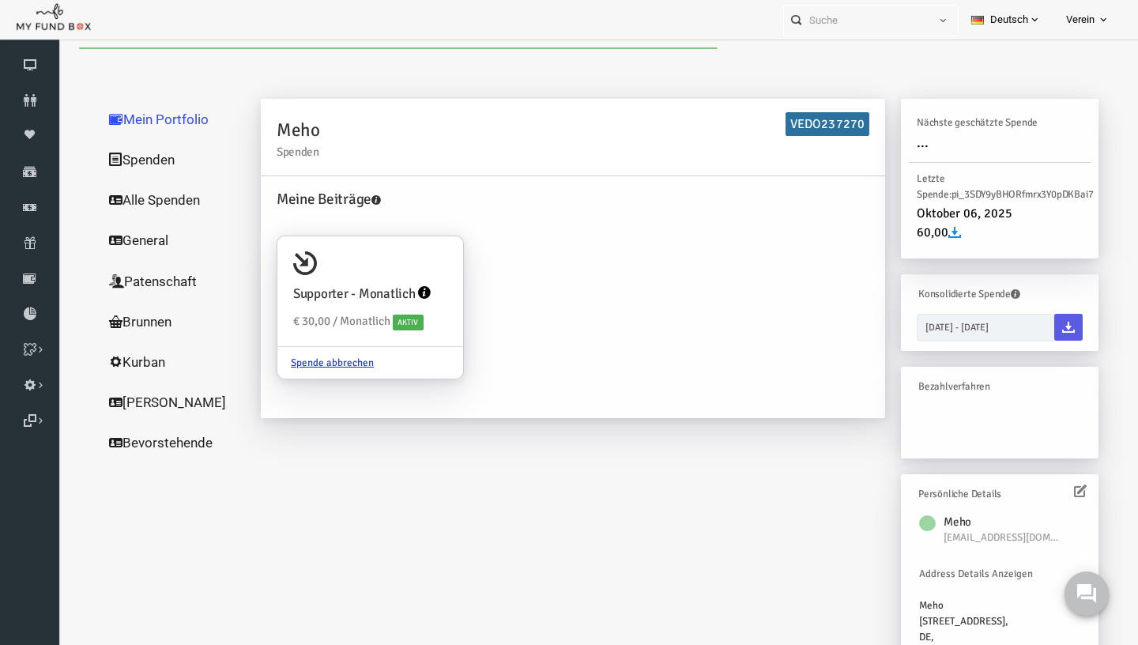
click at [160, 203] on link "Alle Spenden" at bounding box center [152, 199] width 158 height 41
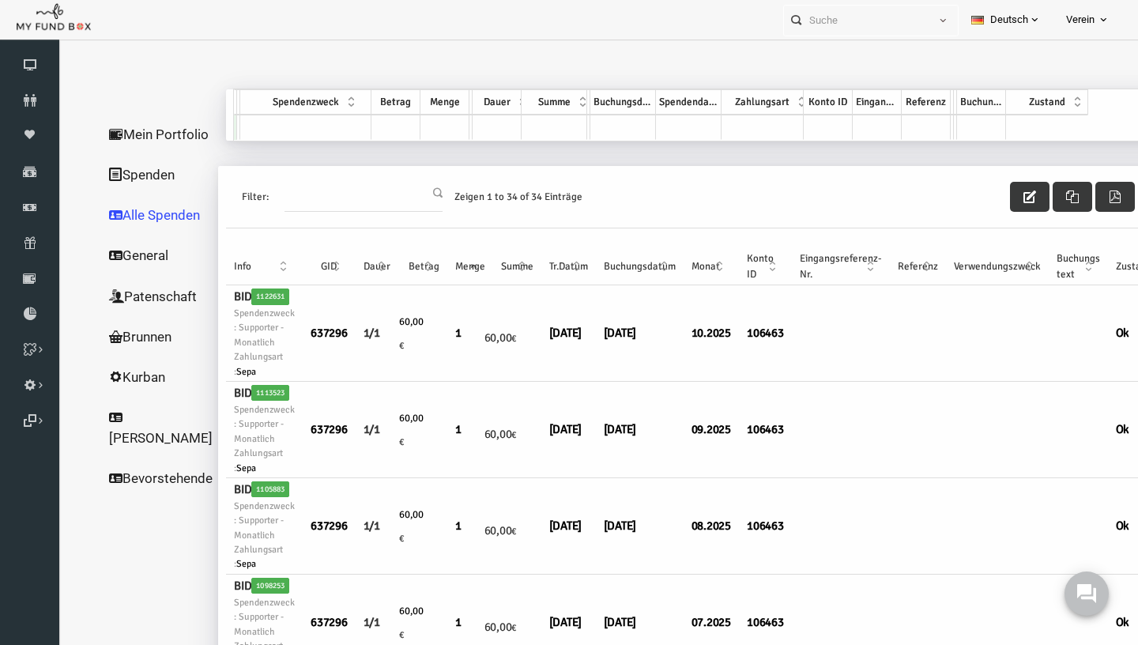
scroll to position [0, 72]
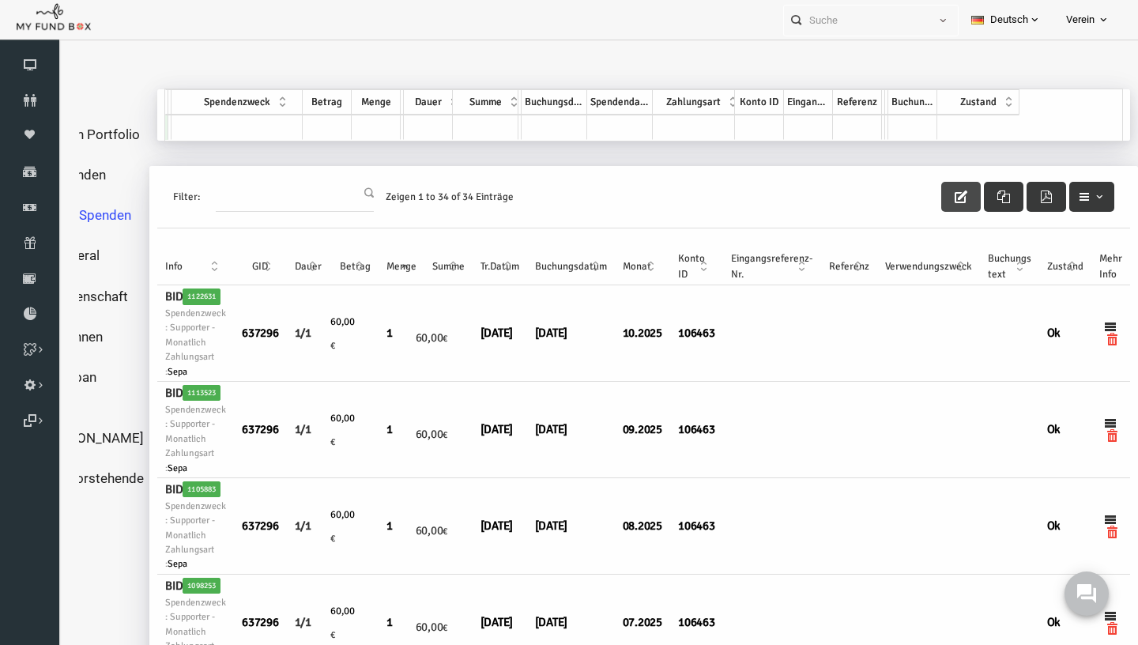
click at [948, 200] on button "button" at bounding box center [939, 197] width 40 height 30
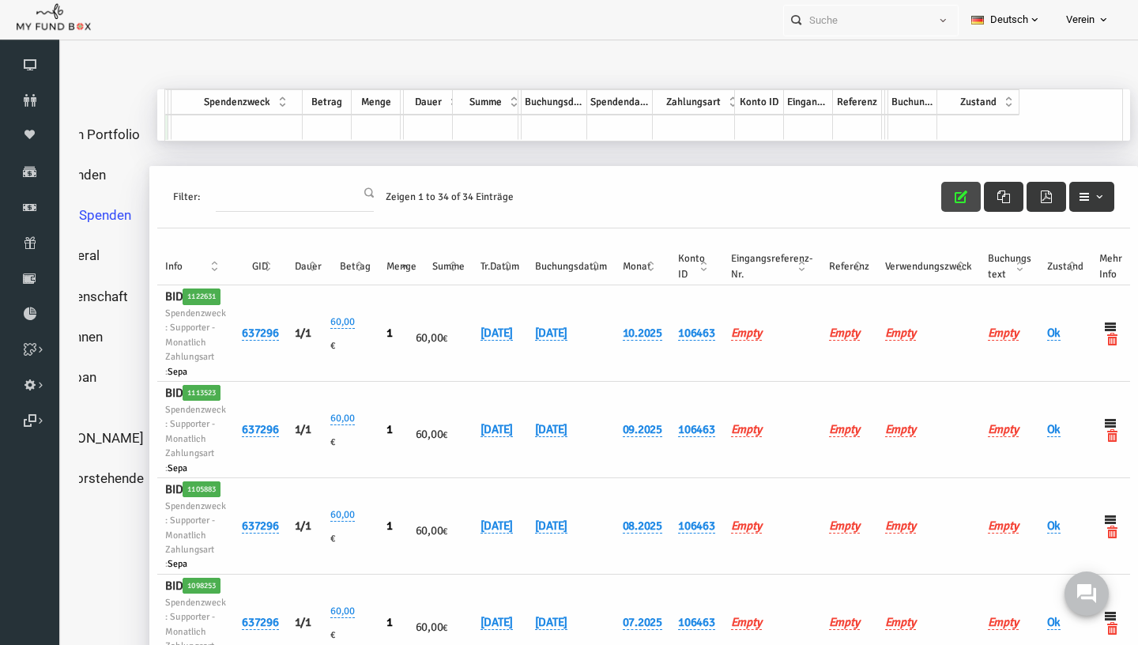
click at [948, 200] on button "button" at bounding box center [939, 197] width 40 height 30
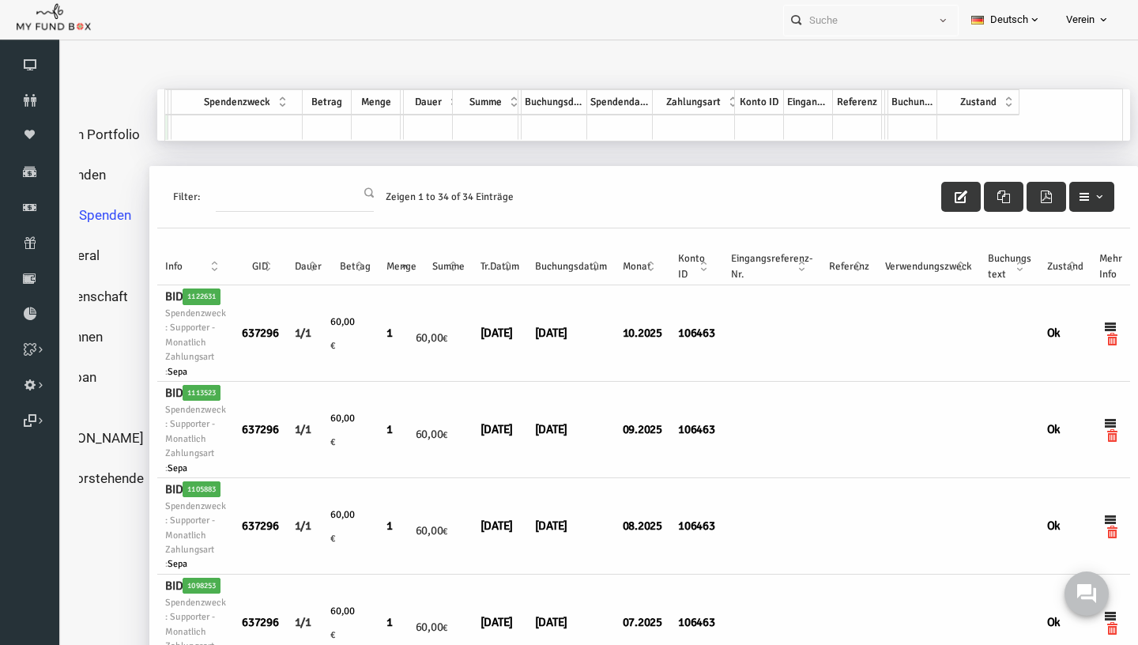
click at [1072, 198] on span "button" at bounding box center [1077, 196] width 13 height 13
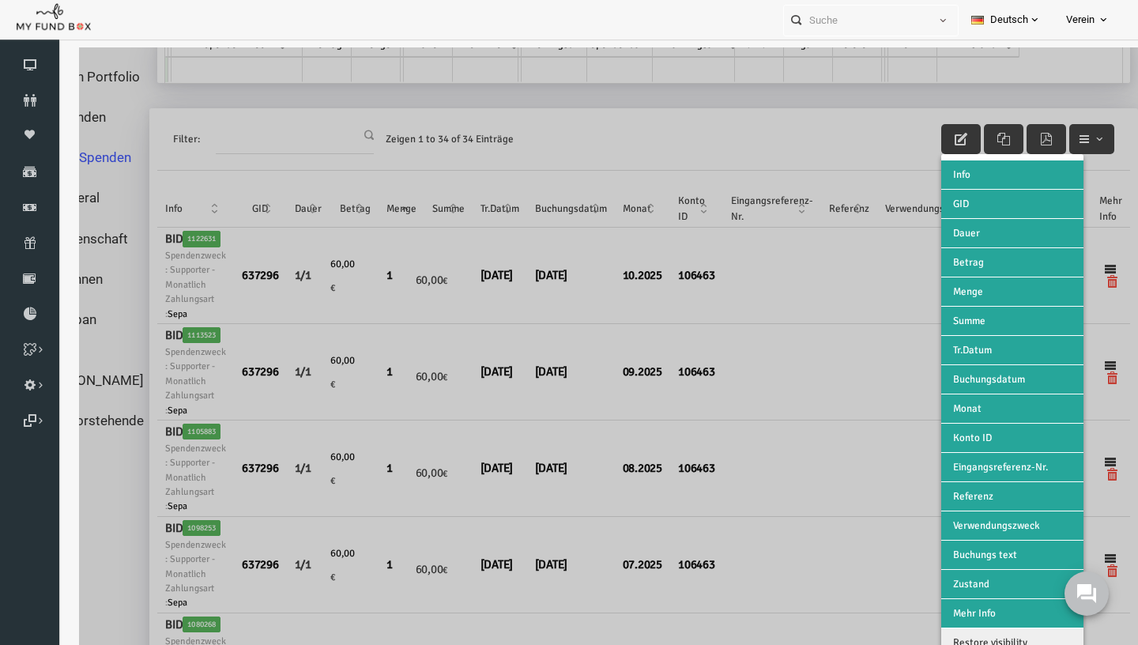
scroll to position [69, 71]
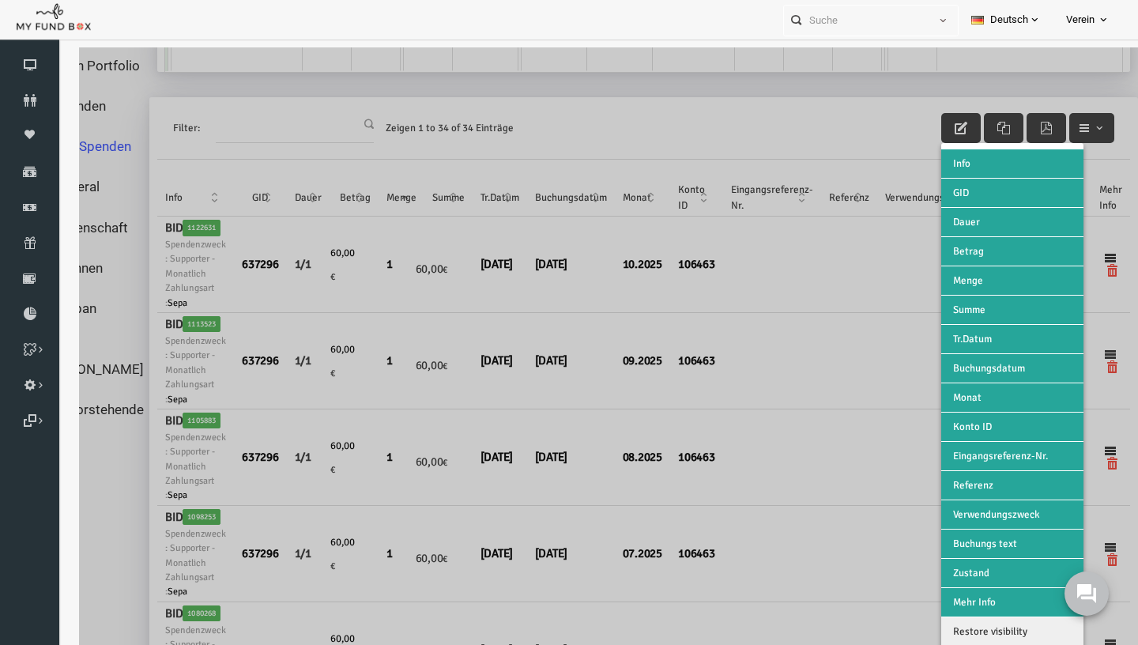
click at [945, 247] on button "Betrag" at bounding box center [990, 251] width 142 height 28
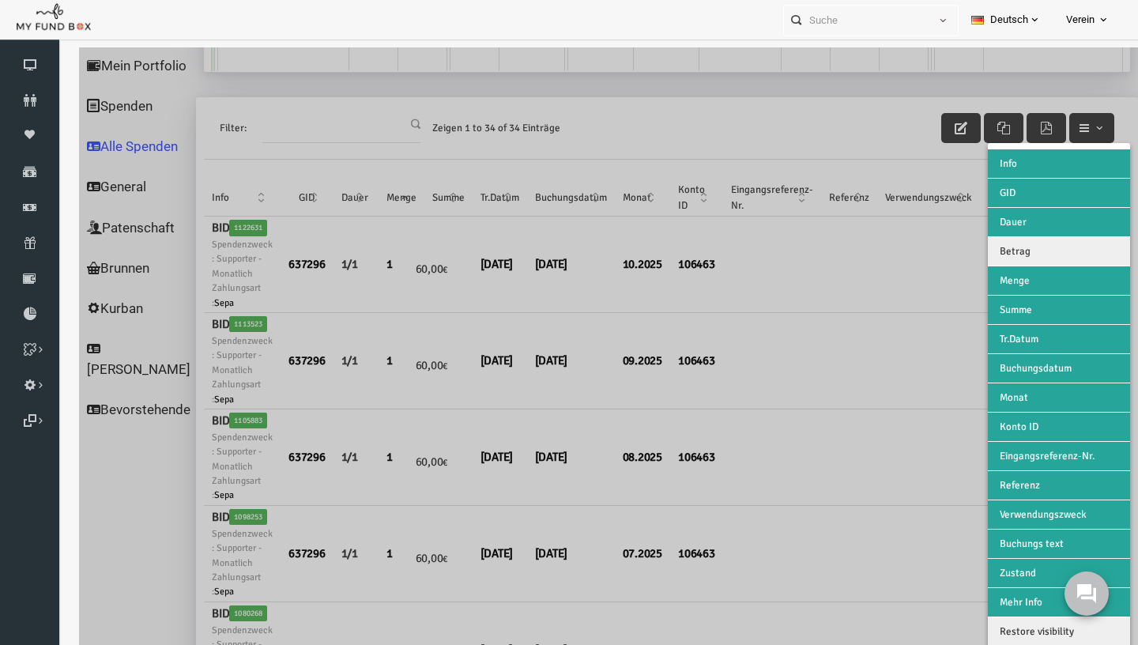
scroll to position [69, 27]
click at [862, 262] on div at bounding box center [586, 369] width 1059 height 645
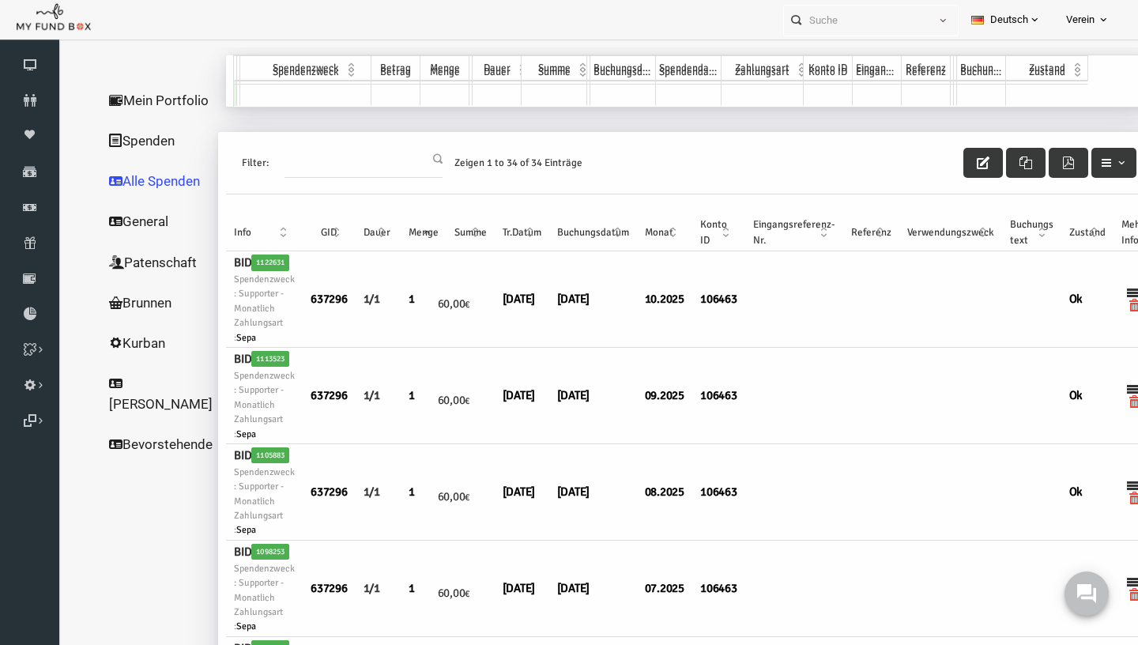
scroll to position [19, 0]
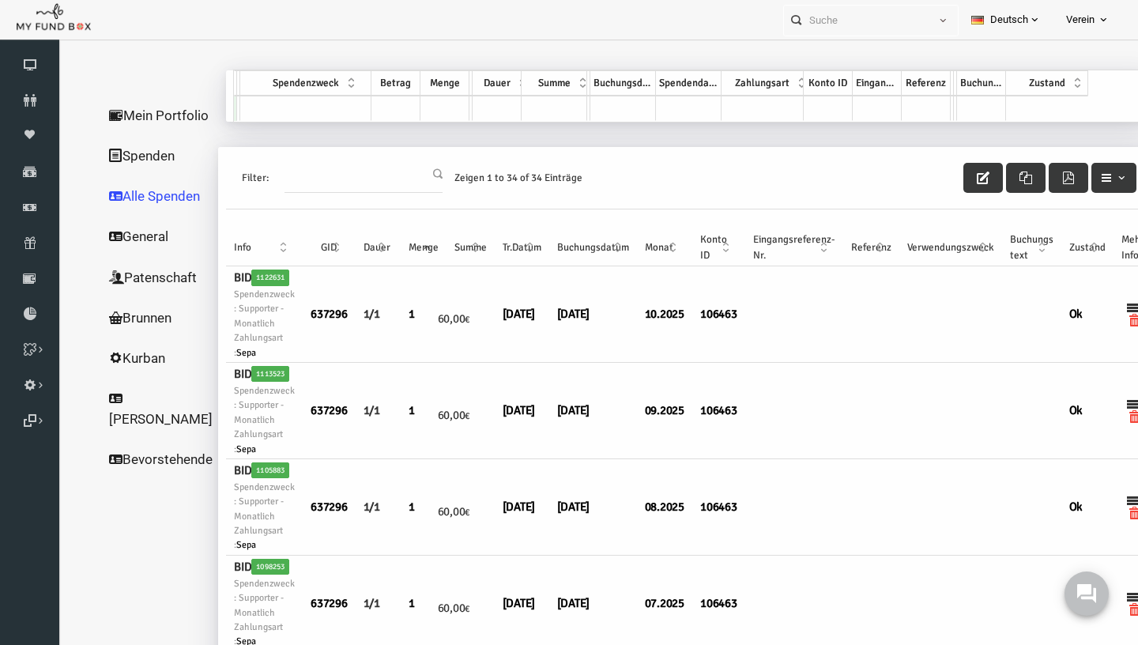
click at [115, 257] on link "General" at bounding box center [138, 236] width 131 height 41
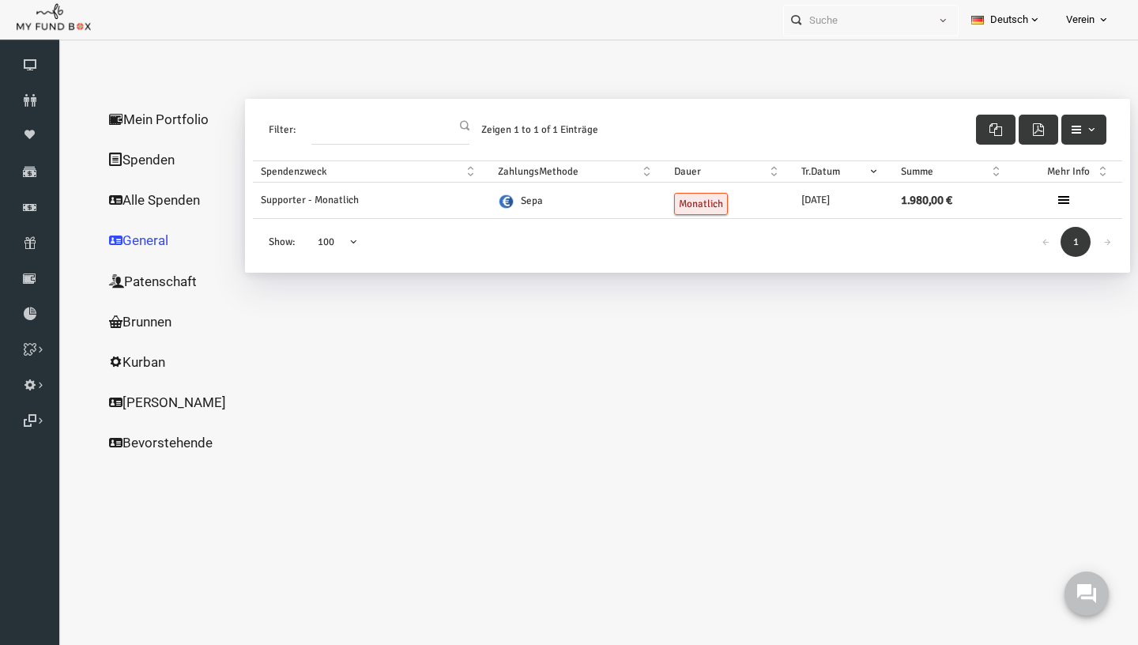
scroll to position [0, 0]
click at [1078, 136] on button "button" at bounding box center [1061, 130] width 45 height 30
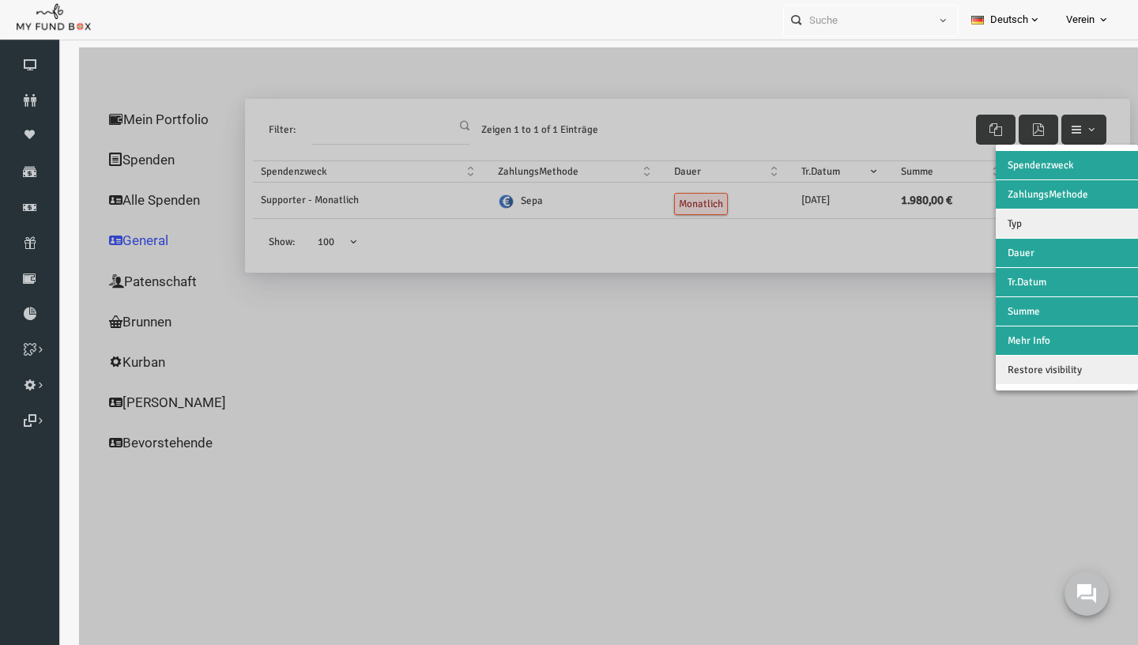
click at [756, 360] on div at bounding box center [586, 369] width 1059 height 645
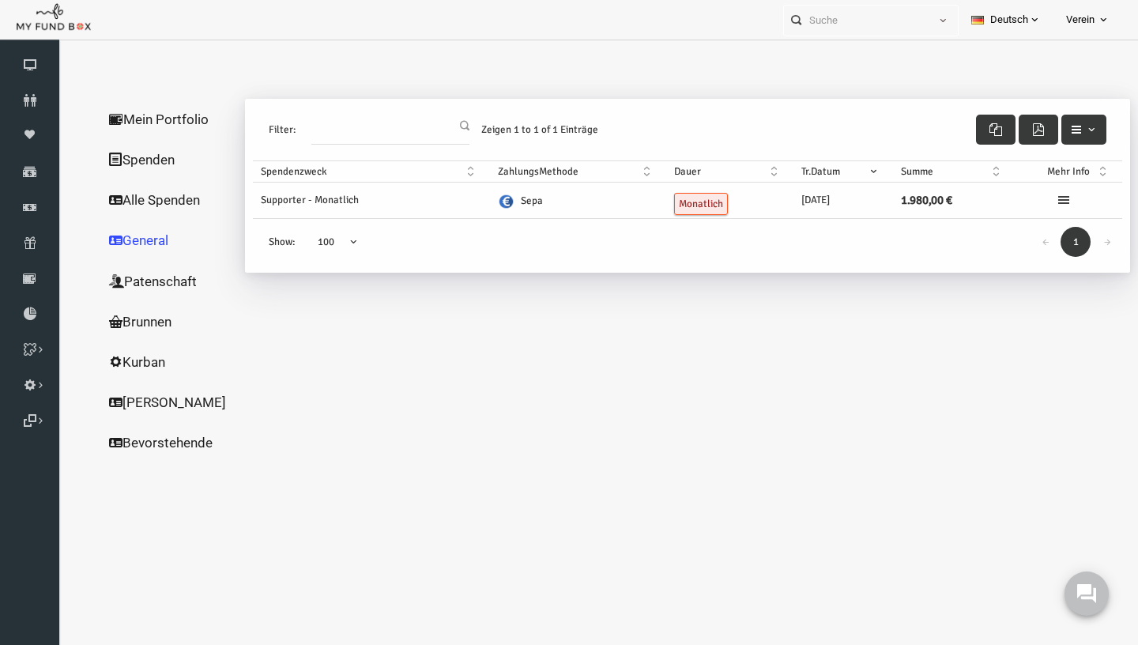
click at [1041, 197] on icon at bounding box center [1041, 200] width 13 height 13
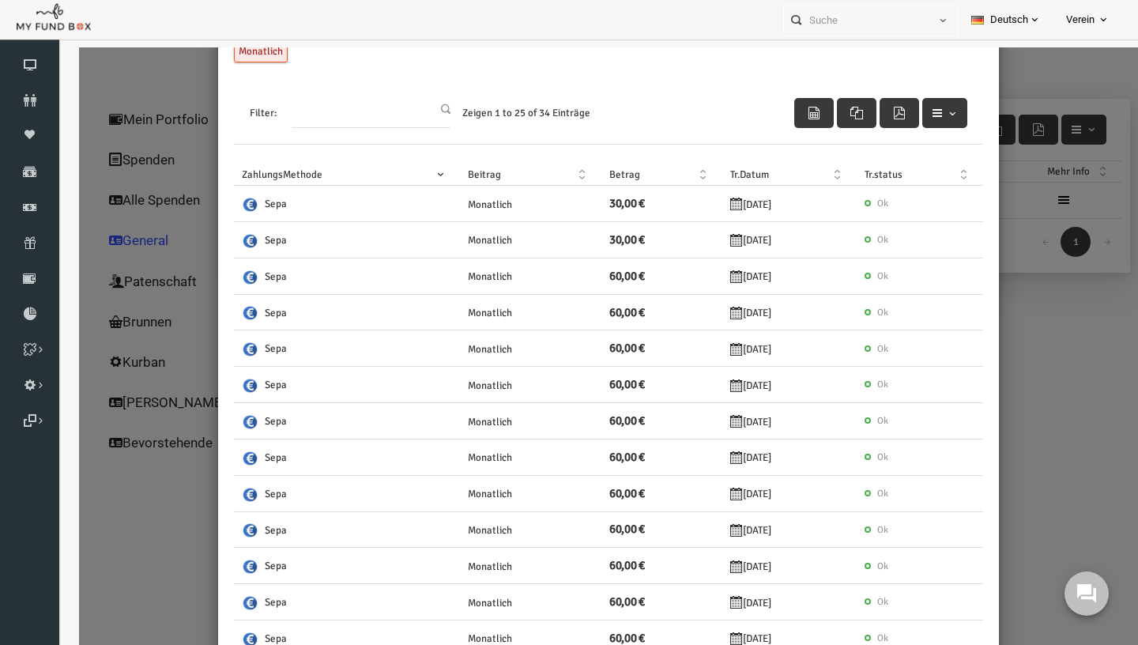
scroll to position [623, 0]
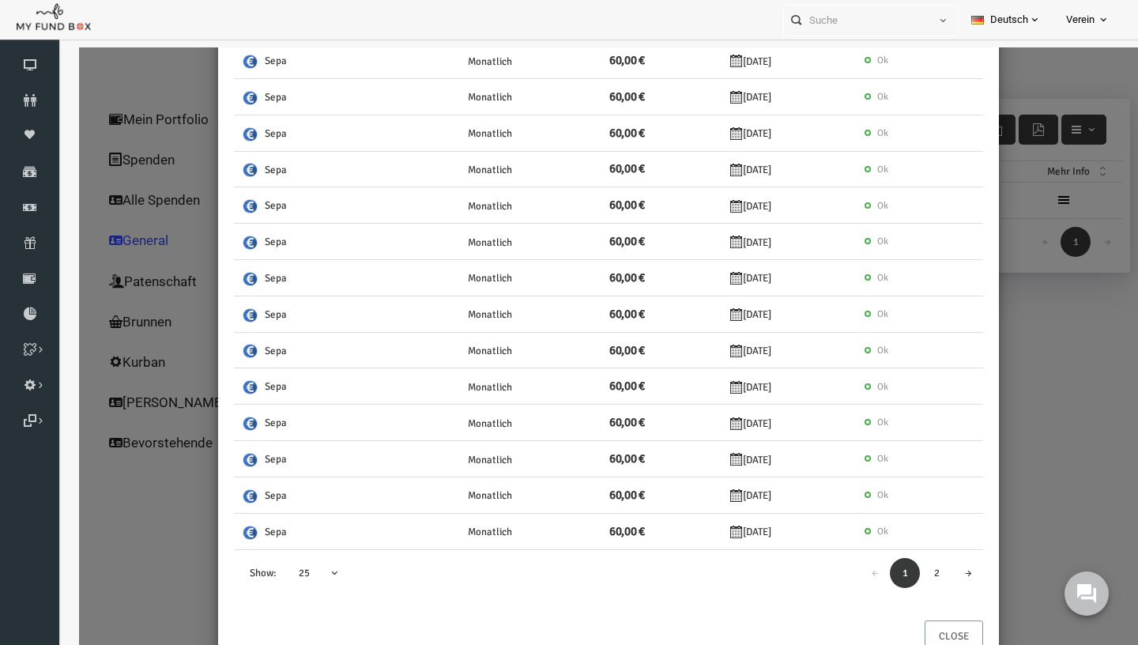
click at [927, 633] on button "Close" at bounding box center [932, 636] width 58 height 32
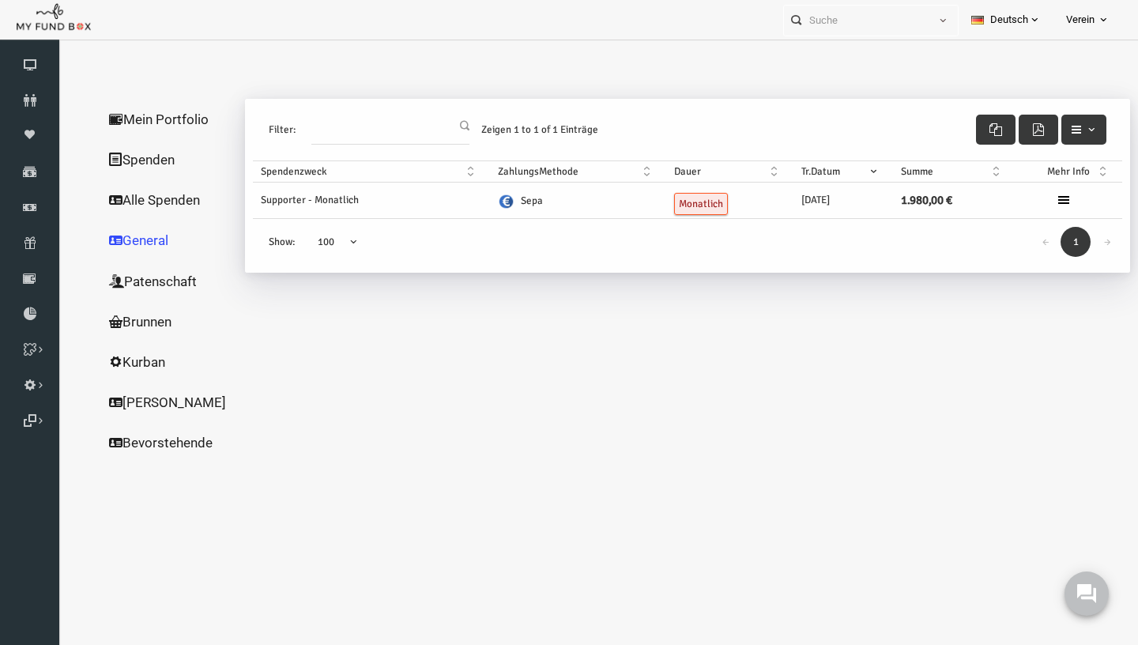
click at [132, 370] on link "Kurban" at bounding box center [152, 361] width 158 height 41
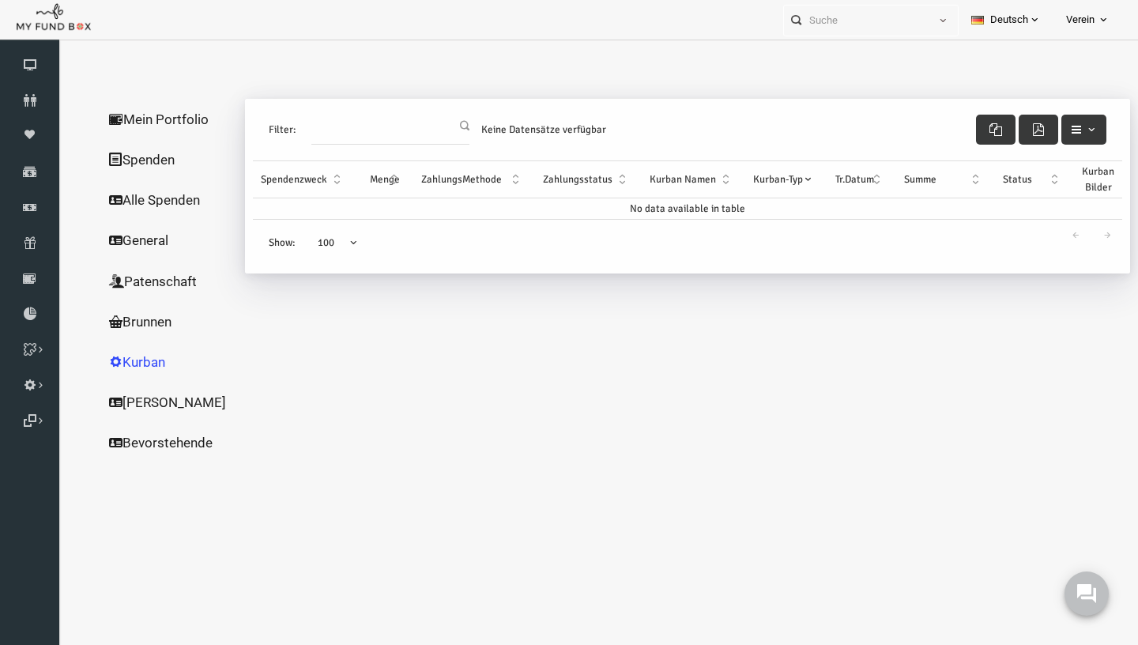
click at [116, 292] on link "Patenschaft" at bounding box center [152, 281] width 158 height 41
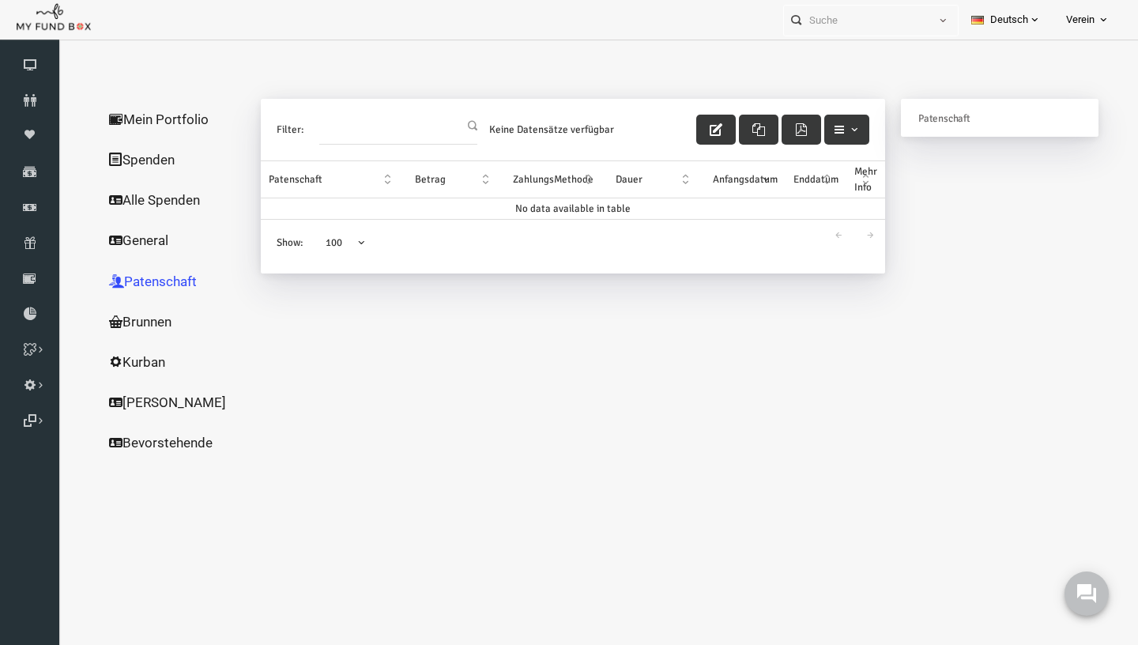
click at [119, 241] on link "General" at bounding box center [152, 240] width 158 height 41
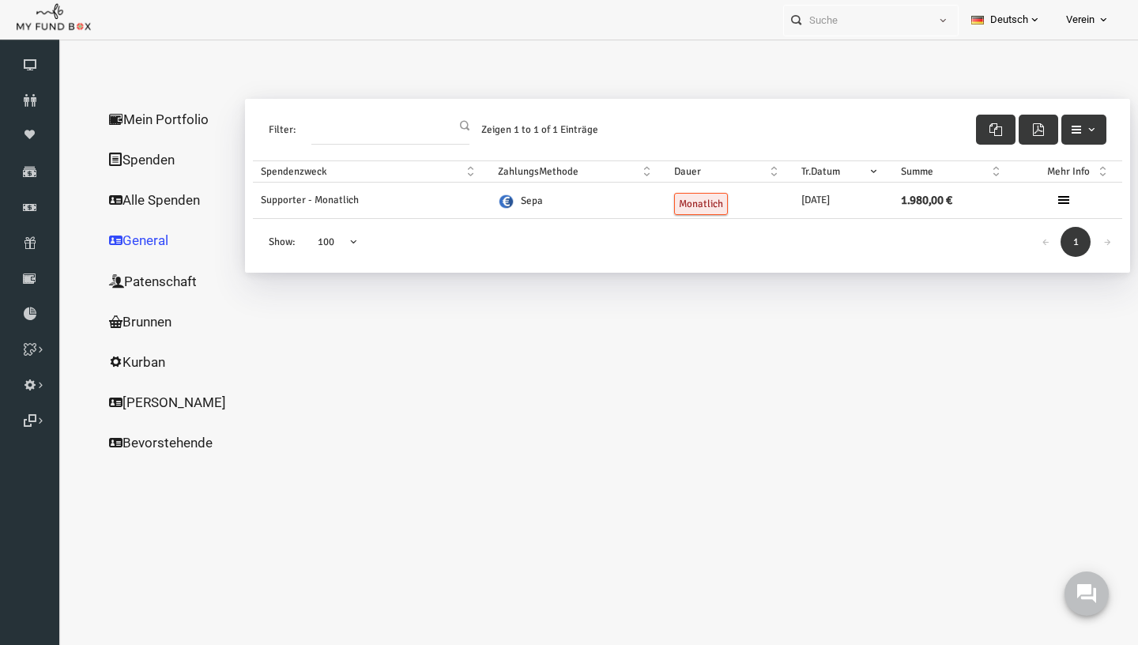
click at [126, 206] on link "Alle Spenden" at bounding box center [152, 199] width 158 height 41
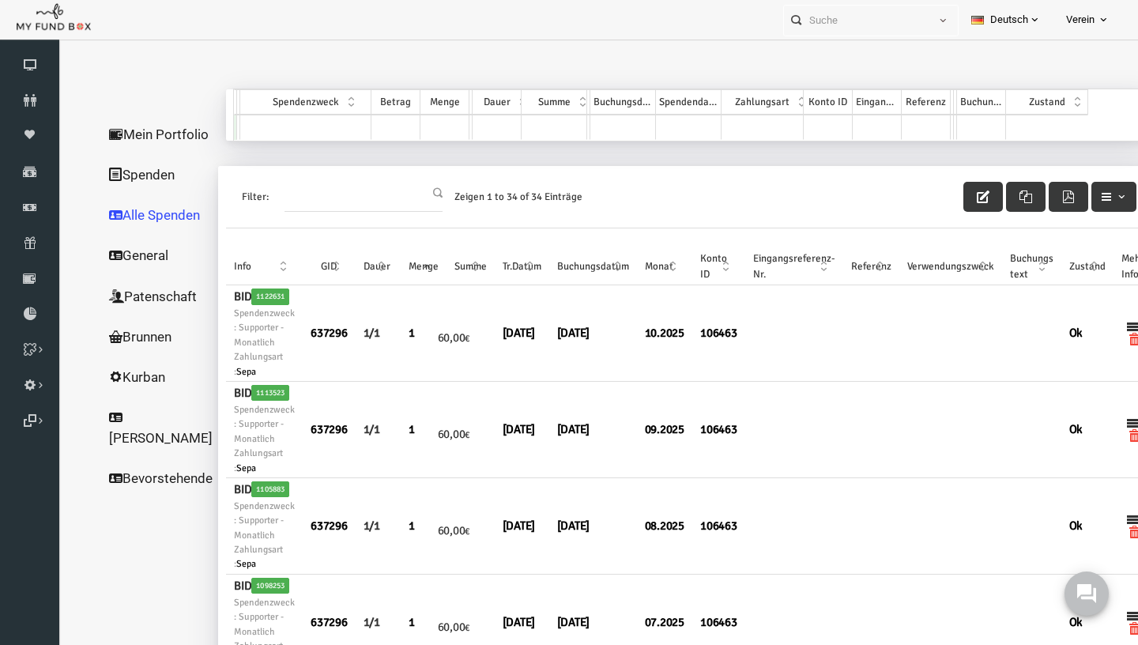
click at [115, 155] on link "Mein Portfolio" at bounding box center [138, 134] width 131 height 41
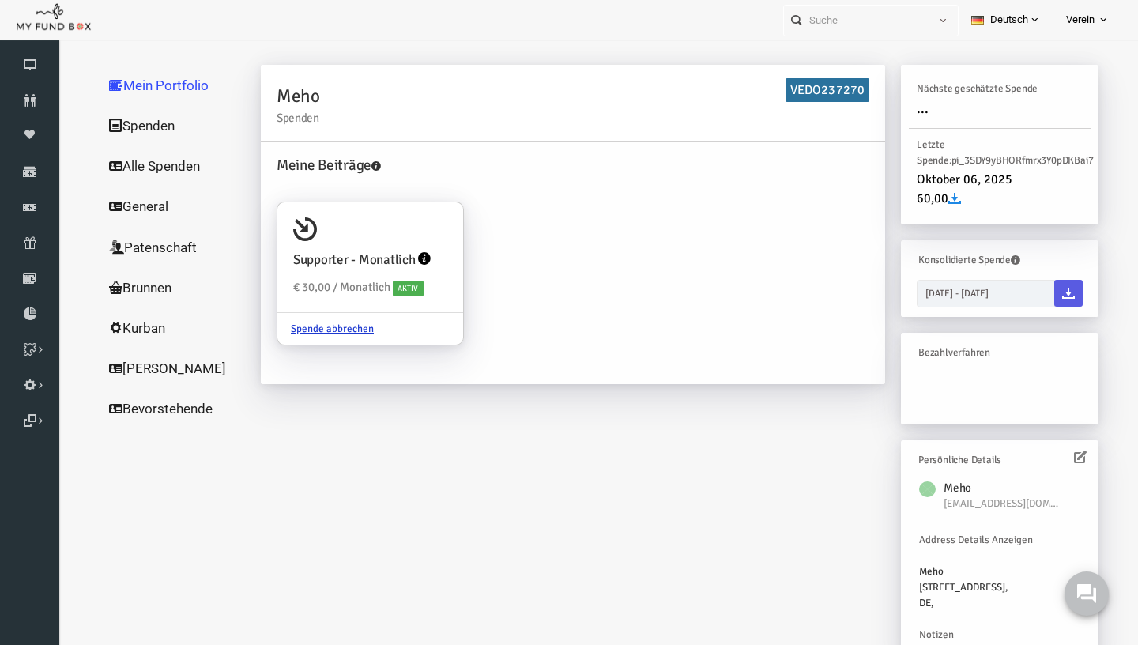
scroll to position [49, 0]
click at [1059, 451] on icon at bounding box center [1058, 457] width 13 height 13
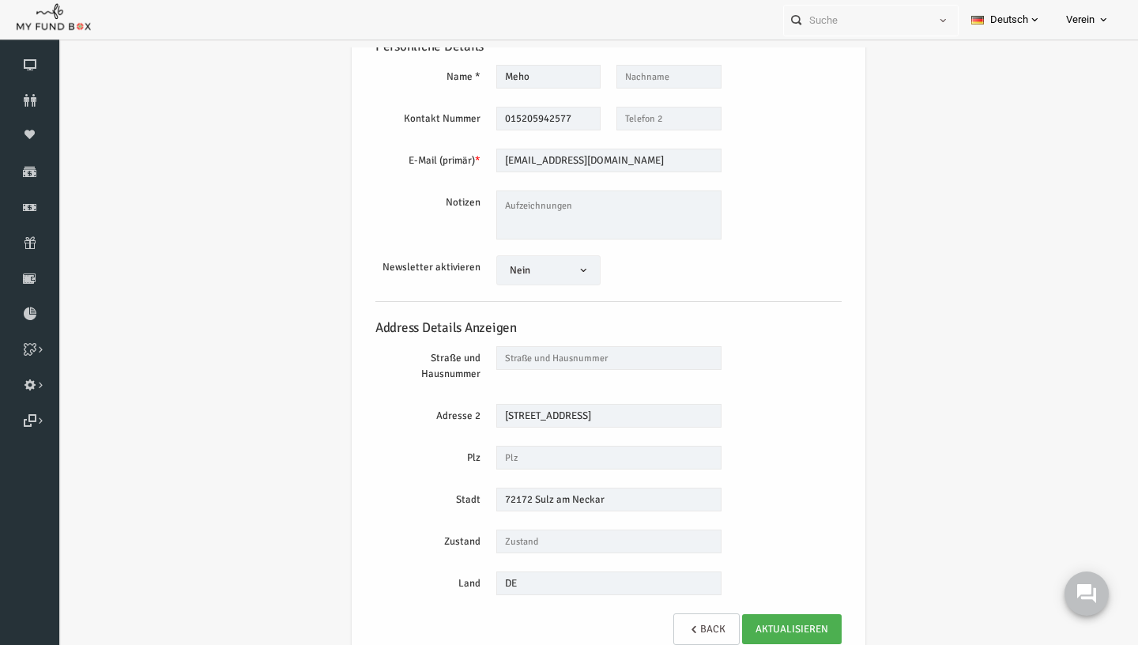
scroll to position [52, 0]
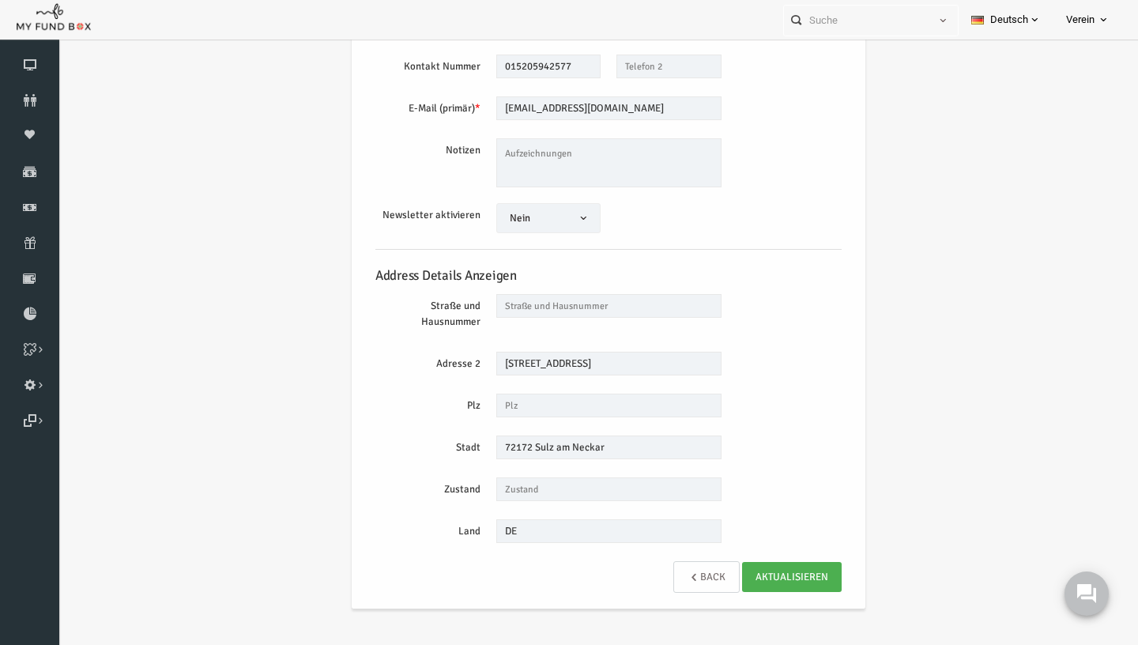
click at [693, 583] on link "Back" at bounding box center [684, 577] width 66 height 32
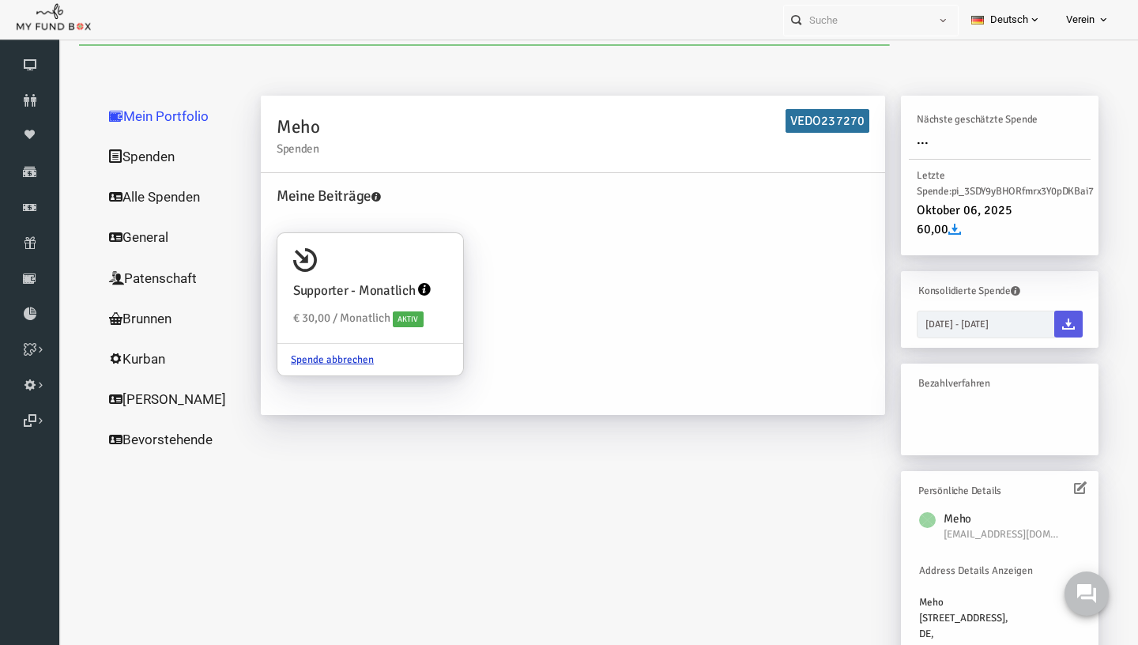
scroll to position [0, 0]
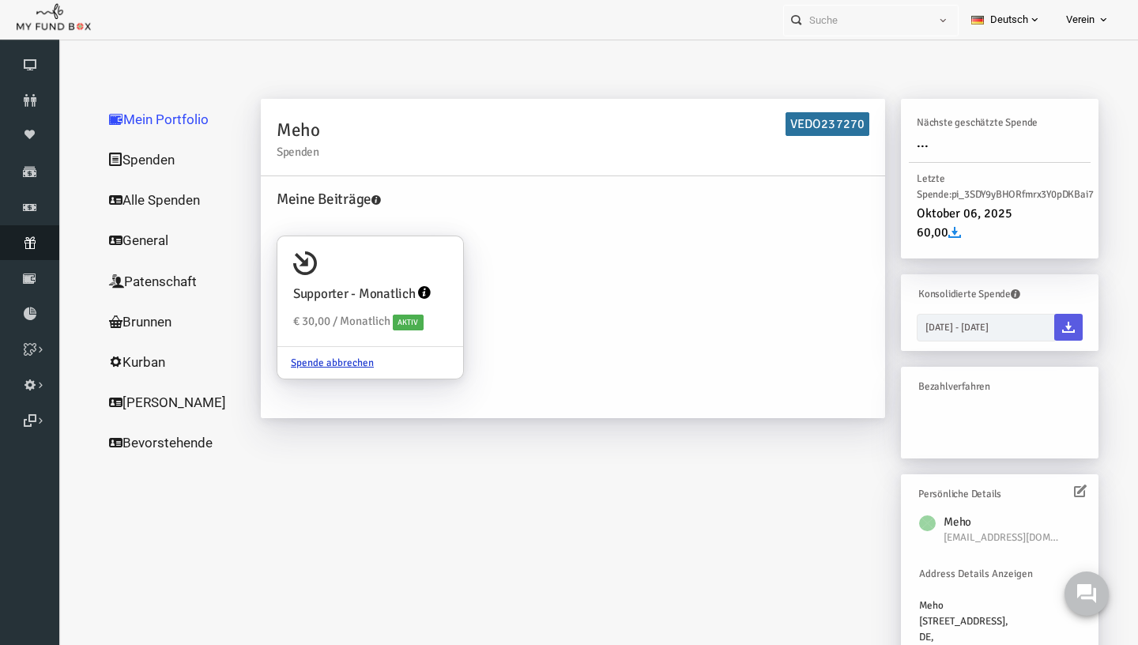
click at [25, 247] on icon at bounding box center [29, 242] width 59 height 13
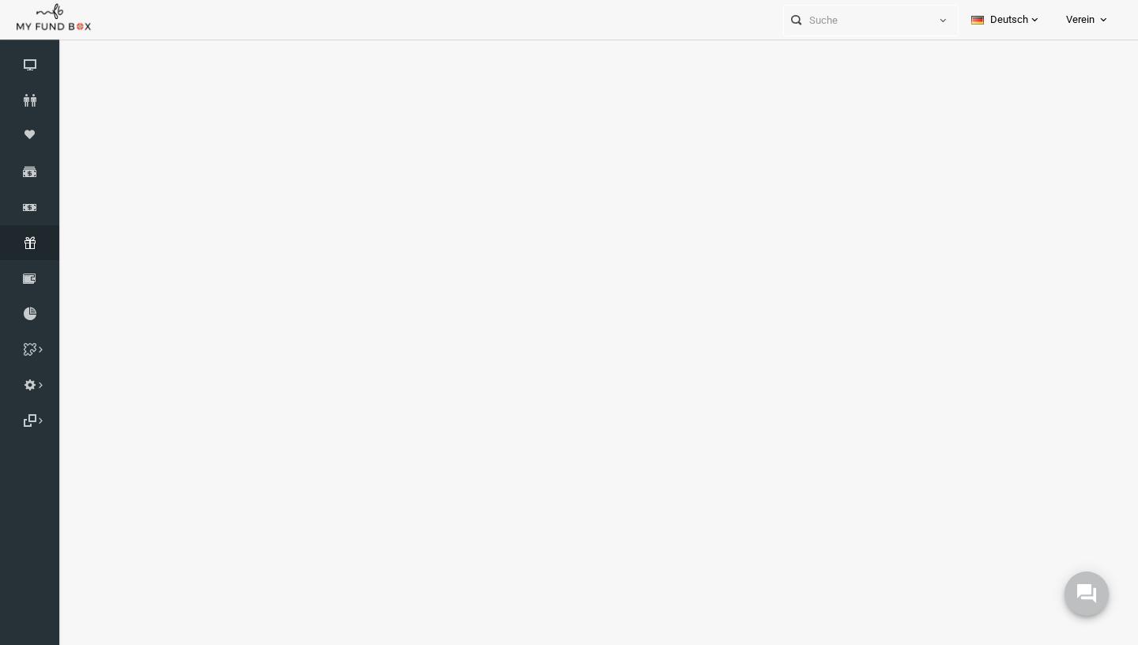
select select "100"
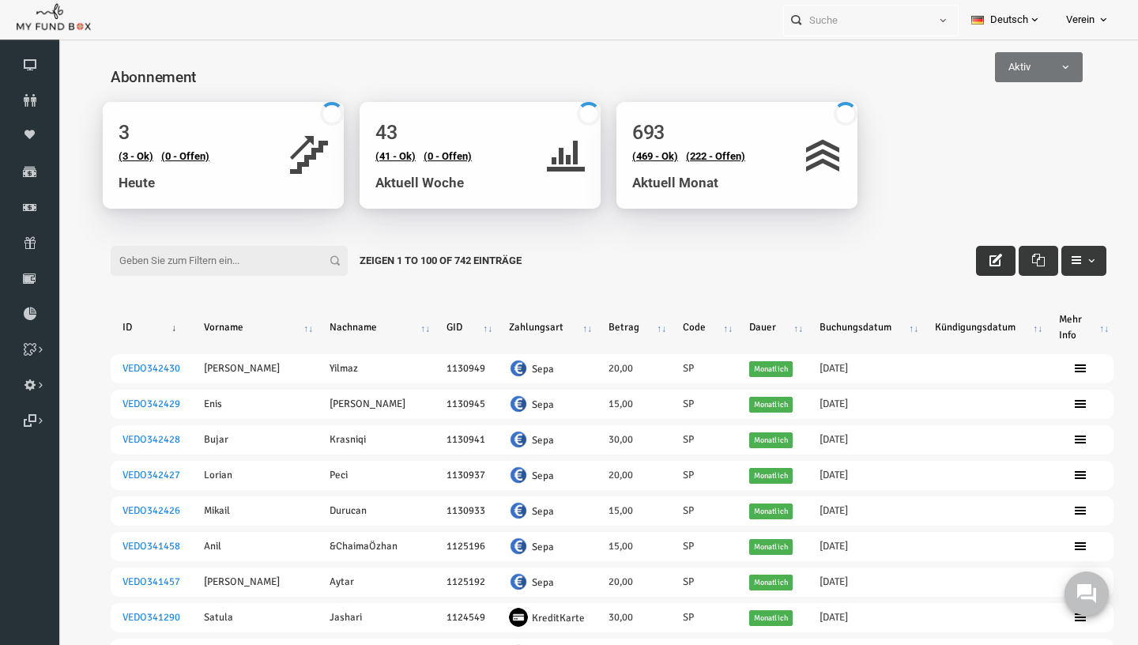
click at [975, 270] on button "button" at bounding box center [974, 261] width 40 height 30
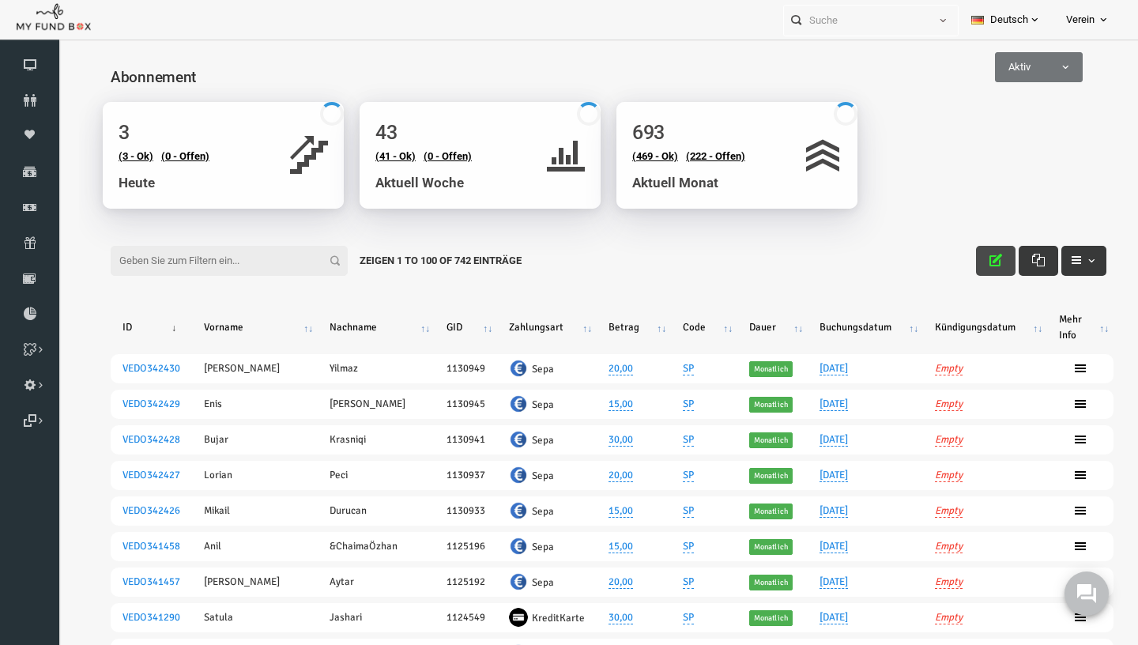
click at [990, 269] on button "button" at bounding box center [974, 261] width 40 height 30
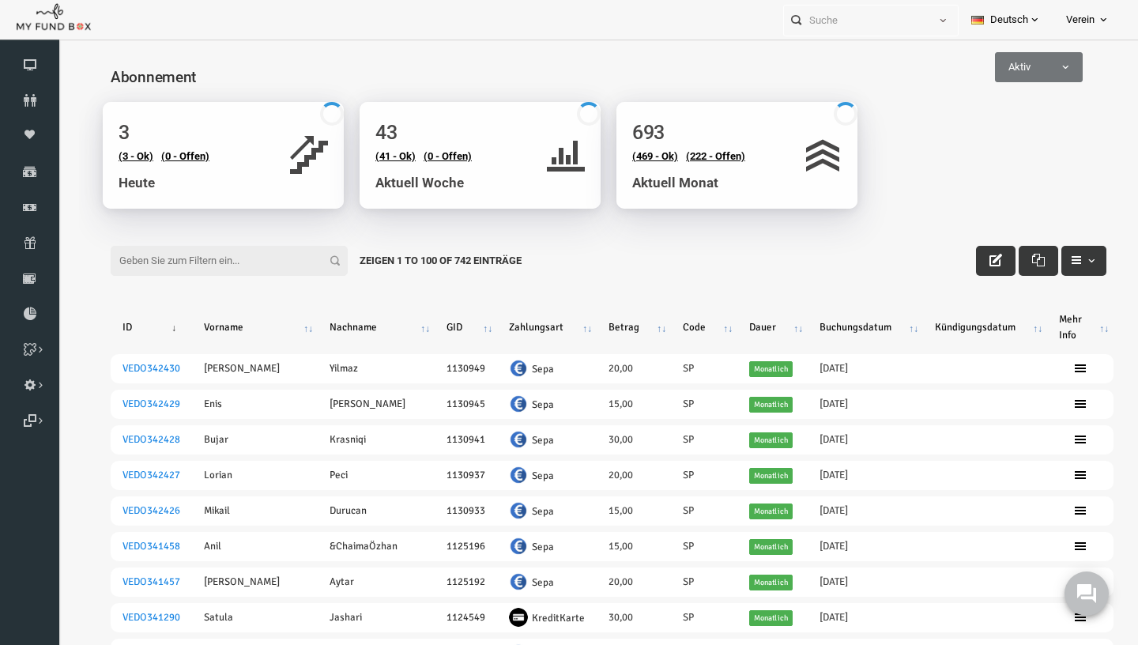
click at [238, 252] on input "Filter:" at bounding box center [207, 261] width 237 height 30
paste input "[EMAIL_ADDRESS][DOMAIN_NAME]"
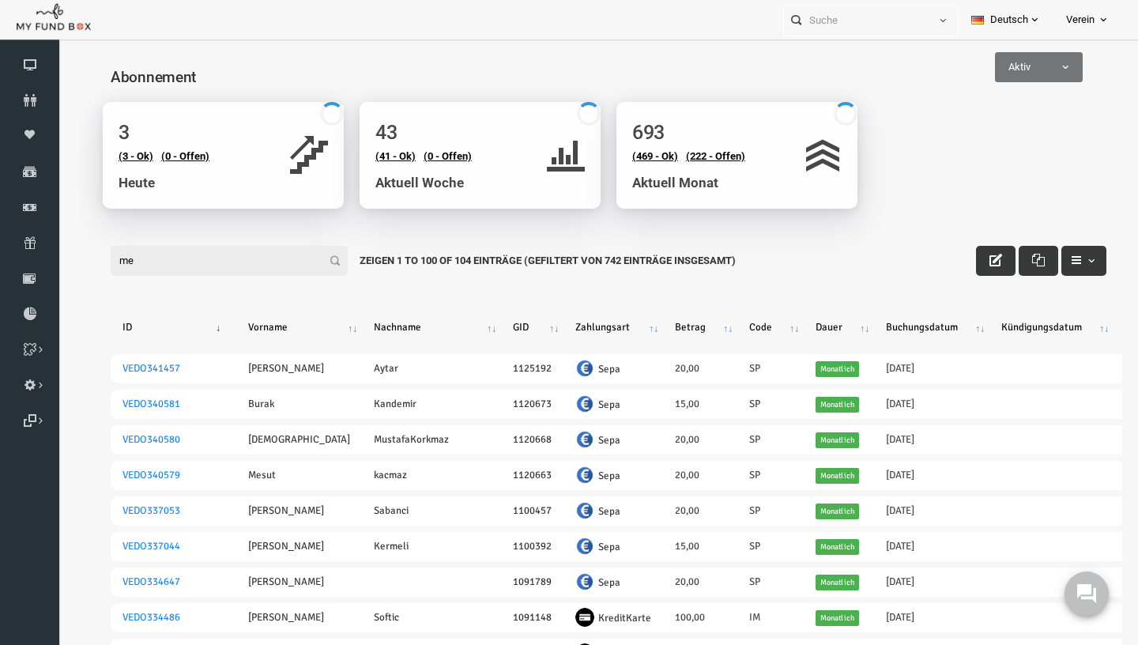
type input "m"
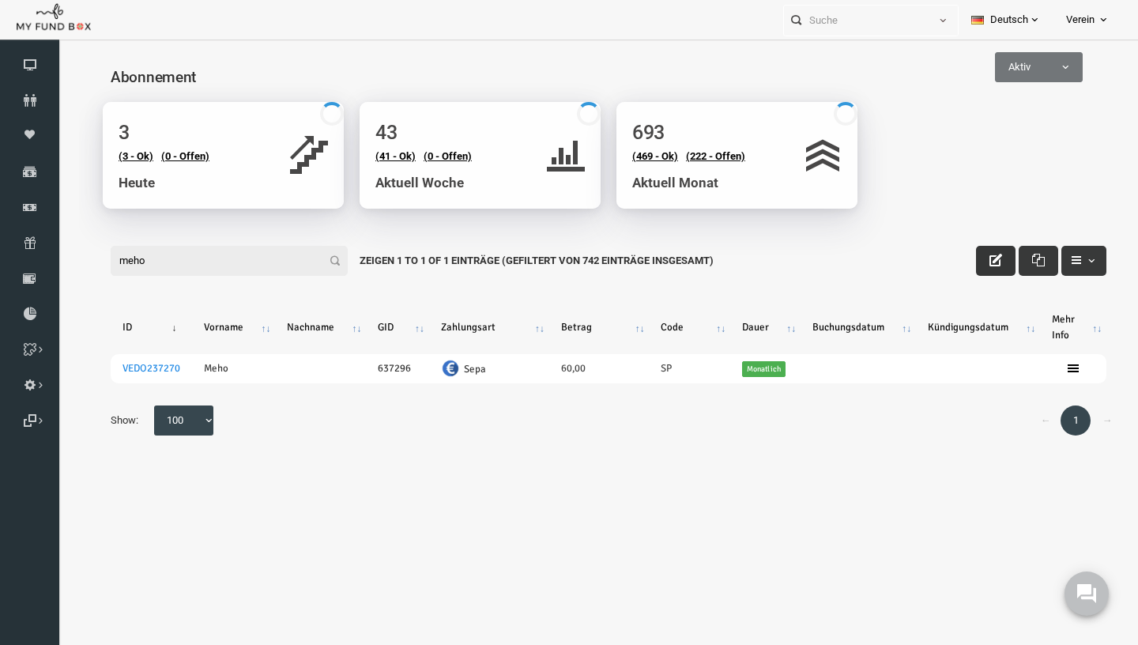
type input "meho"
click at [973, 268] on button "button" at bounding box center [974, 261] width 40 height 30
click at [973, 267] on button "button" at bounding box center [974, 261] width 40 height 30
click at [271, 262] on input "meho" at bounding box center [207, 261] width 237 height 30
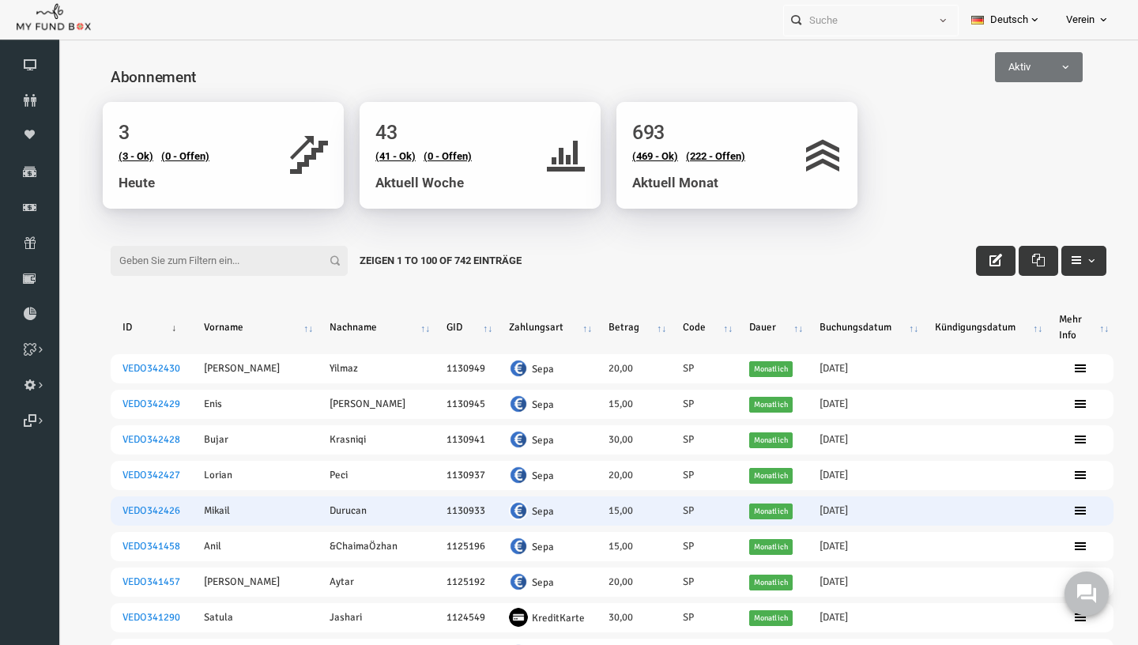
paste input "[EMAIL_ADDRESS][DOMAIN_NAME]"
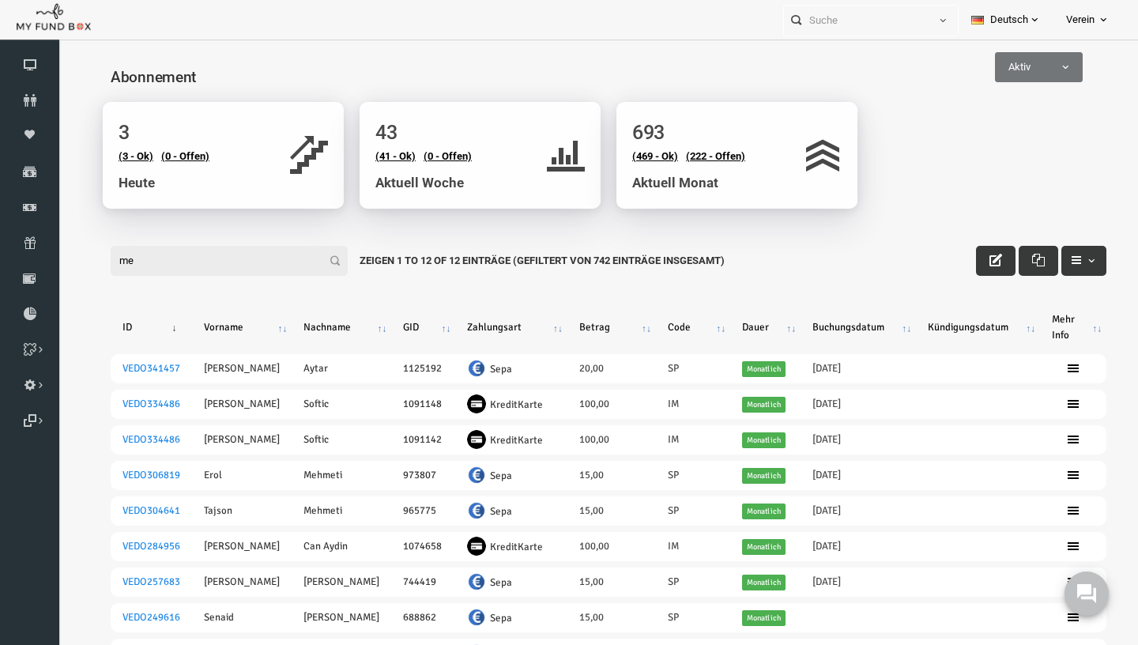
type input "m"
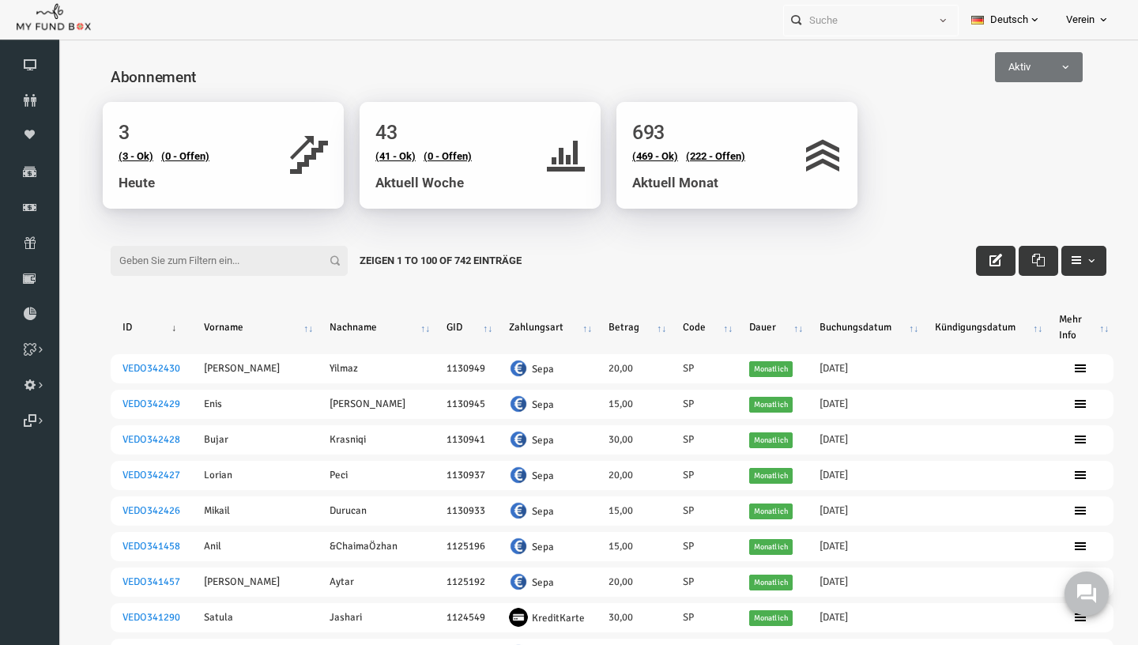
click at [264, 258] on input "Filter:" at bounding box center [207, 261] width 237 height 30
paste input "[EMAIL_ADDRESS][DOMAIN_NAME]"
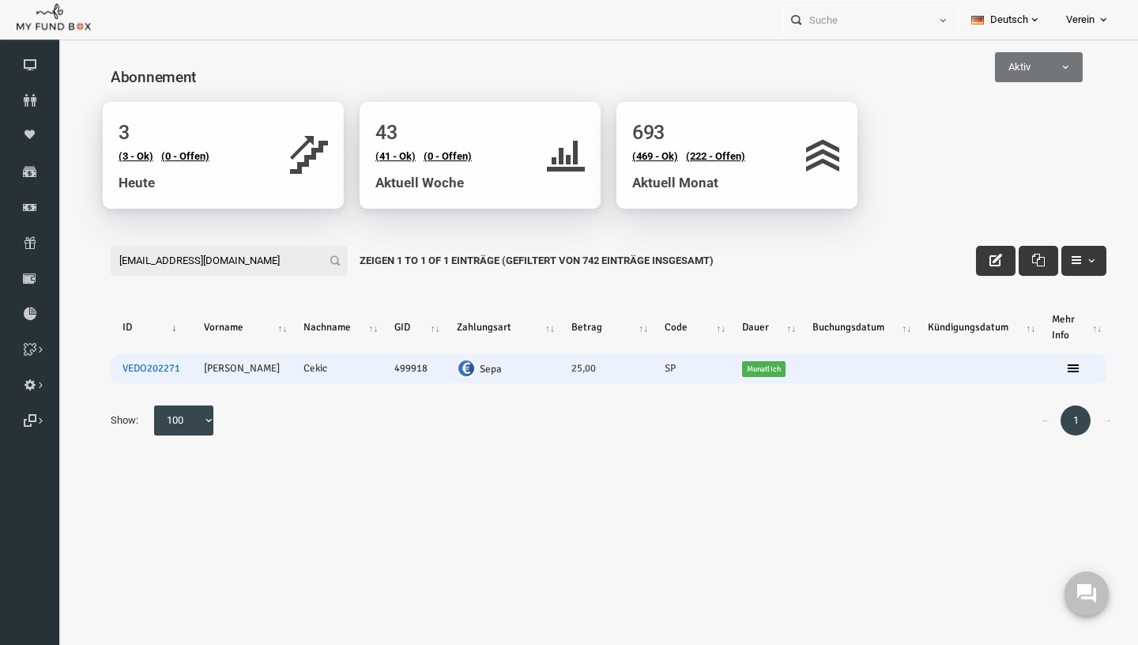
type input "[EMAIL_ADDRESS][DOMAIN_NAME]"
click at [123, 372] on link "VEDO202271" at bounding box center [129, 368] width 58 height 13
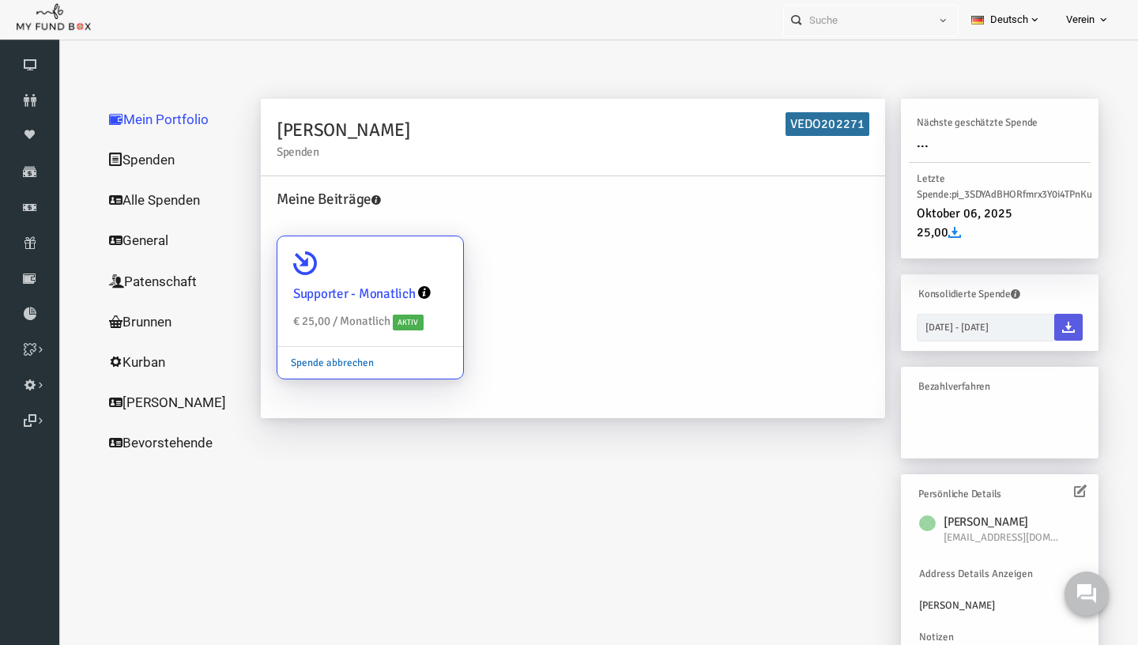
click at [310, 362] on link "Spende abbrechen" at bounding box center [310, 363] width 110 height 30
click at [405, 274] on input "Supporter - Monatlich € 25,00 / Monatlich Aktiv Spende abbrechen" at bounding box center [421, 259] width 32 height 32
radio input "true"
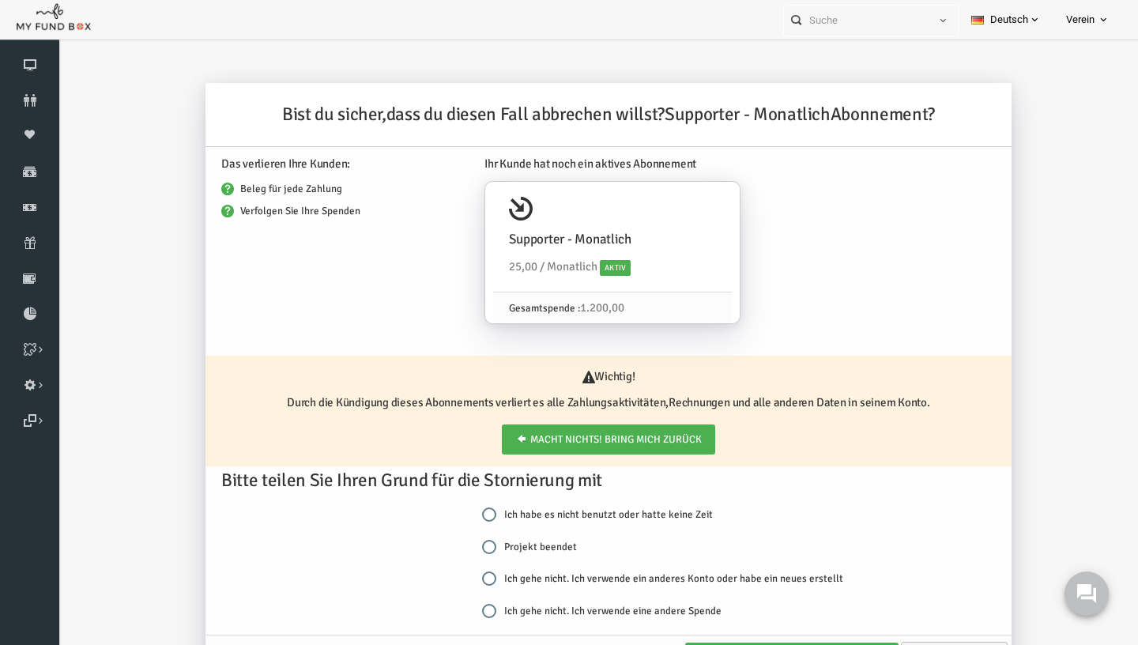
click at [496, 537] on div "Ich habe es nicht benutzt oder hatte keine Zeit Projekt beendet Ich gehe nicht.…" at bounding box center [653, 570] width 403 height 129
click at [474, 544] on input "Projekt beendet" at bounding box center [467, 547] width 14 height 14
radio input "true"
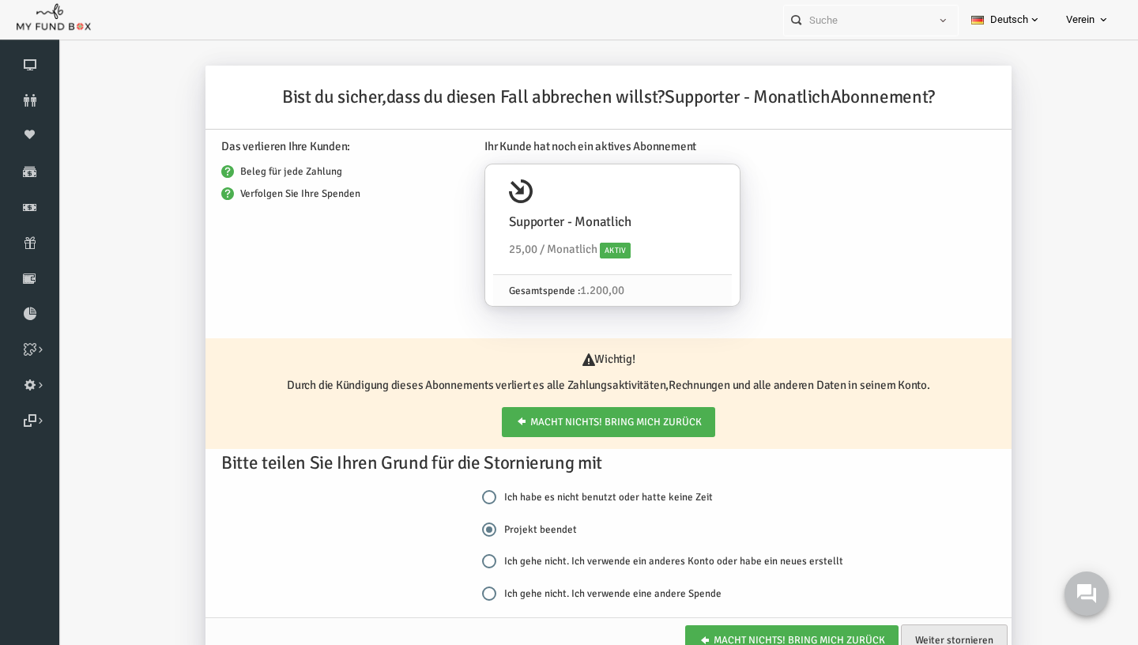
click at [924, 639] on link "Weiter stornieren" at bounding box center [932, 640] width 107 height 32
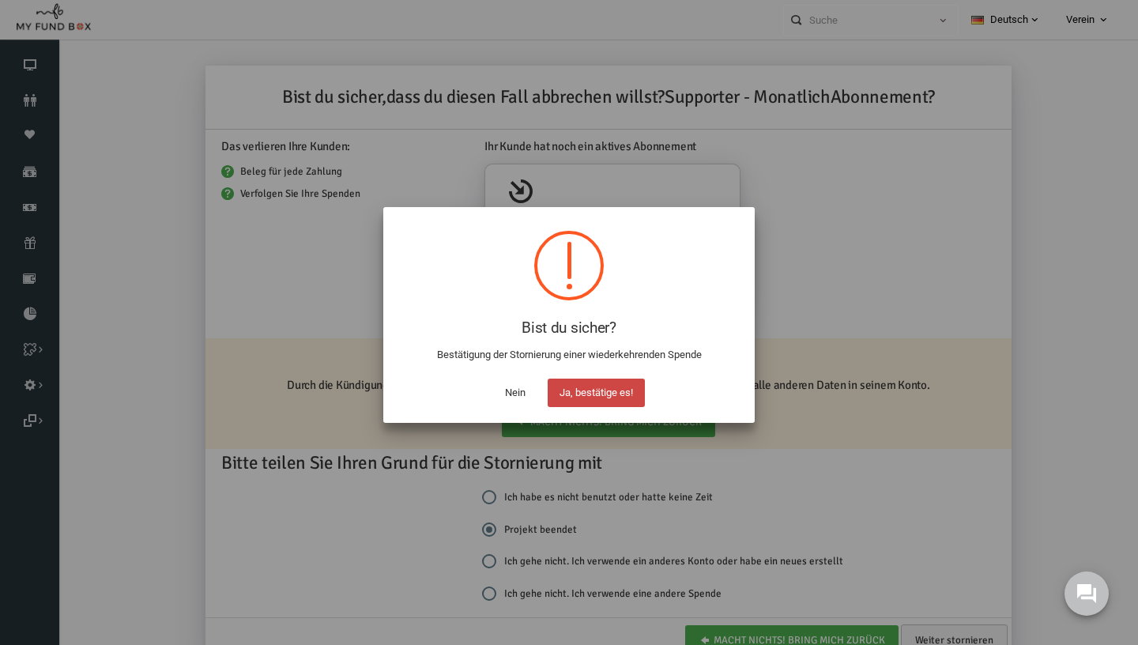
click at [604, 386] on button "Ja, bestätige es!" at bounding box center [596, 393] width 97 height 28
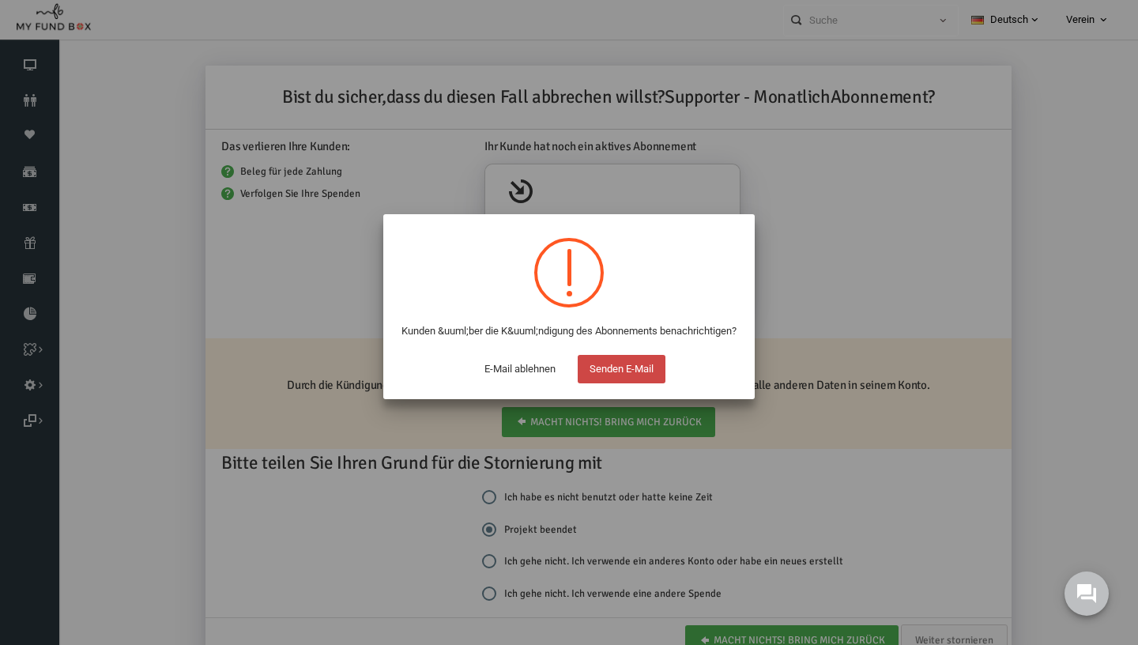
click at [604, 383] on button "Senden E-Mail" at bounding box center [622, 369] width 88 height 28
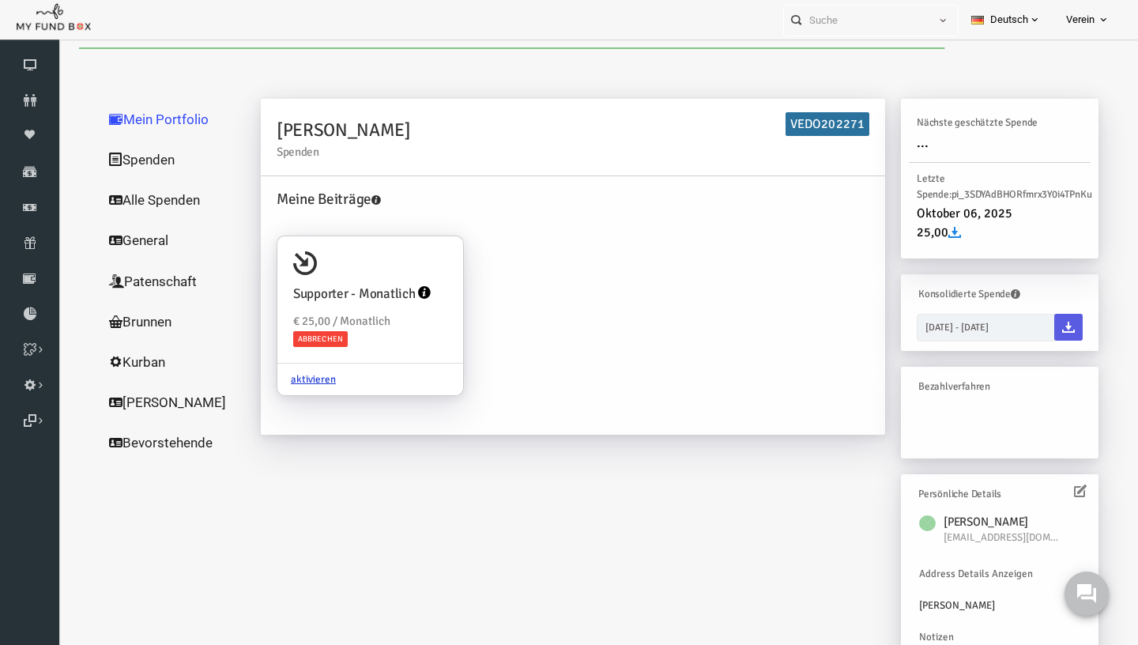
scroll to position [0, 0]
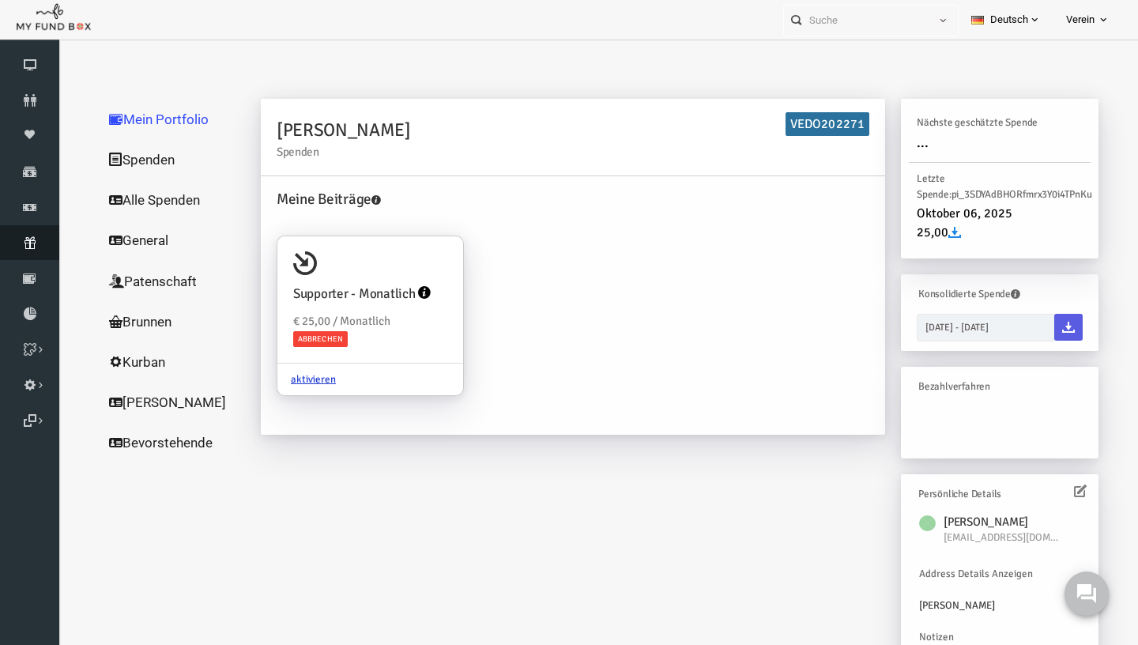
click at [35, 229] on link "Abonnement" at bounding box center [29, 242] width 59 height 35
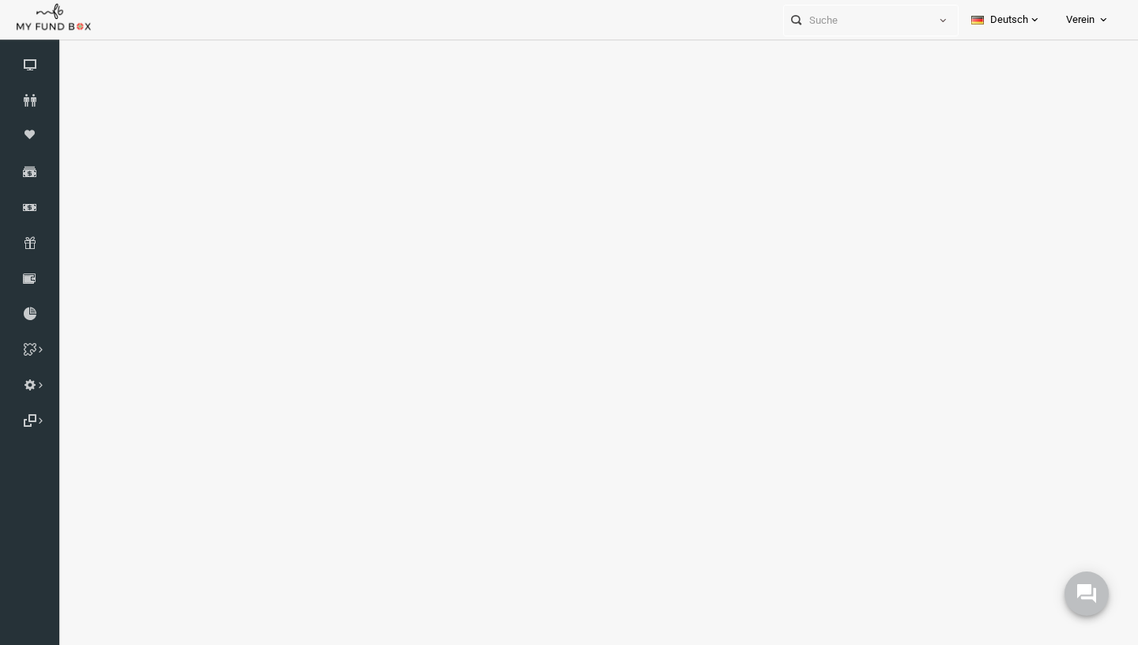
select select "100"
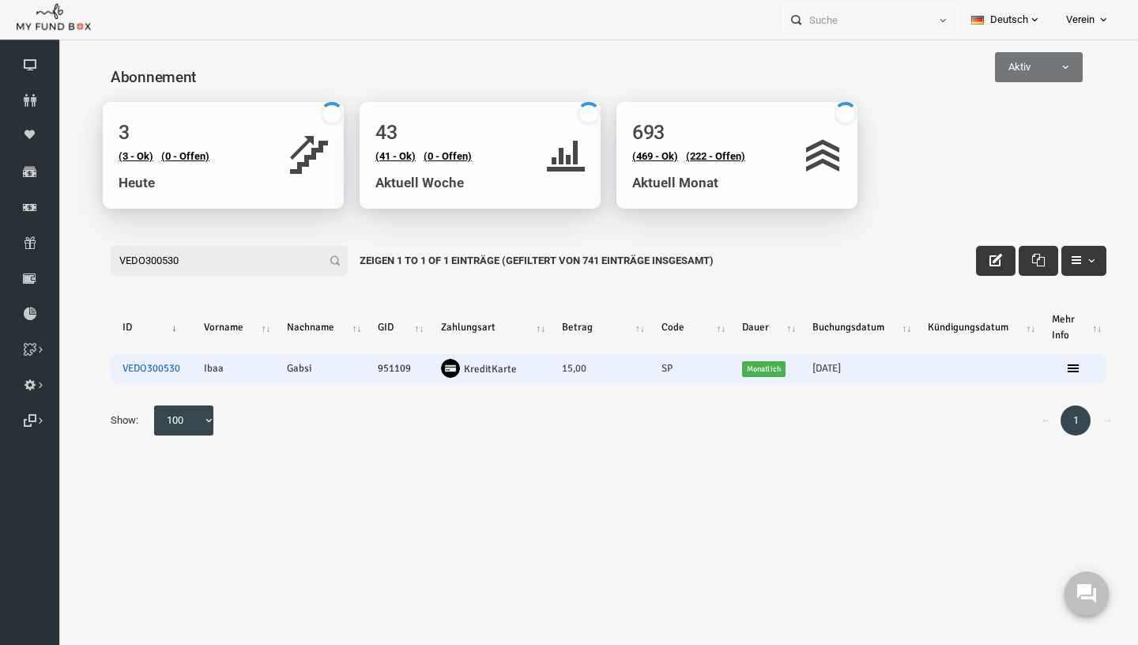
type input "VEDO300530"
click at [130, 368] on link "VEDO300530" at bounding box center [129, 368] width 58 height 13
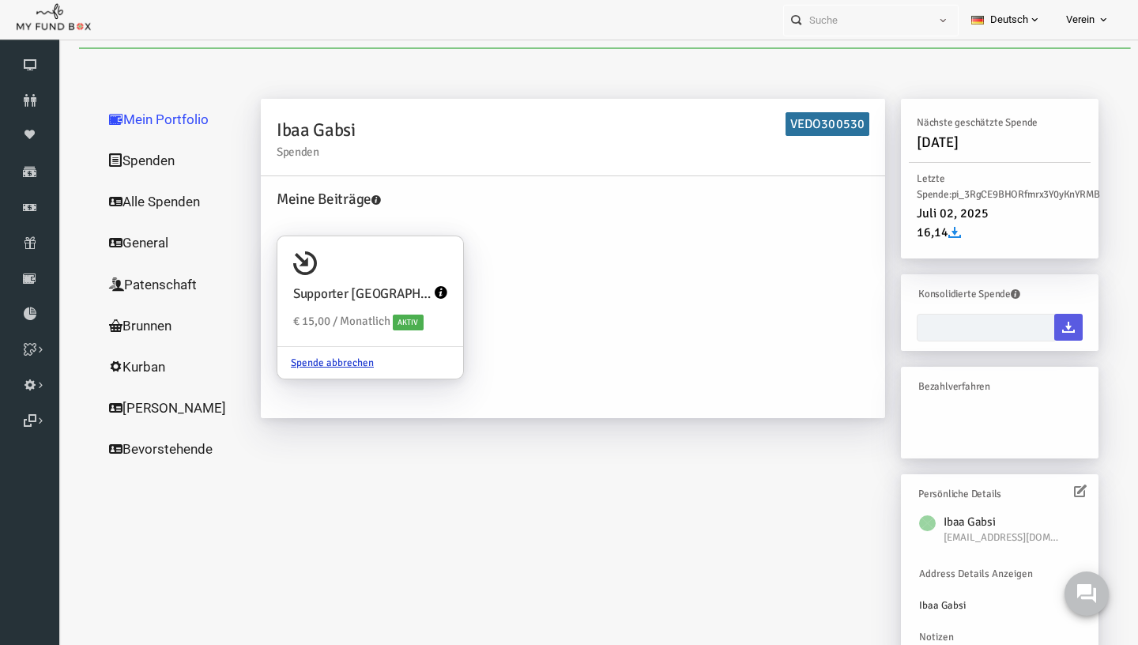
type input "[DATE] - [DATE]"
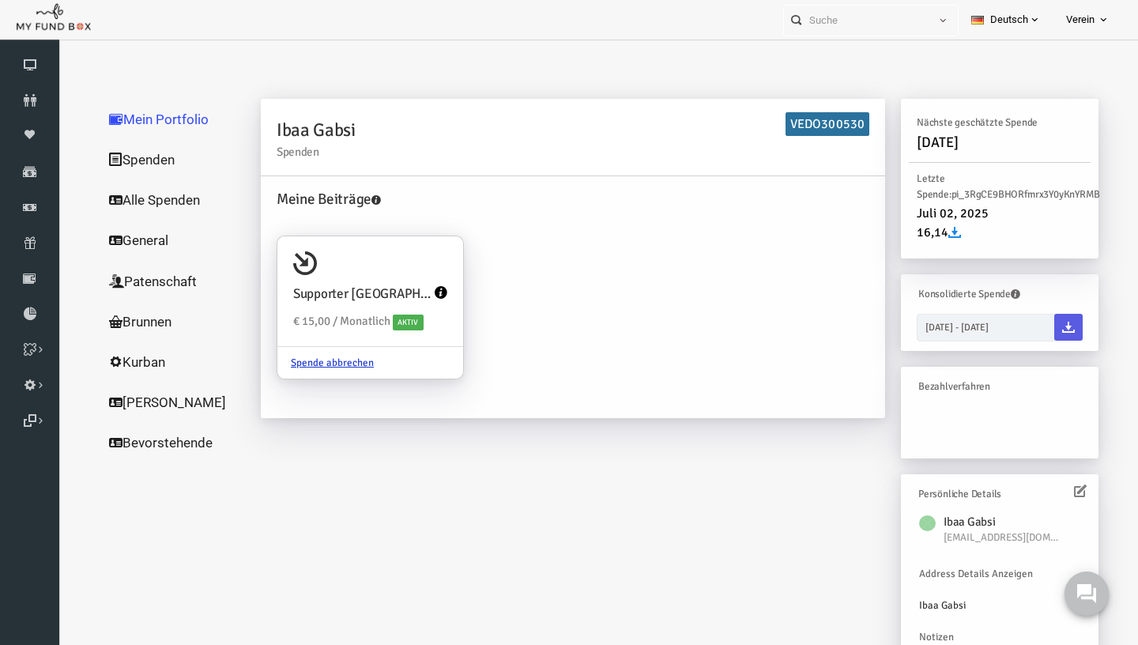
click at [103, 191] on link "Alle Spenden" at bounding box center [152, 199] width 158 height 41
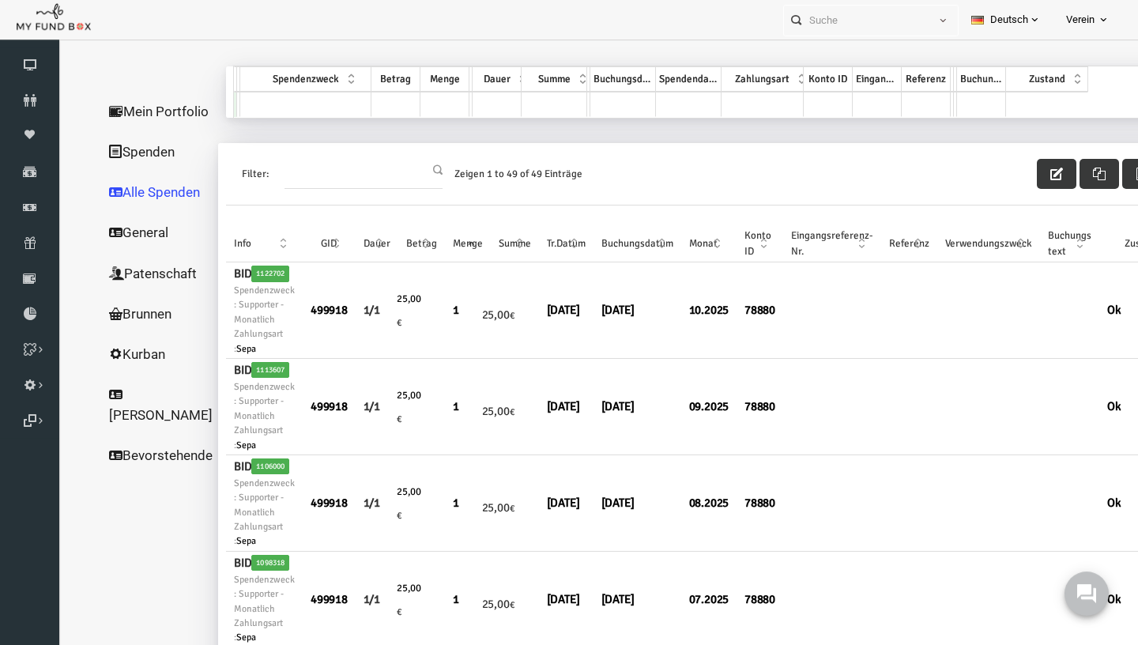
click at [115, 132] on link "Mein Portfolio" at bounding box center [138, 111] width 131 height 41
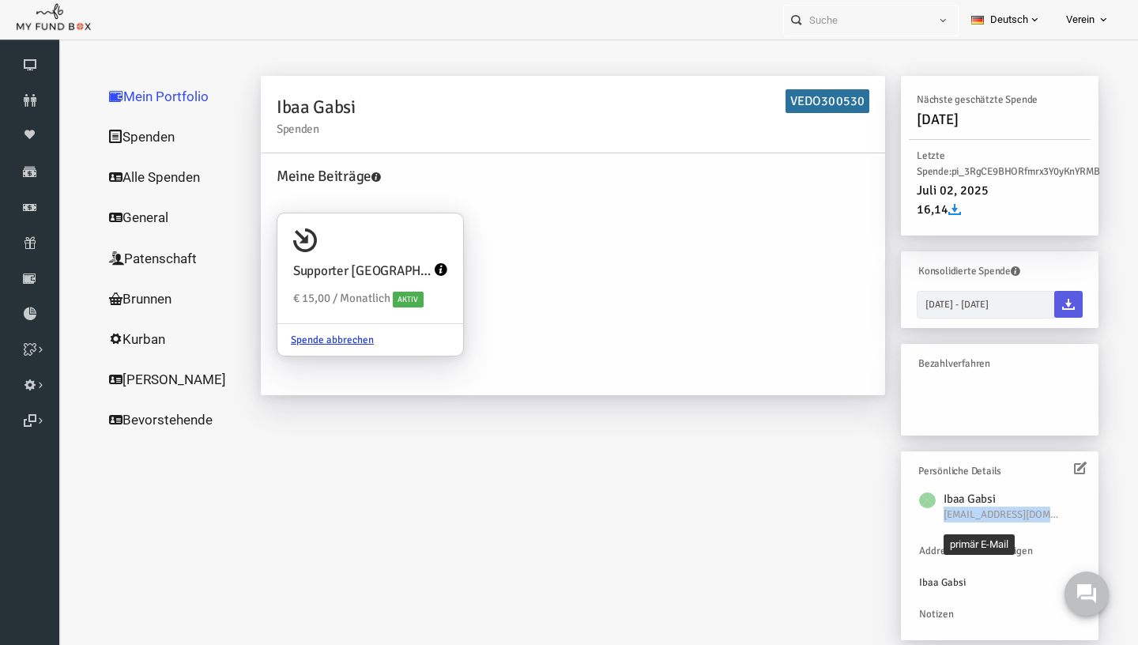
drag, startPoint x: 1033, startPoint y: 508, endPoint x: 923, endPoint y: 519, distance: 110.4
click at [922, 519] on span "[EMAIL_ADDRESS][DOMAIN_NAME]" at bounding box center [981, 515] width 119 height 16
copy span "[EMAIL_ADDRESS][DOMAIN_NAME]"
click at [37, 245] on icon at bounding box center [29, 242] width 59 height 13
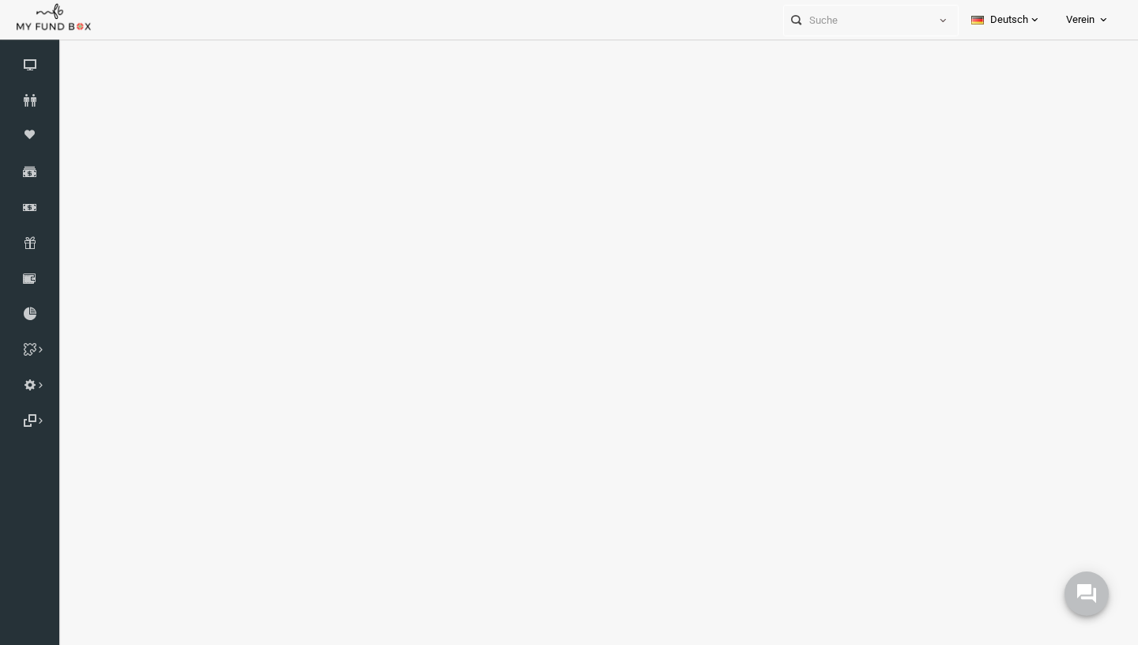
select select "100"
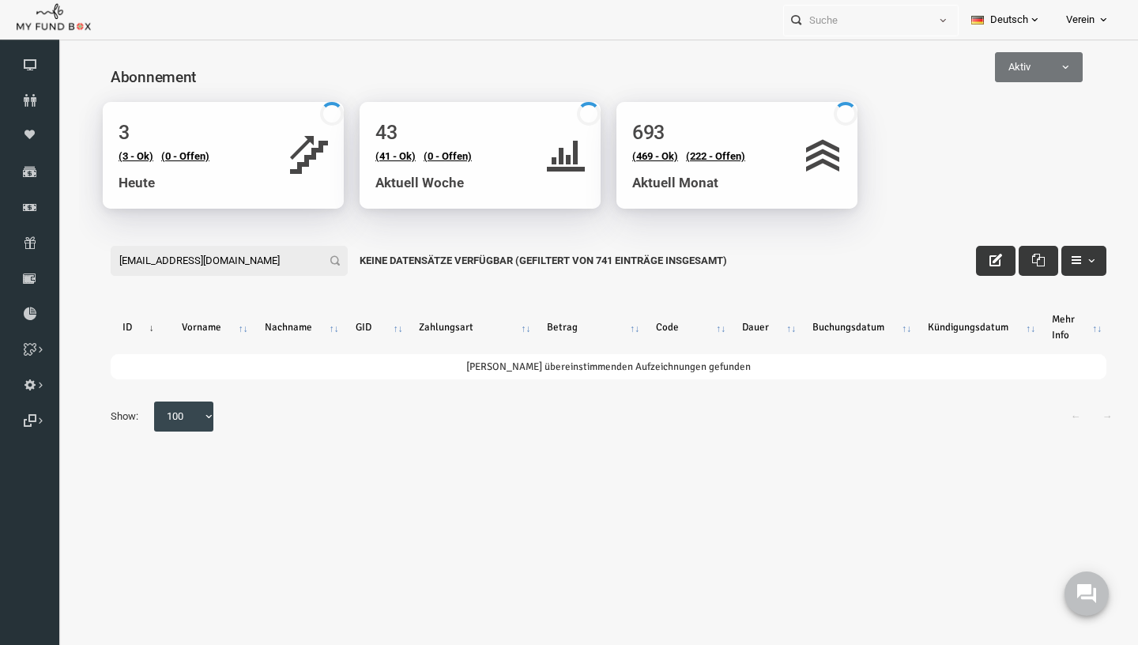
click at [281, 255] on input "[EMAIL_ADDRESS][DOMAIN_NAME]" at bounding box center [207, 261] width 237 height 30
drag, startPoint x: 255, startPoint y: 256, endPoint x: -22, endPoint y: 257, distance: 277.4
click at [89, 257] on input "[EMAIL_ADDRESS][DOMAIN_NAME]" at bounding box center [207, 261] width 237 height 30
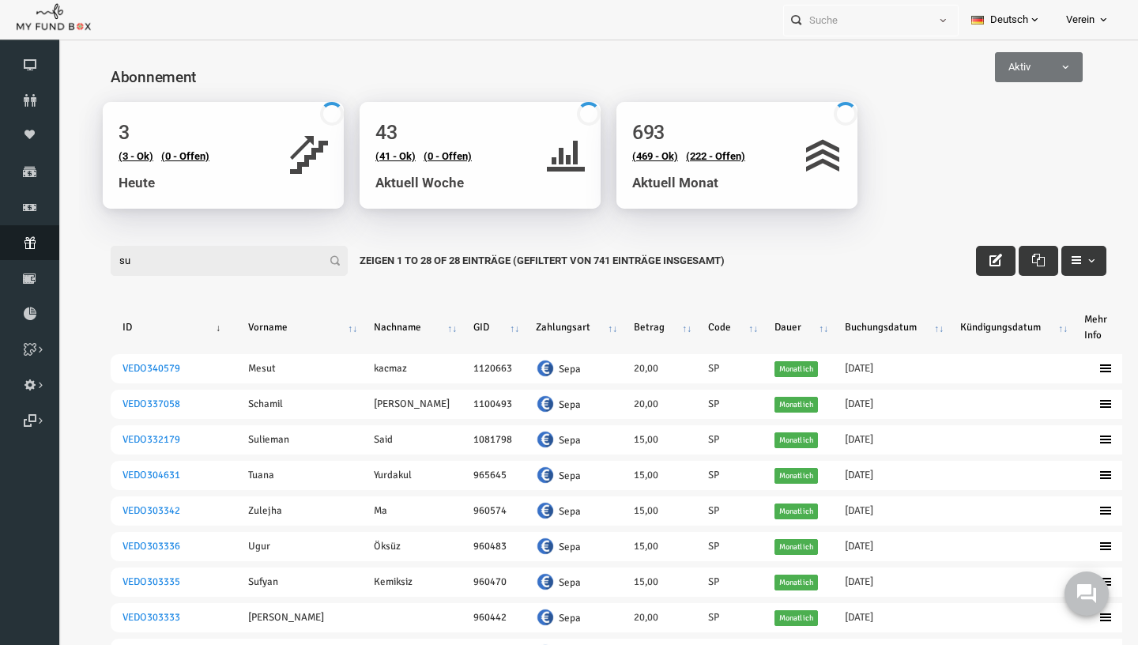
type input "s"
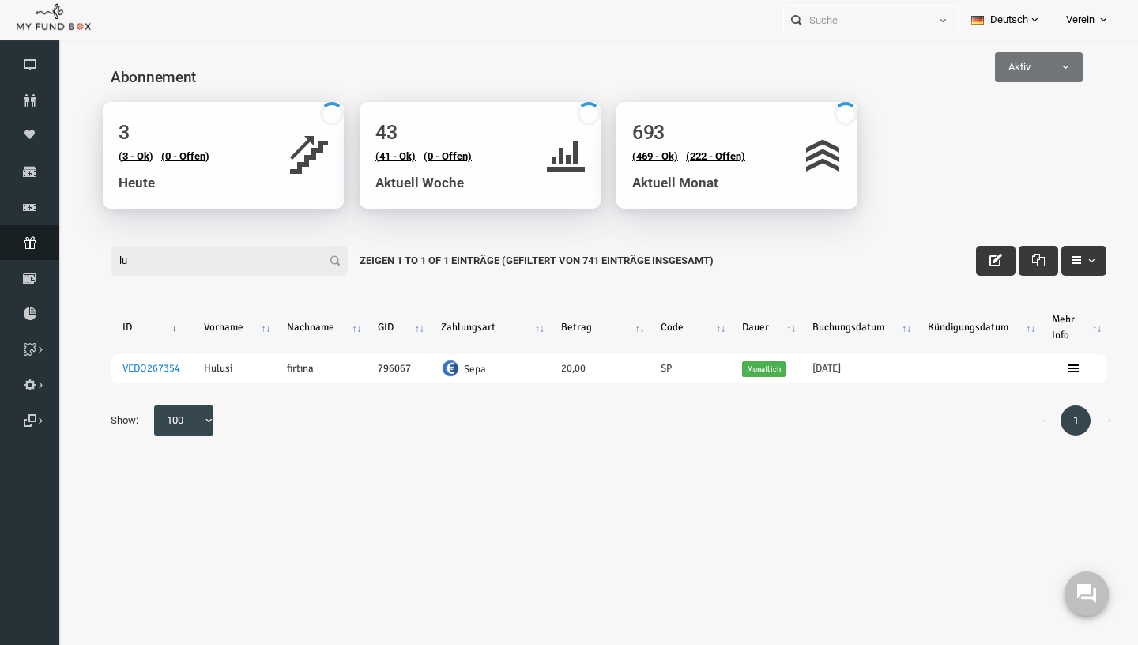
type input "l"
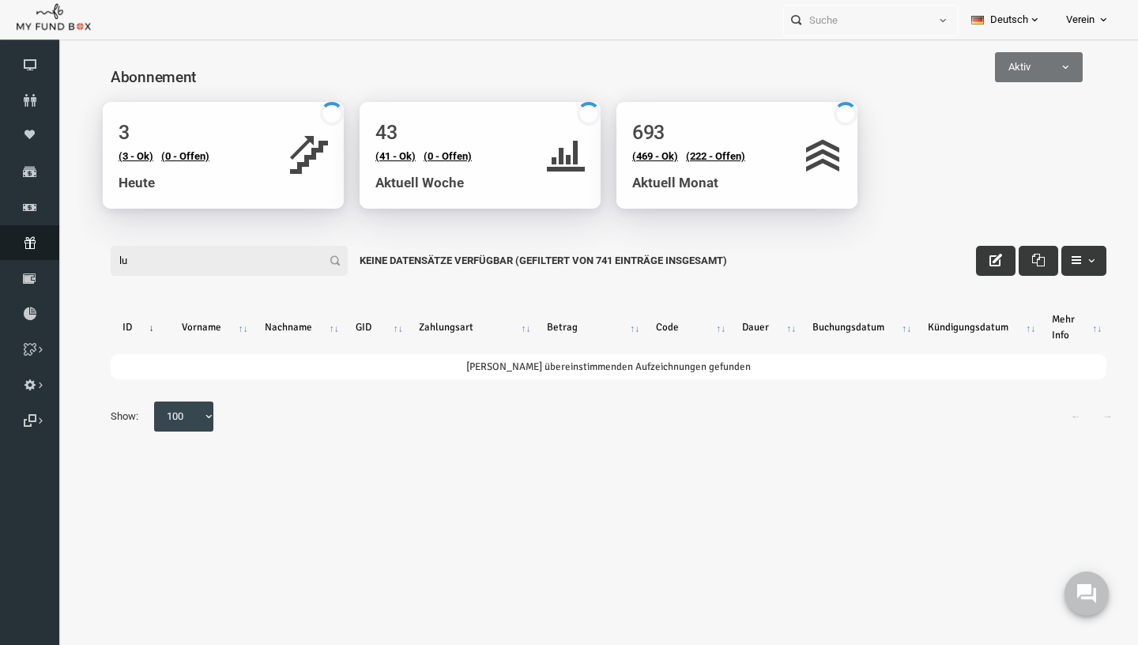
type input "l"
type input "k"
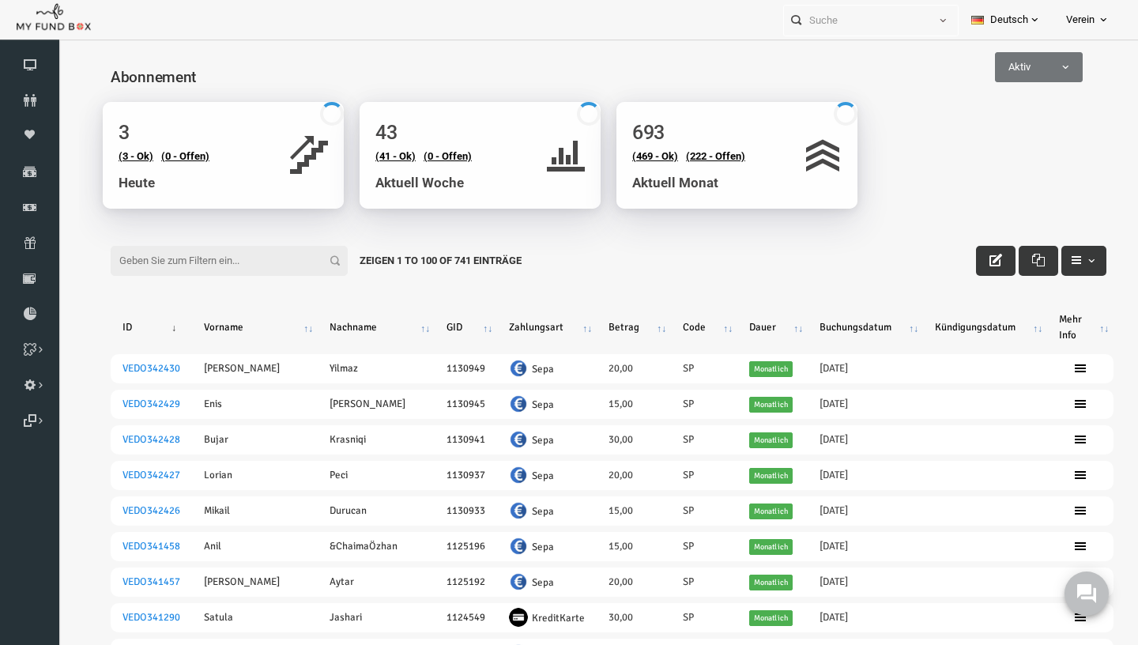
click at [1024, 81] on span "Aktiv" at bounding box center [1017, 67] width 88 height 30
select select "all"
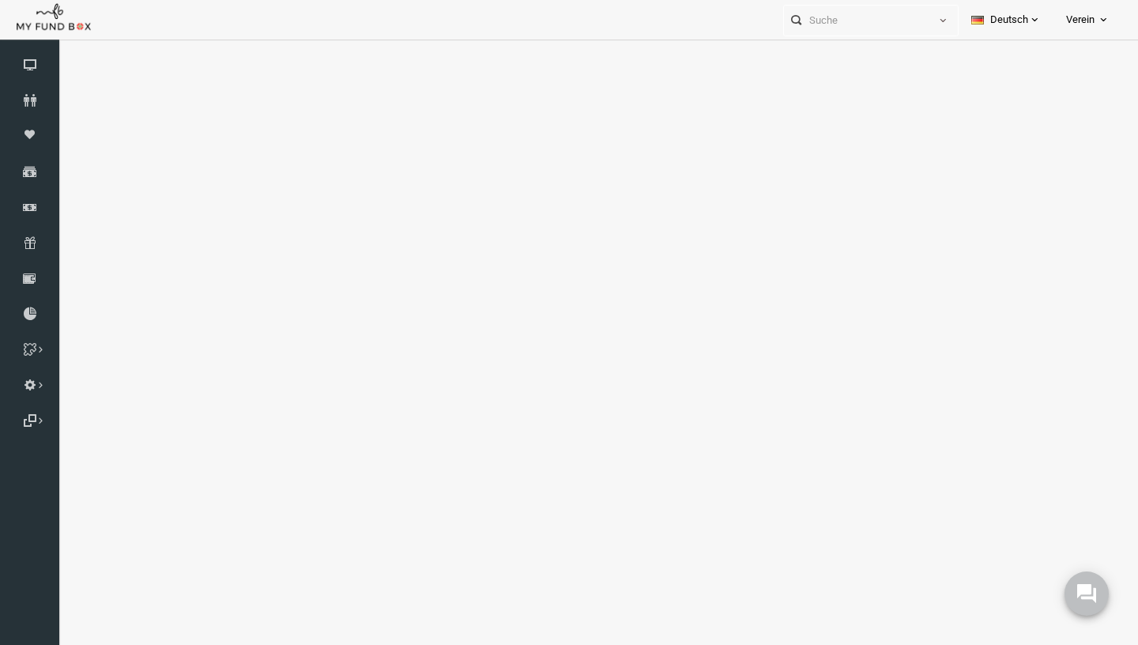
select select "100"
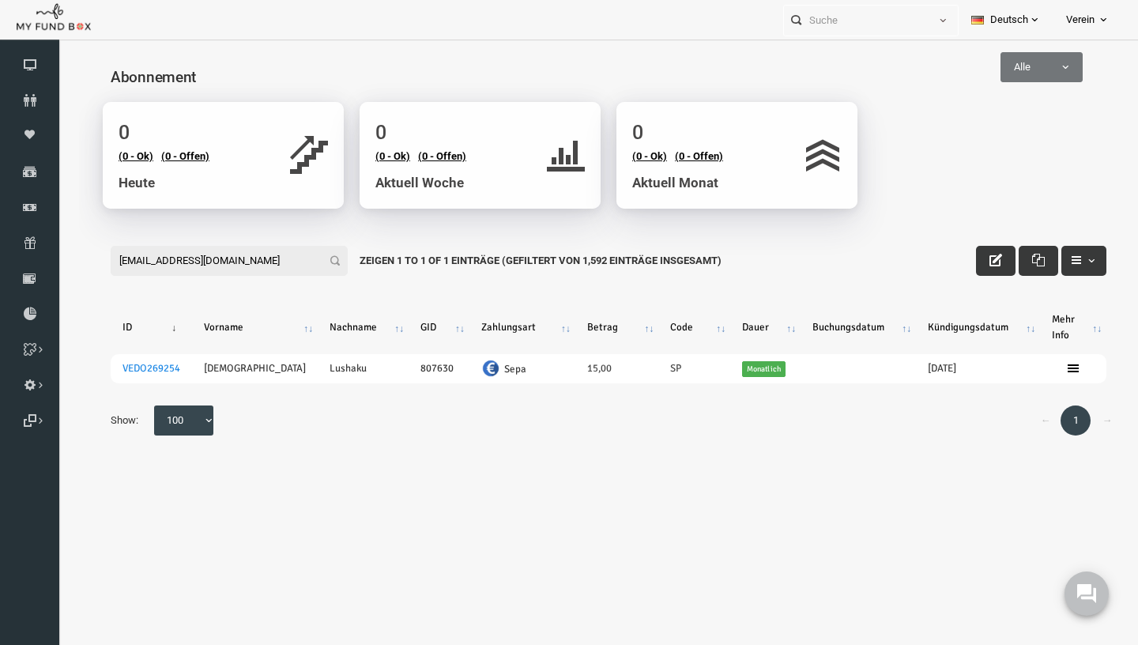
click at [250, 262] on input "[EMAIL_ADDRESS][DOMAIN_NAME]" at bounding box center [207, 261] width 237 height 30
paste input "[EMAIL_ADDRESS][DOMAIN_NAME]"
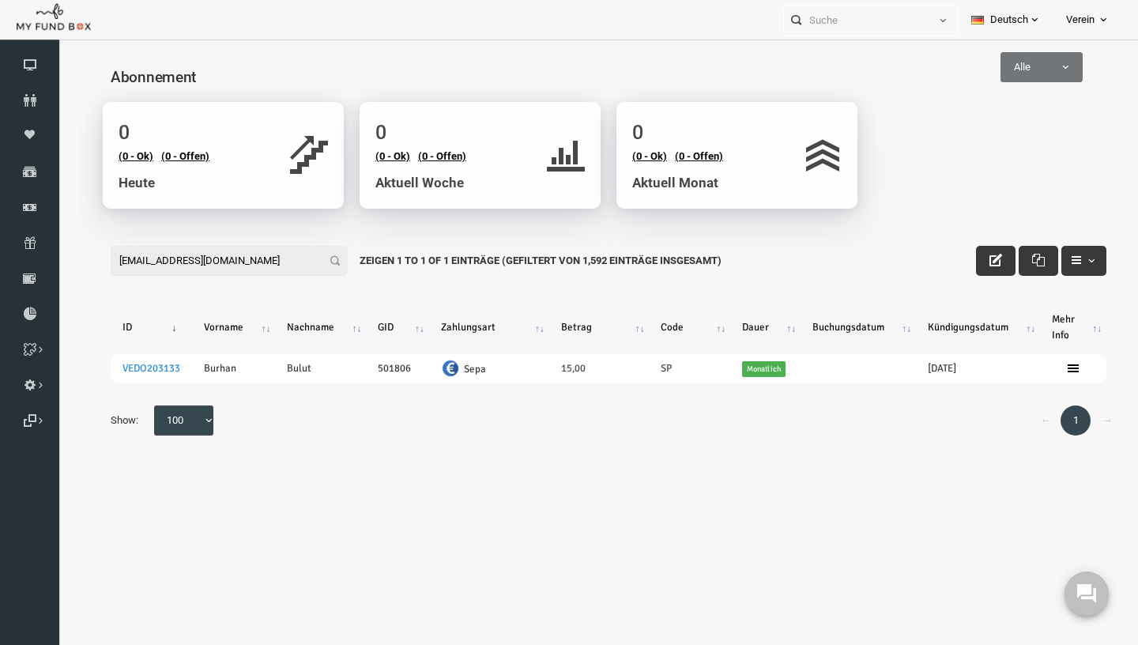
type input "[EMAIL_ADDRESS][DOMAIN_NAME]"
click at [223, 271] on input "[EMAIL_ADDRESS][DOMAIN_NAME]" at bounding box center [207, 261] width 237 height 30
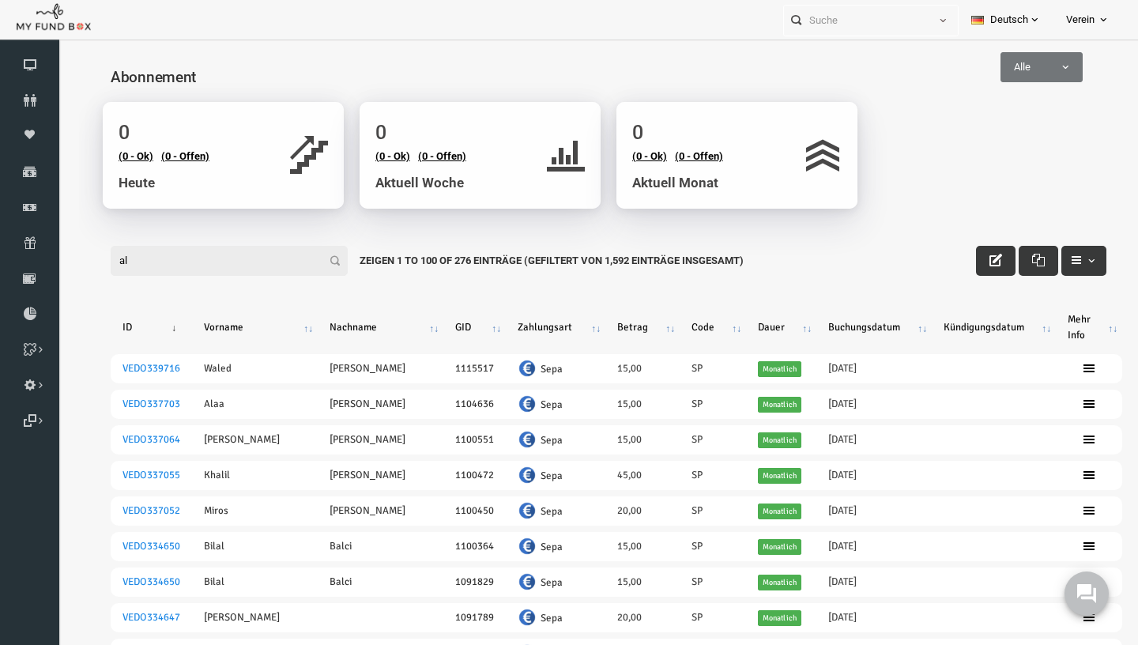
type input "a"
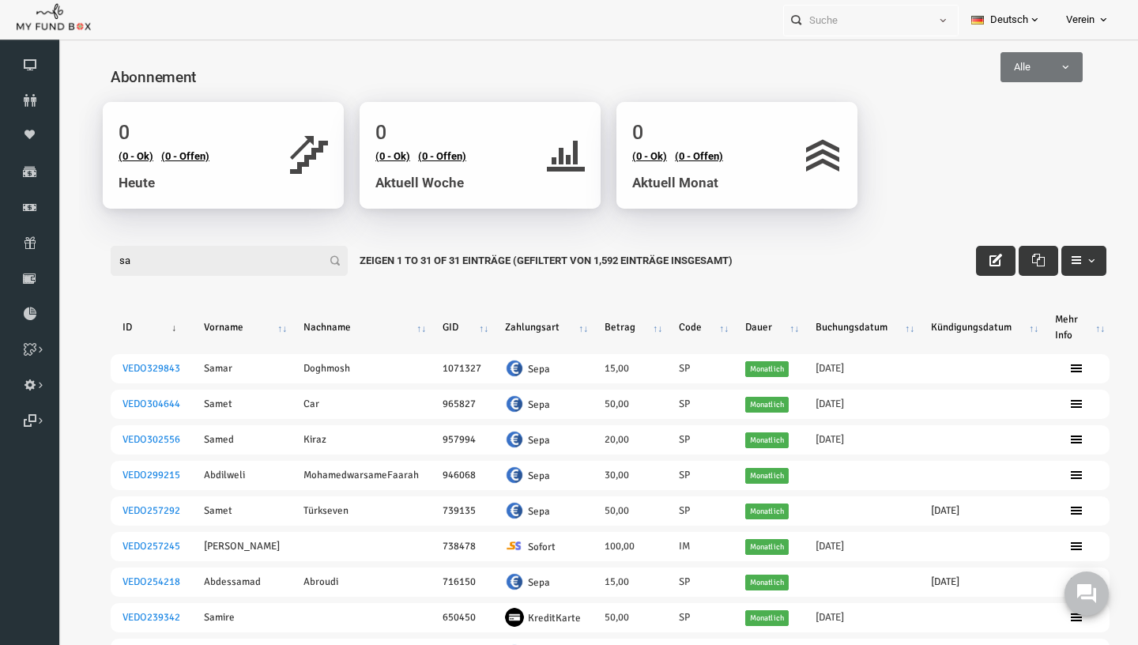
type input "s"
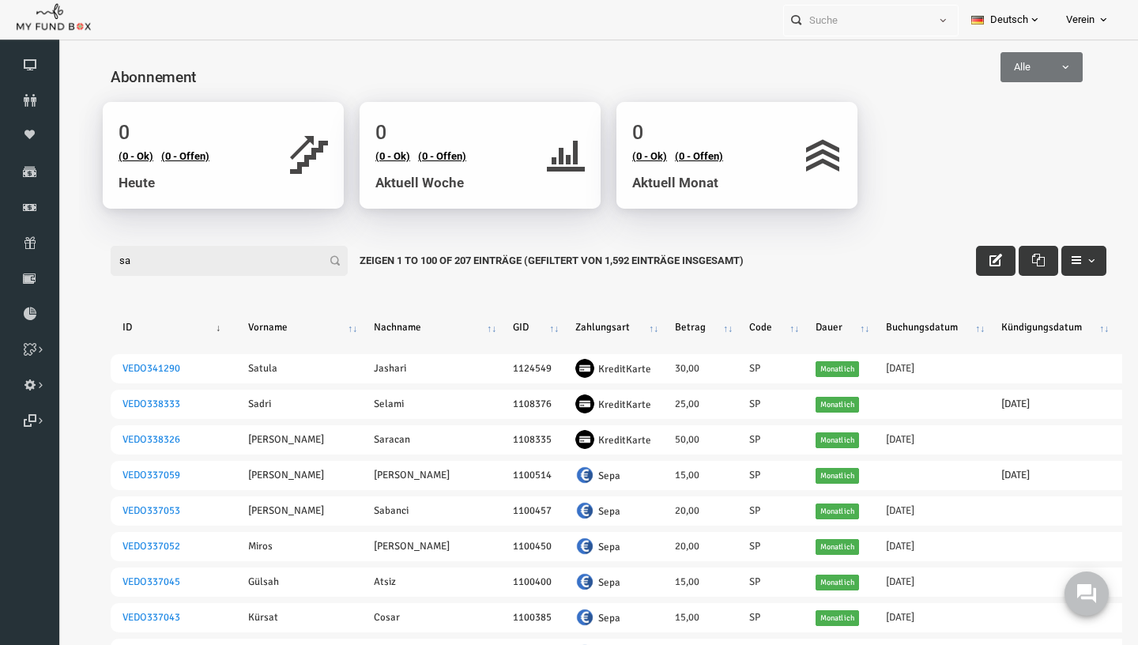
type input "s"
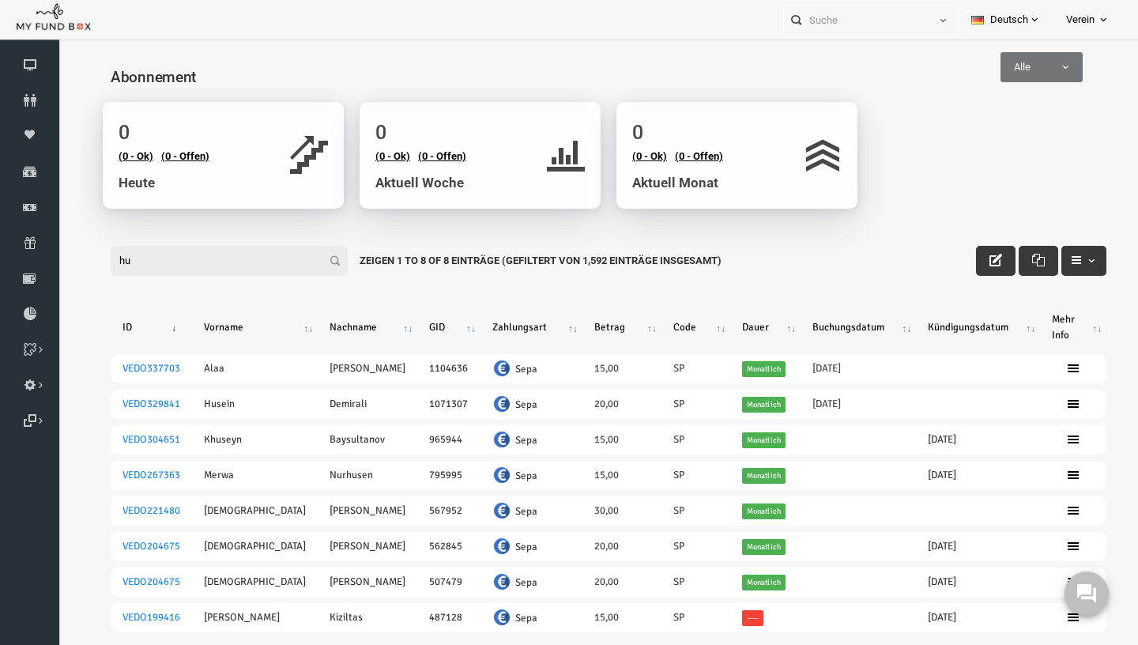
type input "h"
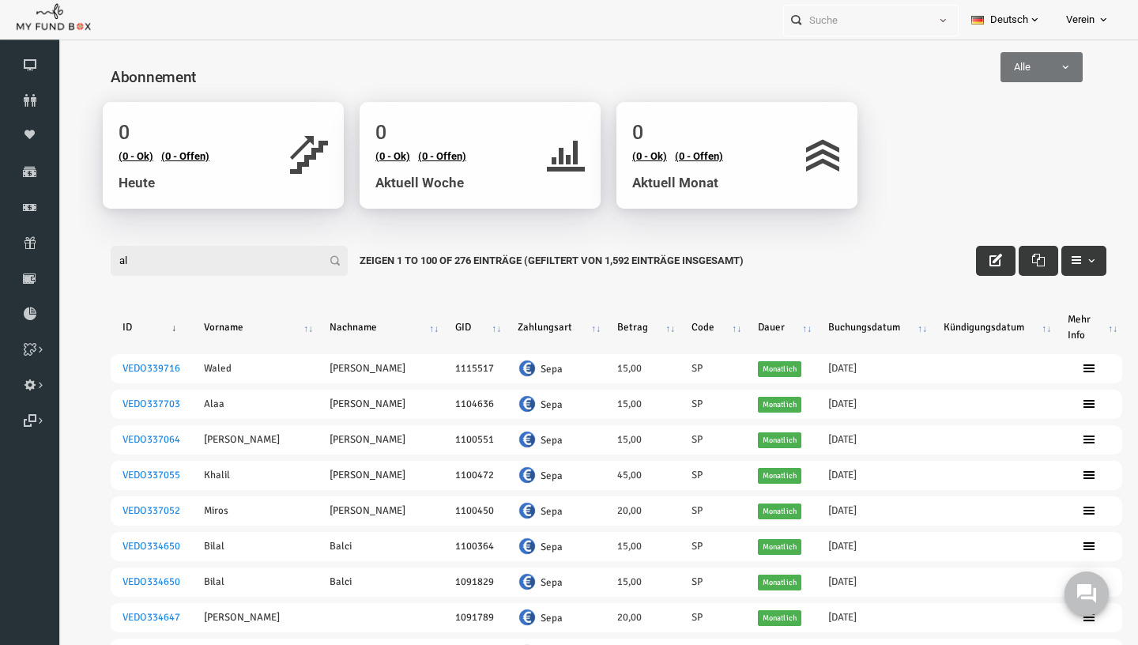
type input "a"
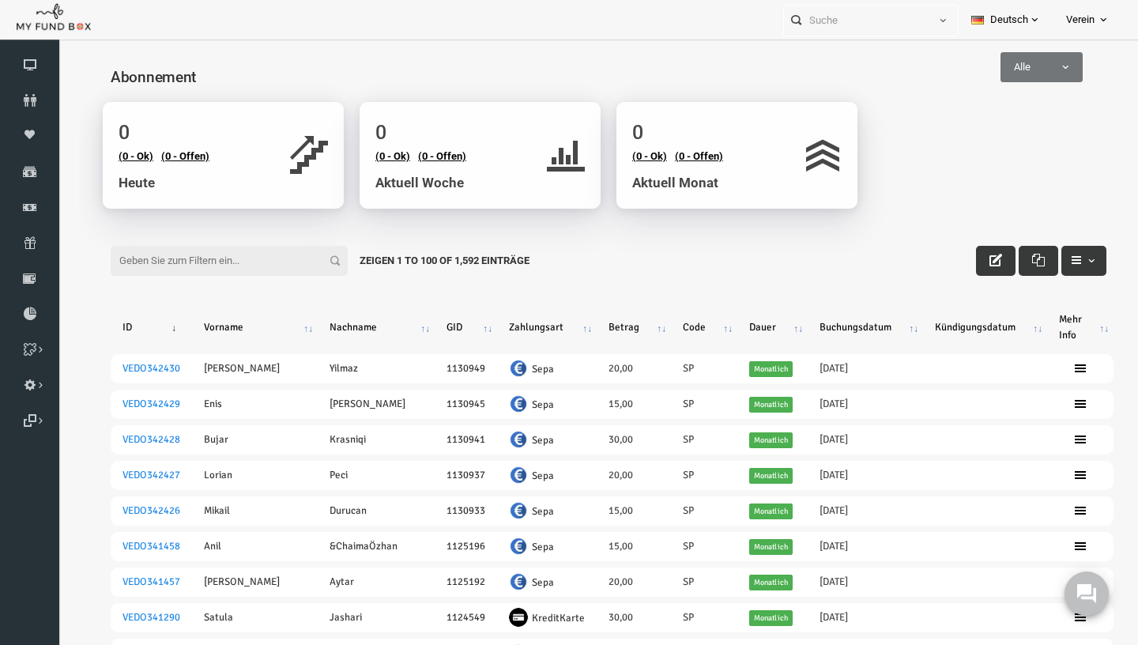
paste input "[EMAIL_ADDRESS][DOMAIN_NAME]"
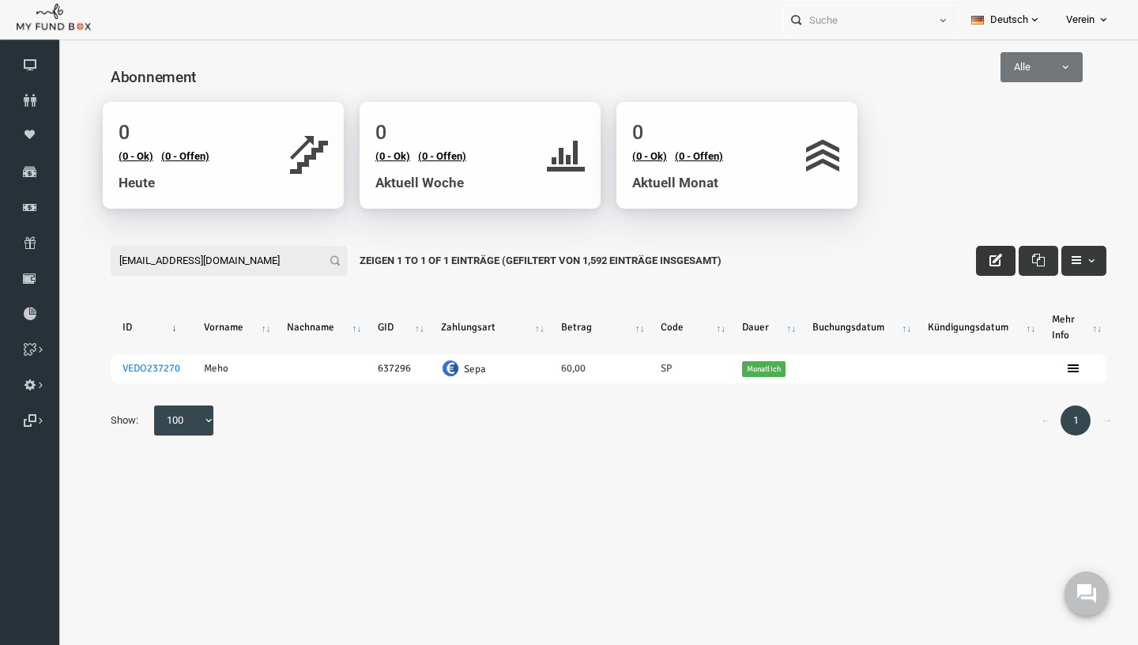
type input "[EMAIL_ADDRESS][DOMAIN_NAME]"
click at [976, 252] on button "button" at bounding box center [974, 261] width 40 height 30
click at [986, 266] on button "button" at bounding box center [974, 261] width 40 height 30
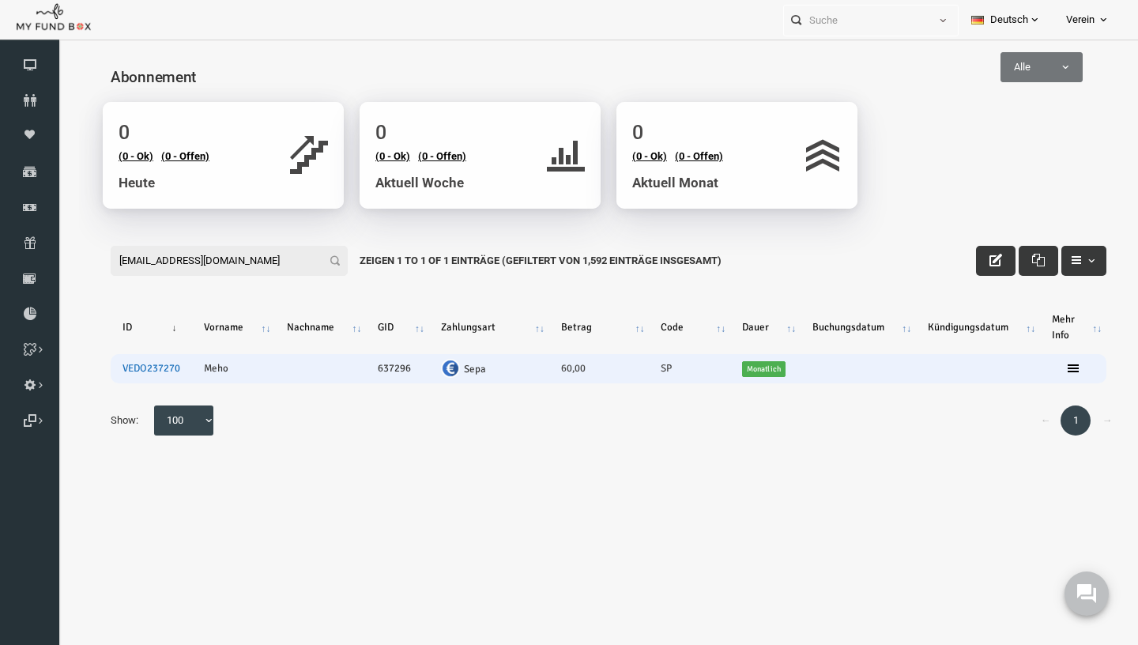
click at [123, 371] on link "VEDO237270" at bounding box center [129, 368] width 58 height 13
